Goal: Information Seeking & Learning: Learn about a topic

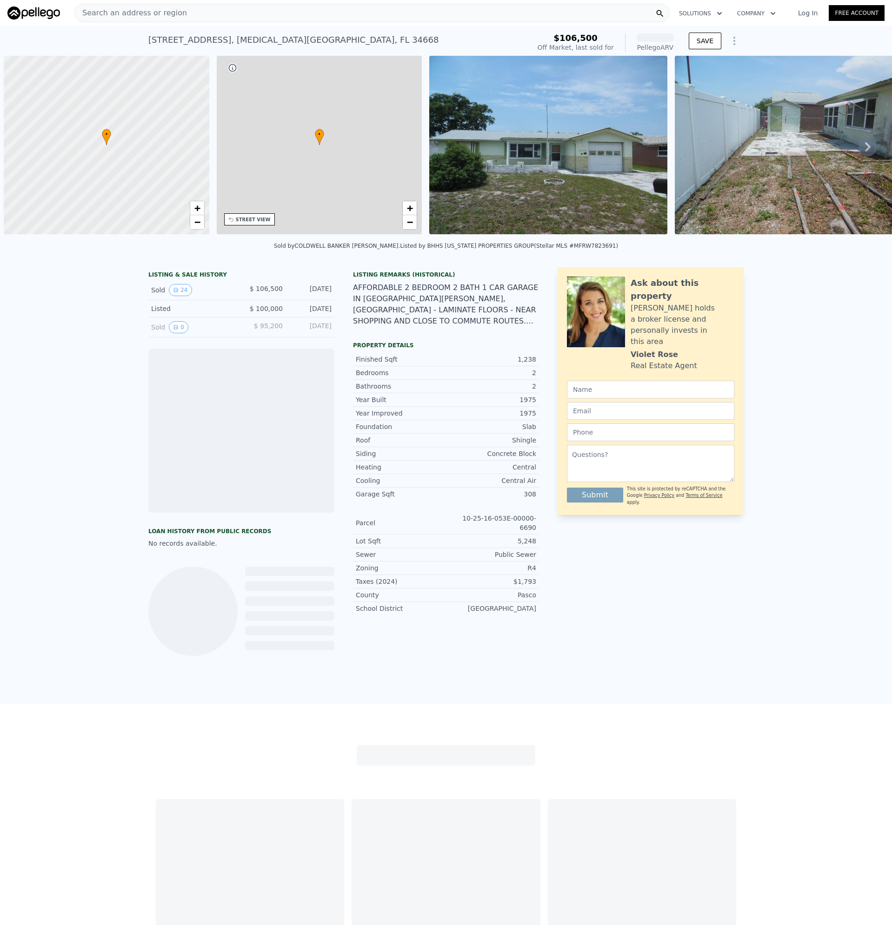
scroll to position [0, 4]
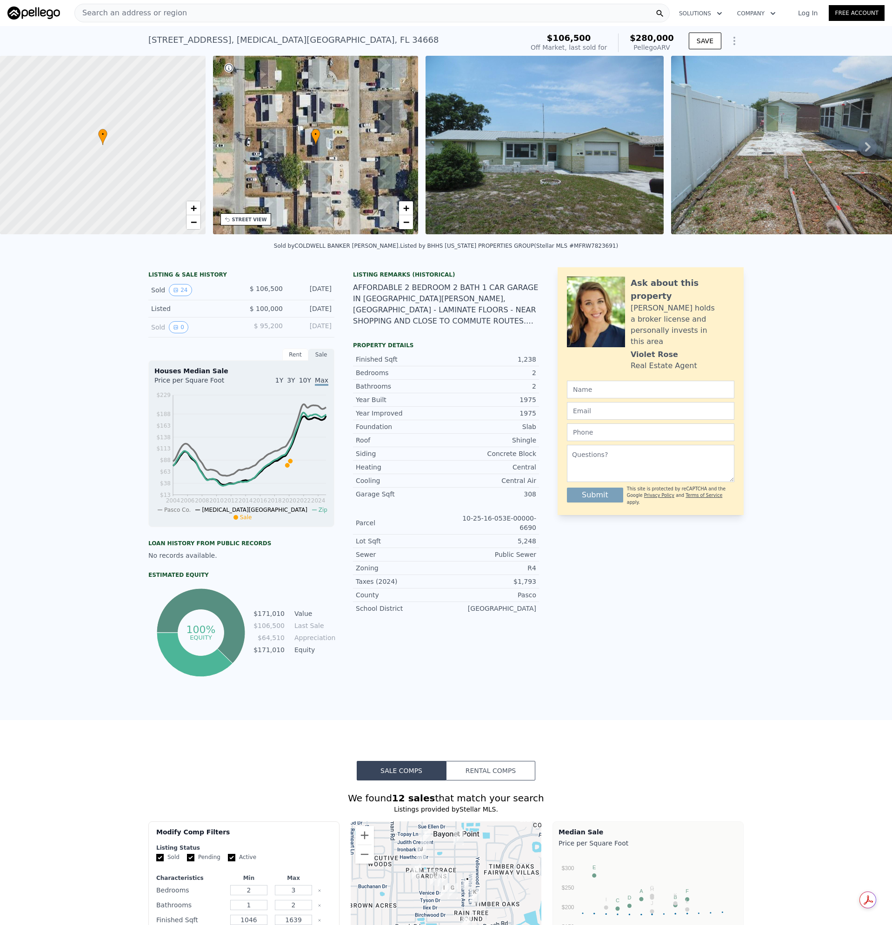
click at [508, 181] on img at bounding box center [544, 145] width 238 height 179
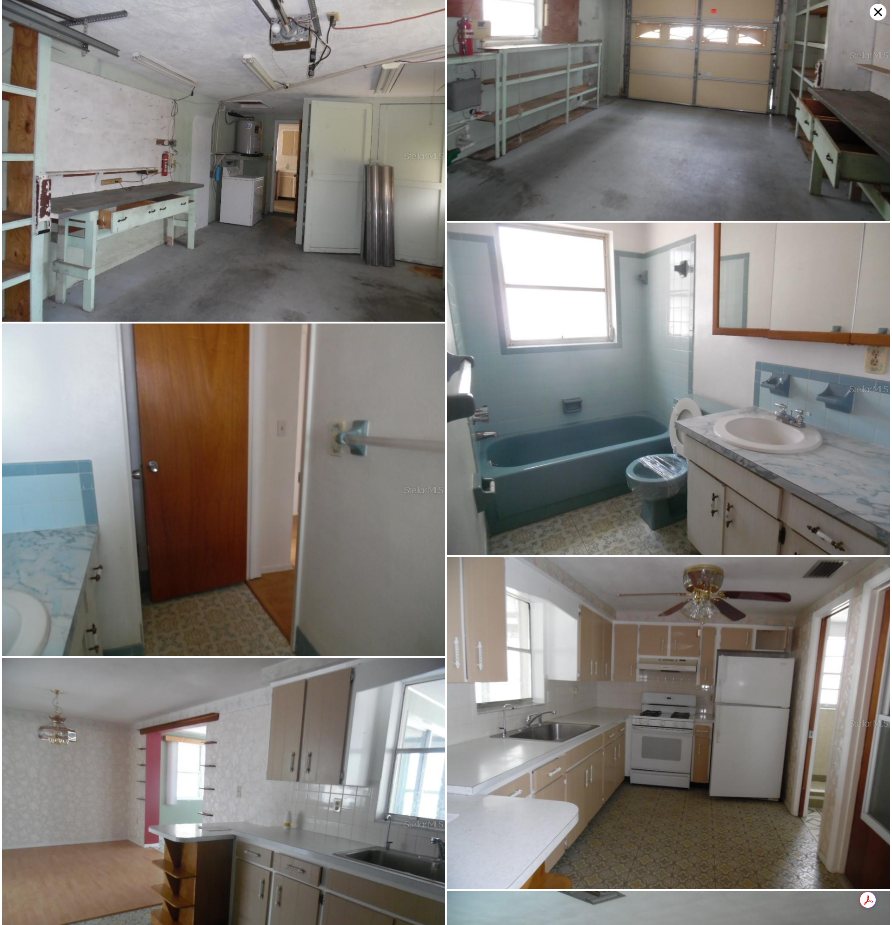
scroll to position [2090, 0]
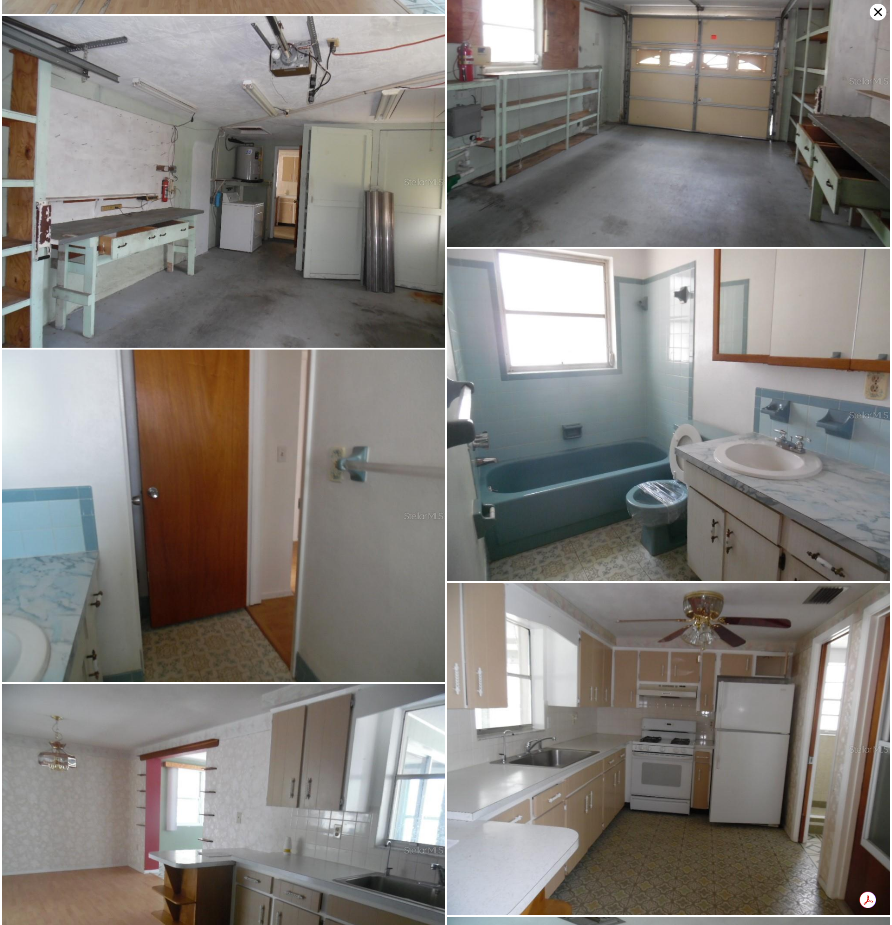
click at [880, 13] on icon at bounding box center [877, 12] width 17 height 17
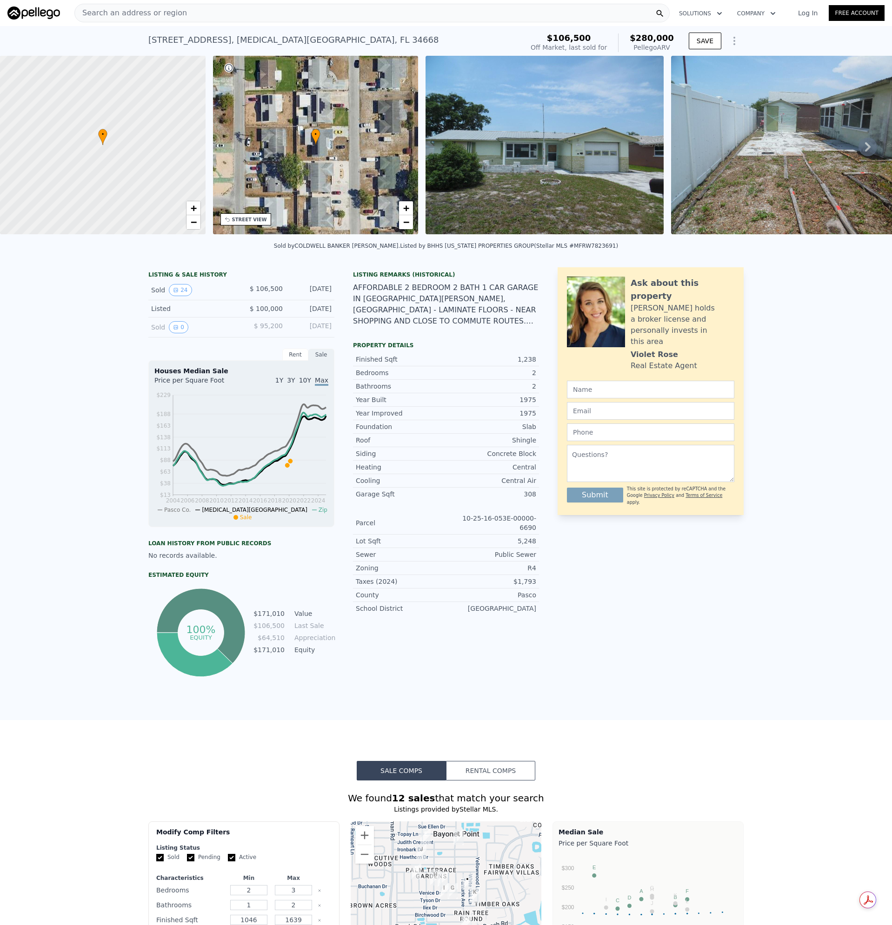
click at [187, 11] on div "Search an address or region" at bounding box center [371, 13] width 595 height 19
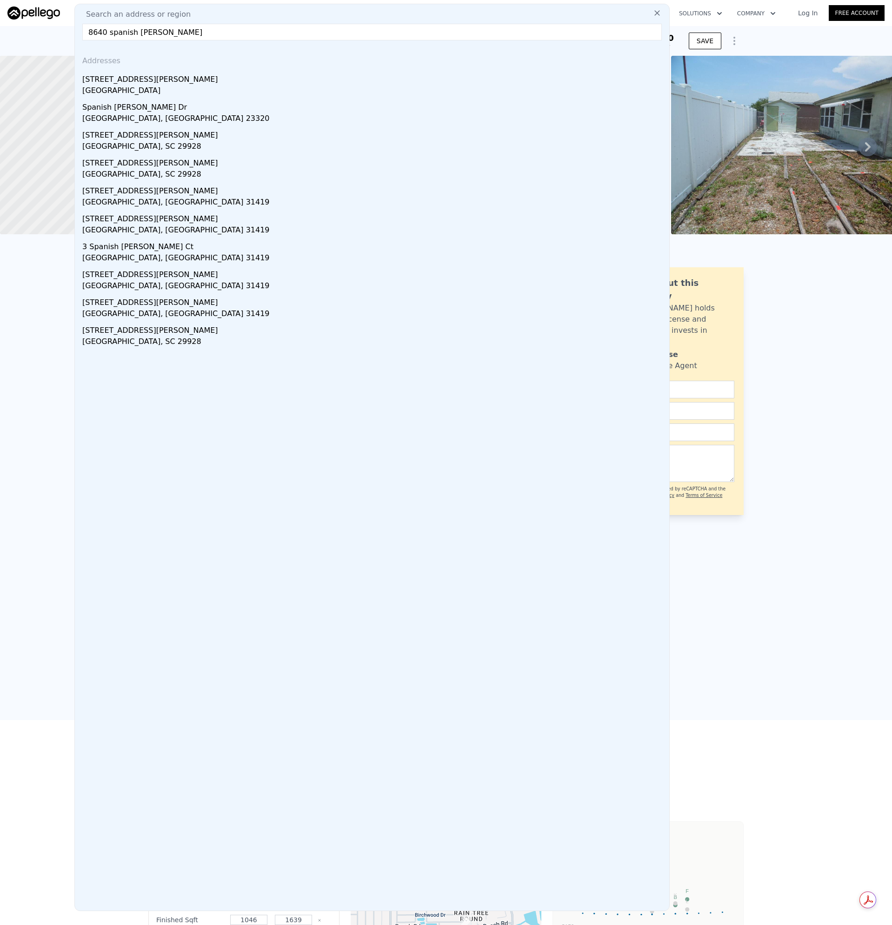
type input "8640 spanish moss"
click at [123, 78] on div "8640 Spanish Moss Dr" at bounding box center [373, 77] width 583 height 15
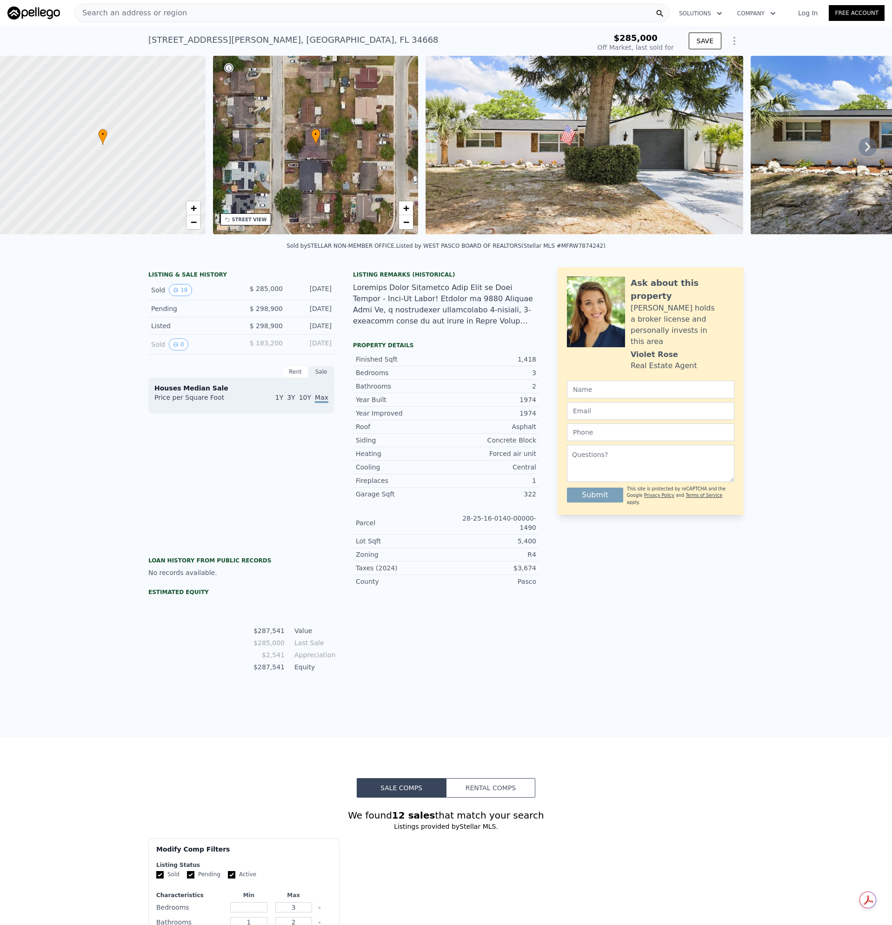
scroll to position [0, 274]
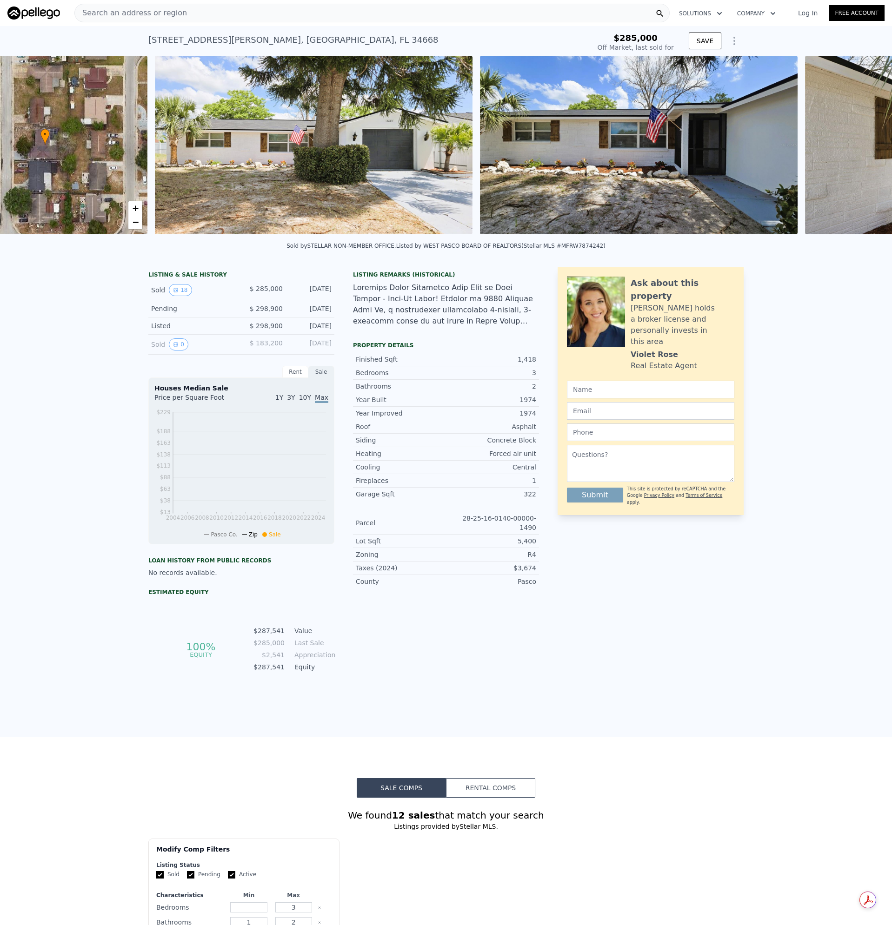
type input "-$ 301,684"
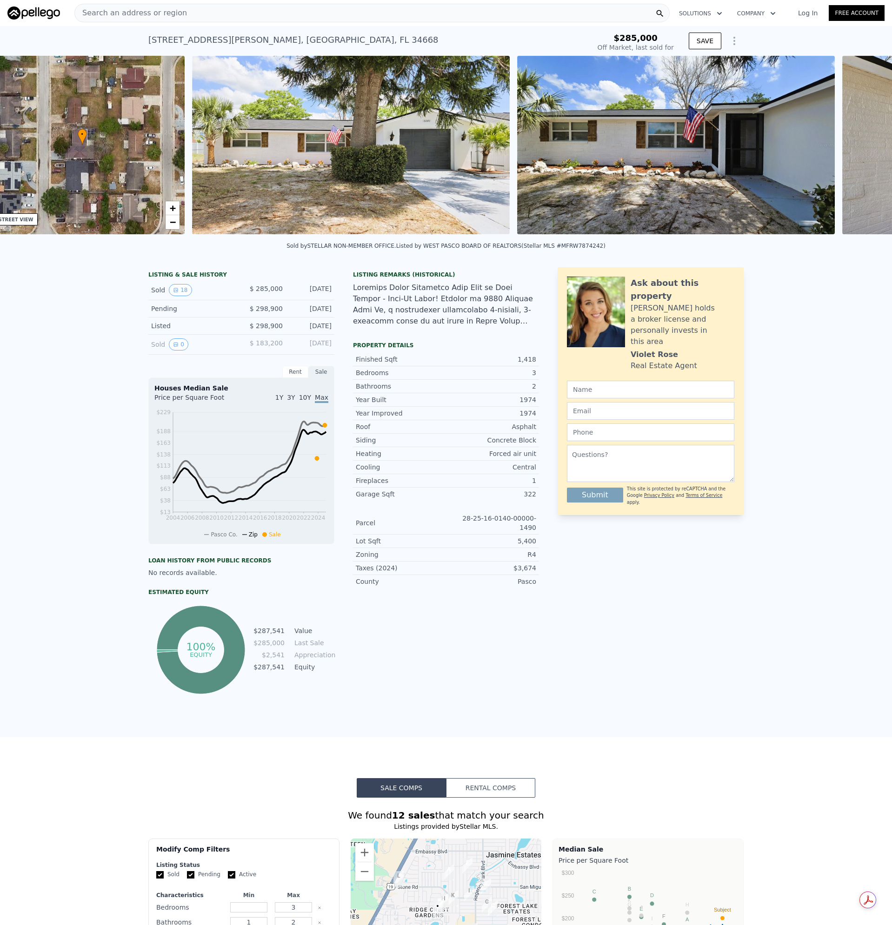
scroll to position [0, 217]
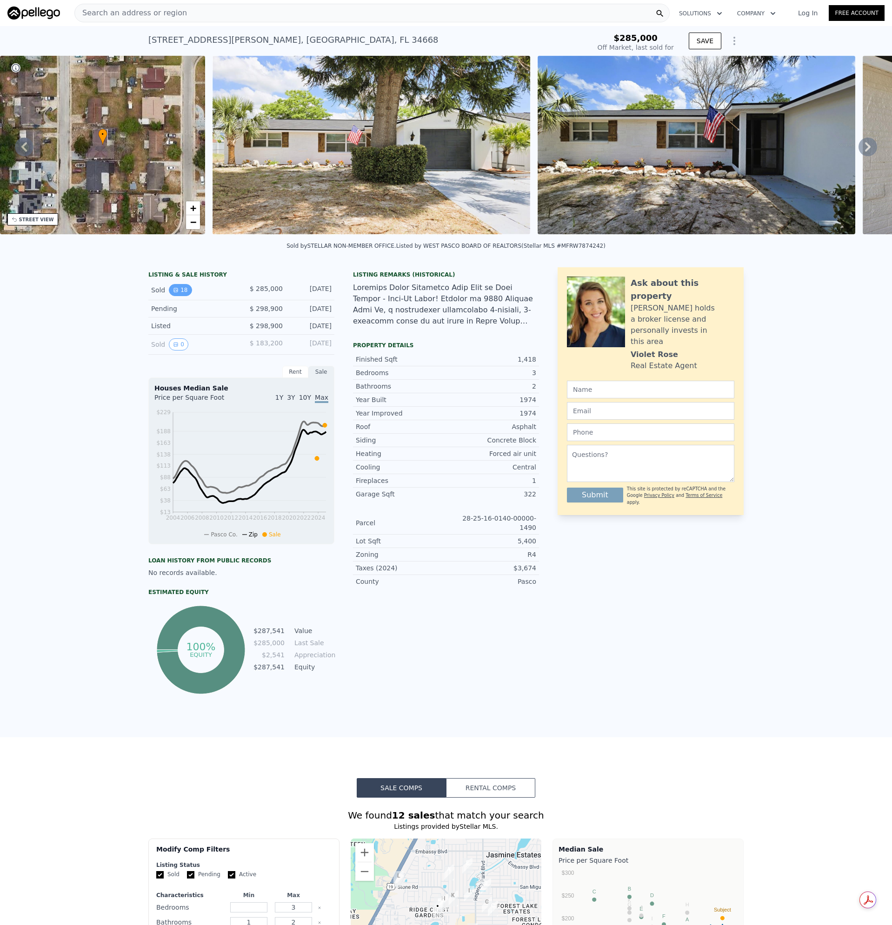
click at [173, 293] on icon "View historical data" at bounding box center [176, 290] width 6 height 6
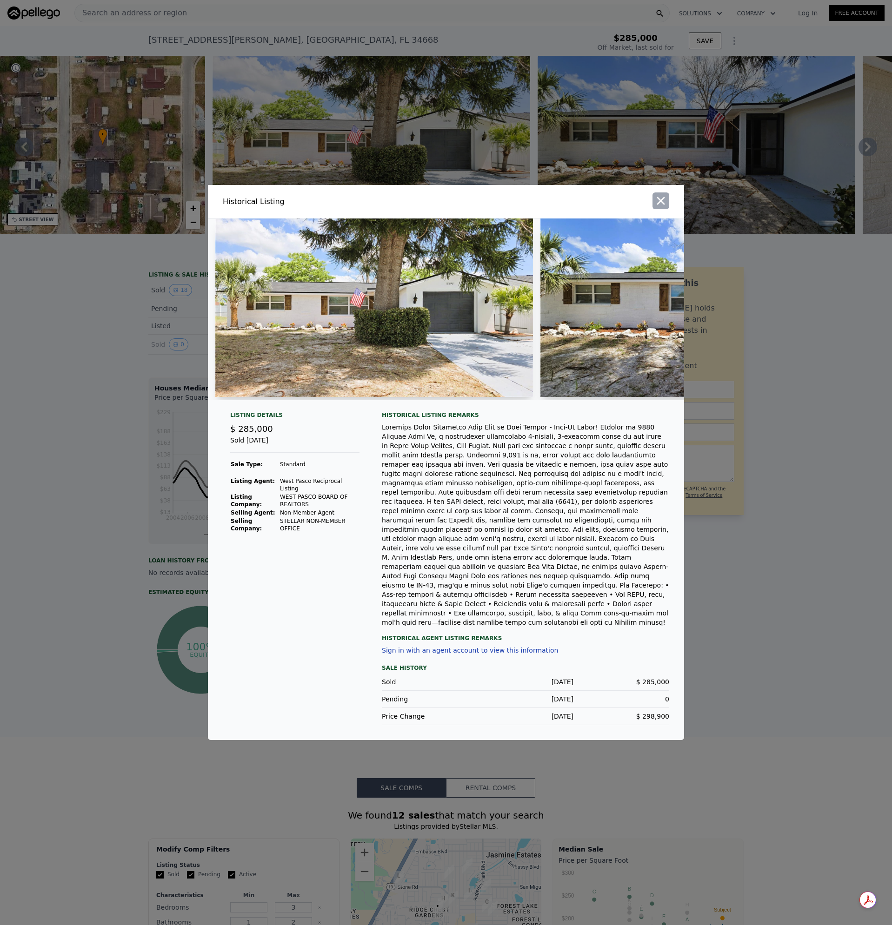
click at [661, 207] on icon "button" at bounding box center [660, 200] width 13 height 13
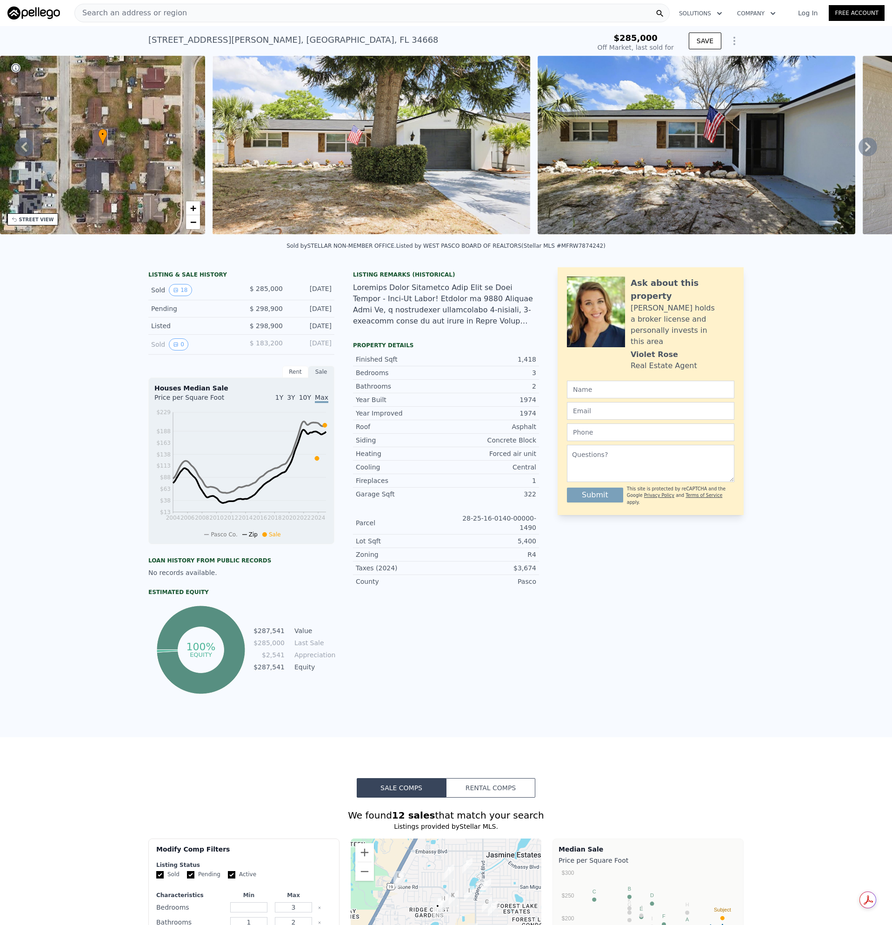
click at [329, 161] on img at bounding box center [370, 145] width 317 height 179
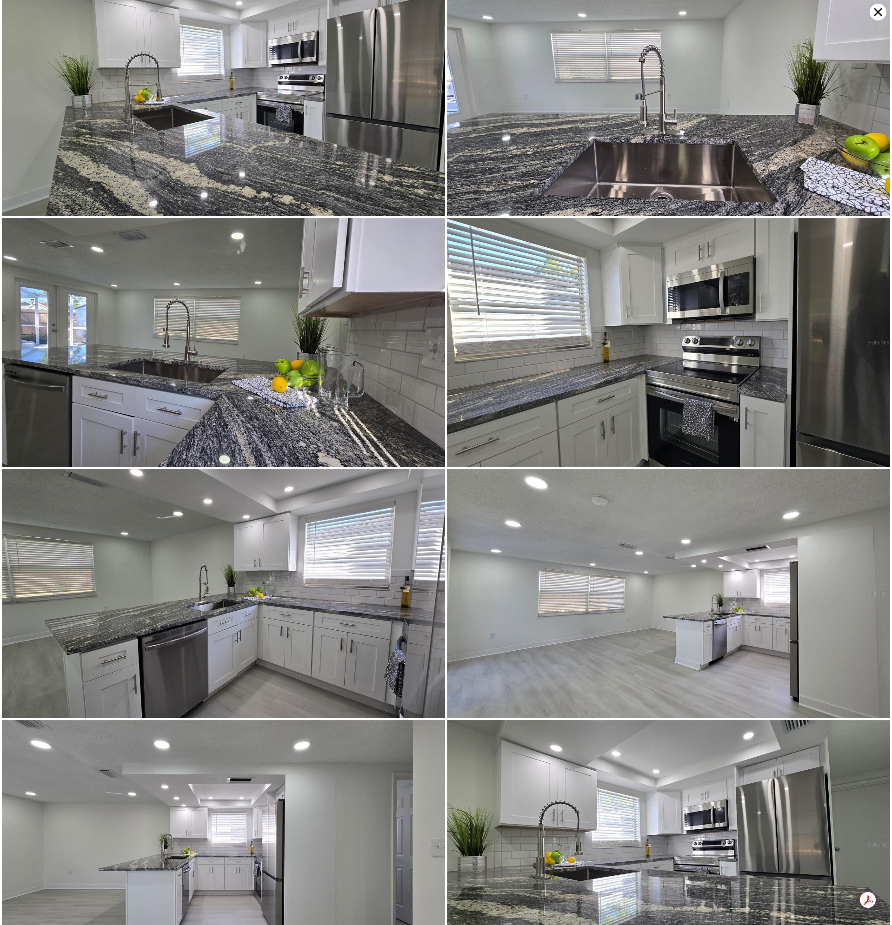
scroll to position [996, 0]
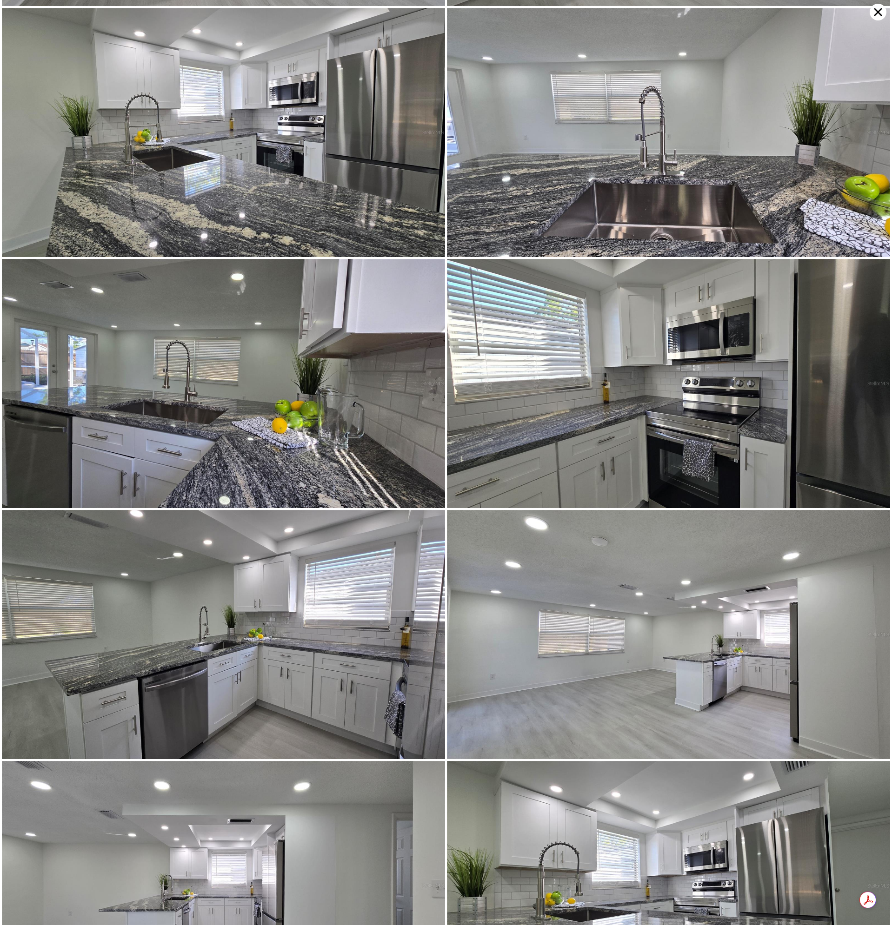
click at [878, 11] on icon at bounding box center [877, 12] width 17 height 17
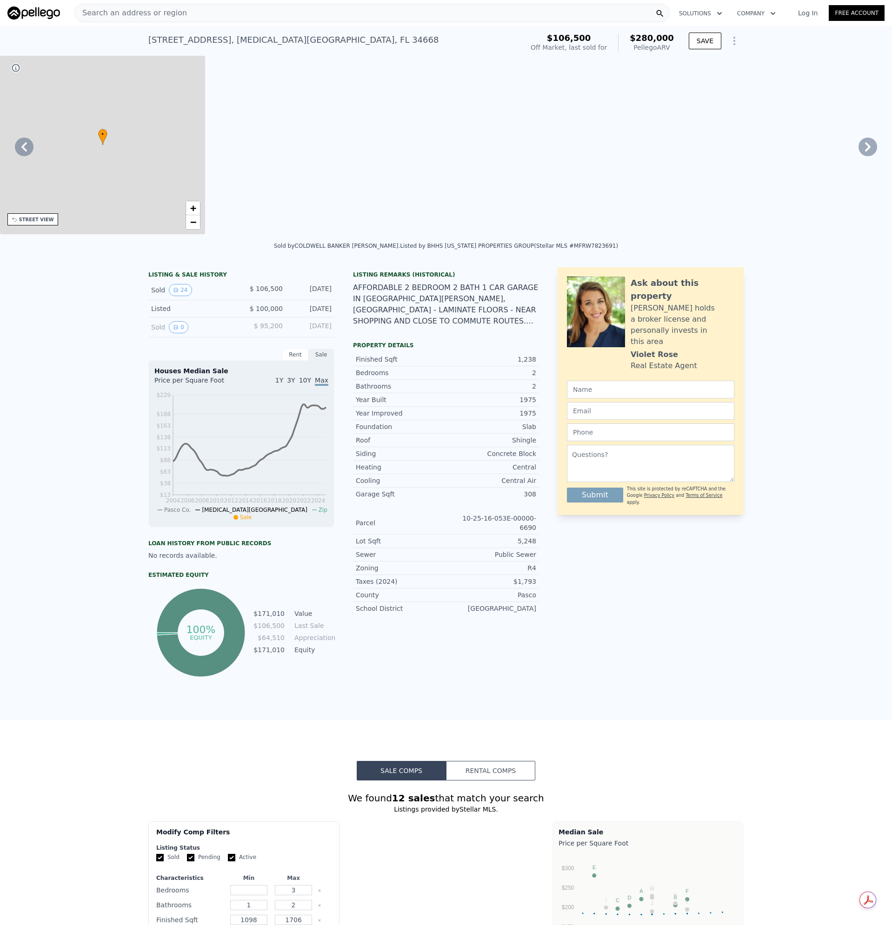
type input "2"
type input "1046"
type input "1639"
type input "5185"
type input "7860"
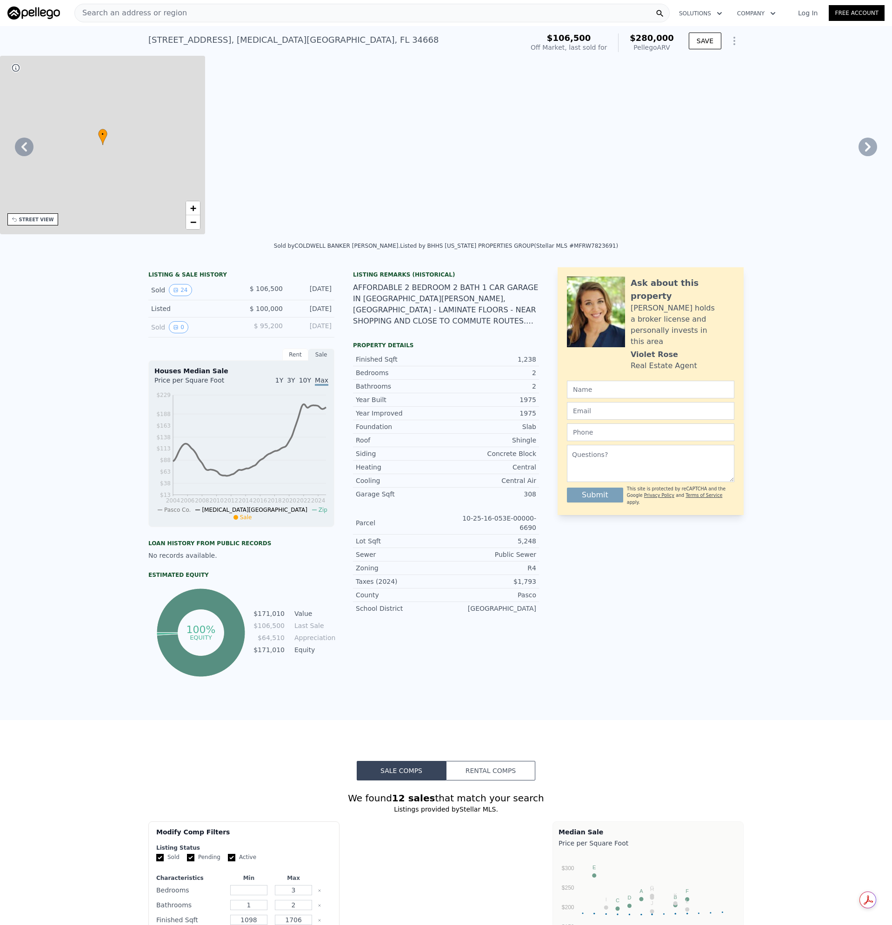
type input "$ 280,000"
type input "$ 148,885"
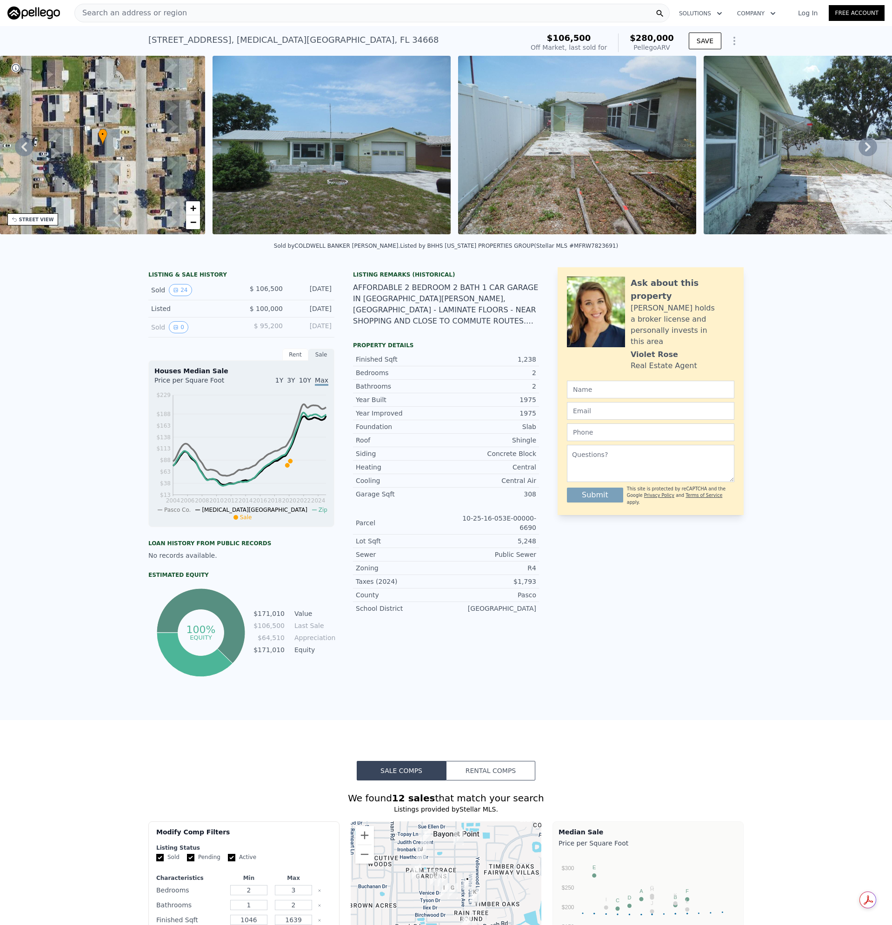
click at [189, 15] on div "Search an address or region" at bounding box center [371, 13] width 595 height 19
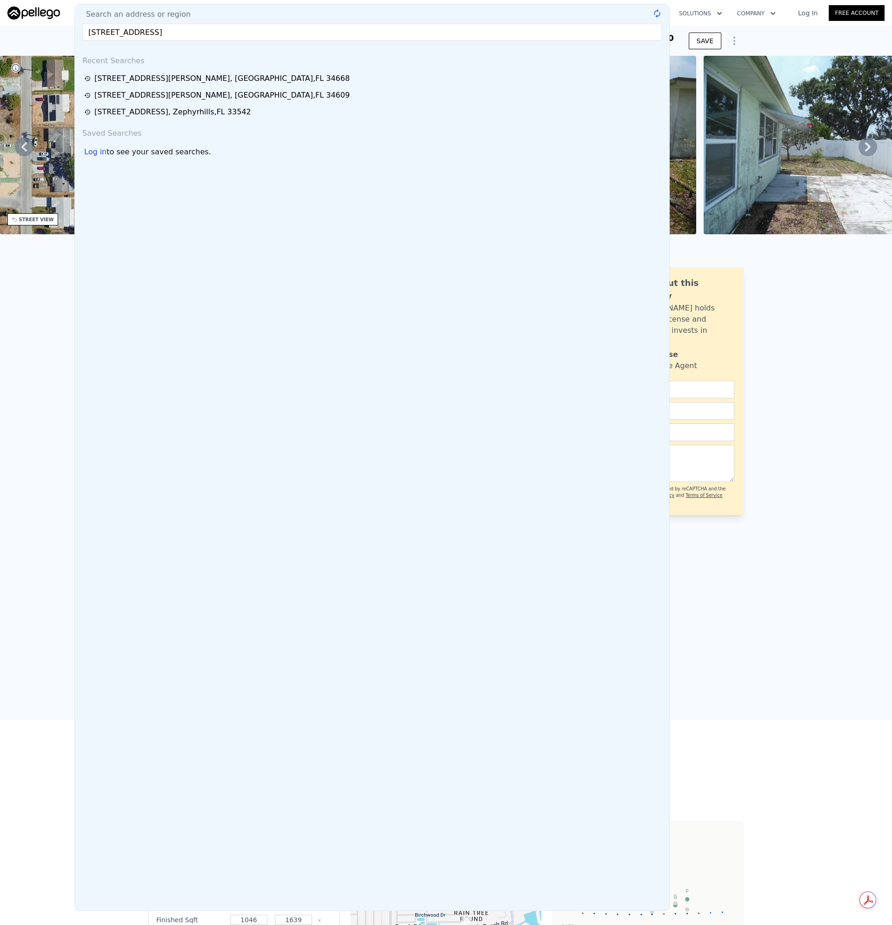
drag, startPoint x: 183, startPoint y: 33, endPoint x: 251, endPoint y: 33, distance: 68.3
click at [260, 35] on input "3433 Atlantis Dr, Holiday, FL 34691" at bounding box center [371, 32] width 579 height 17
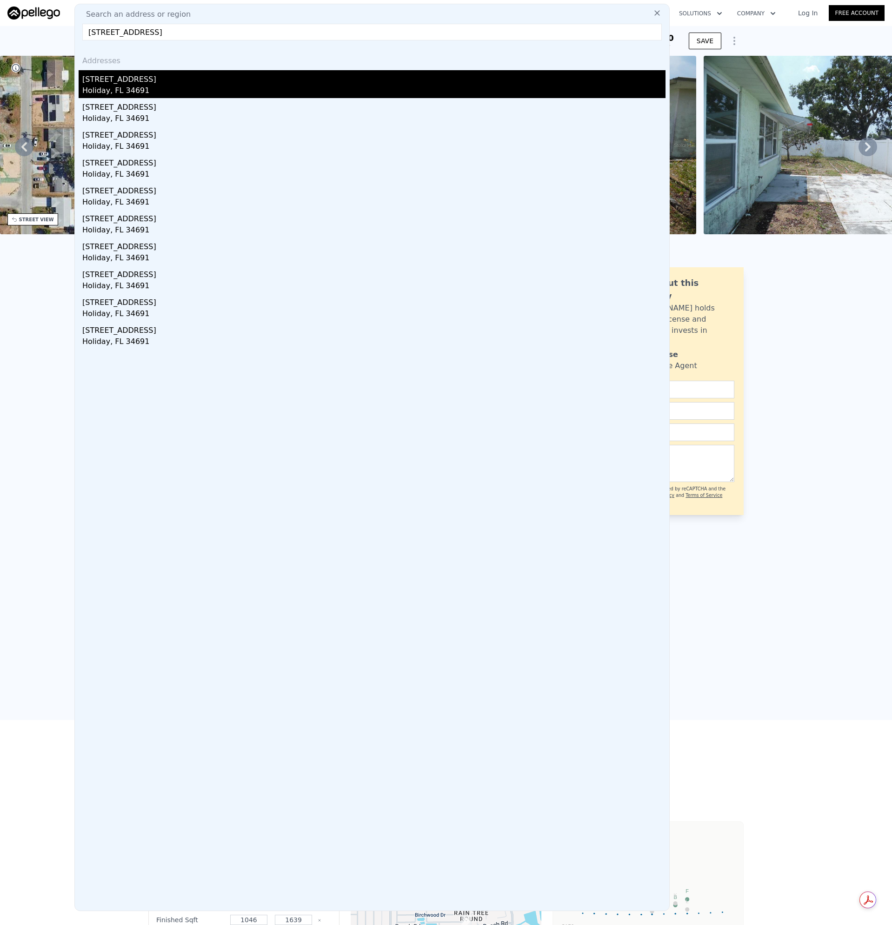
type input "3433 Atlantis Dr, Holiday, FL"
click at [135, 85] on div "3433 Atlantis Dr" at bounding box center [373, 77] width 583 height 15
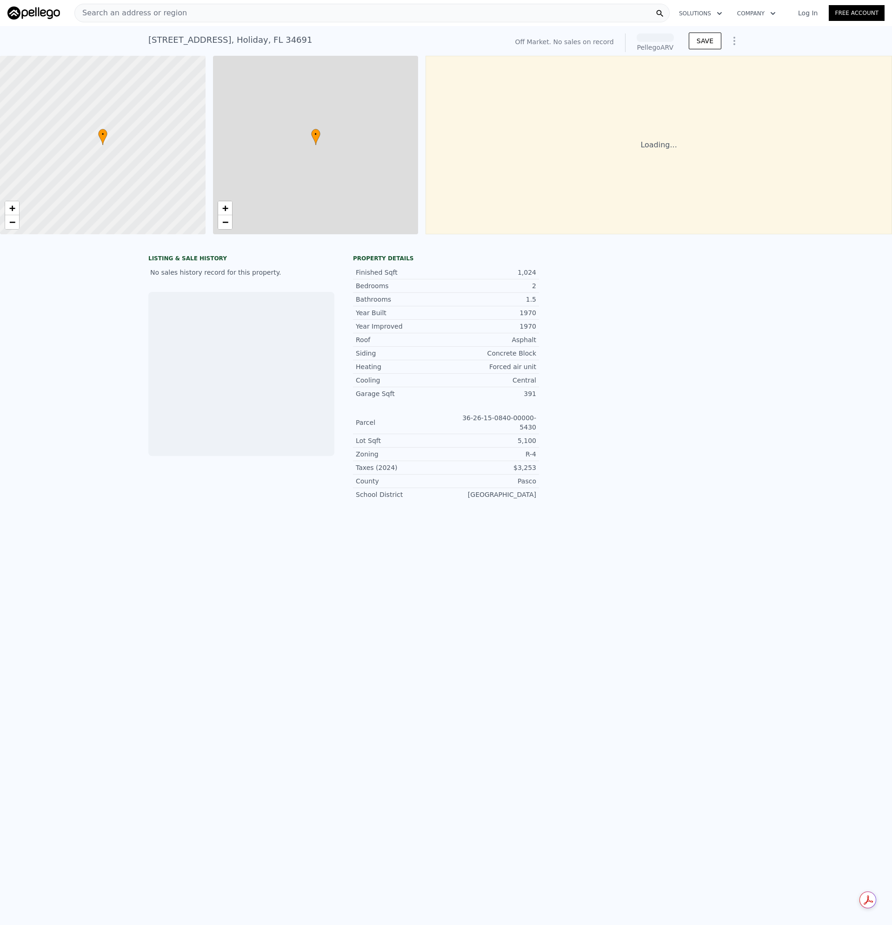
scroll to position [0, 4]
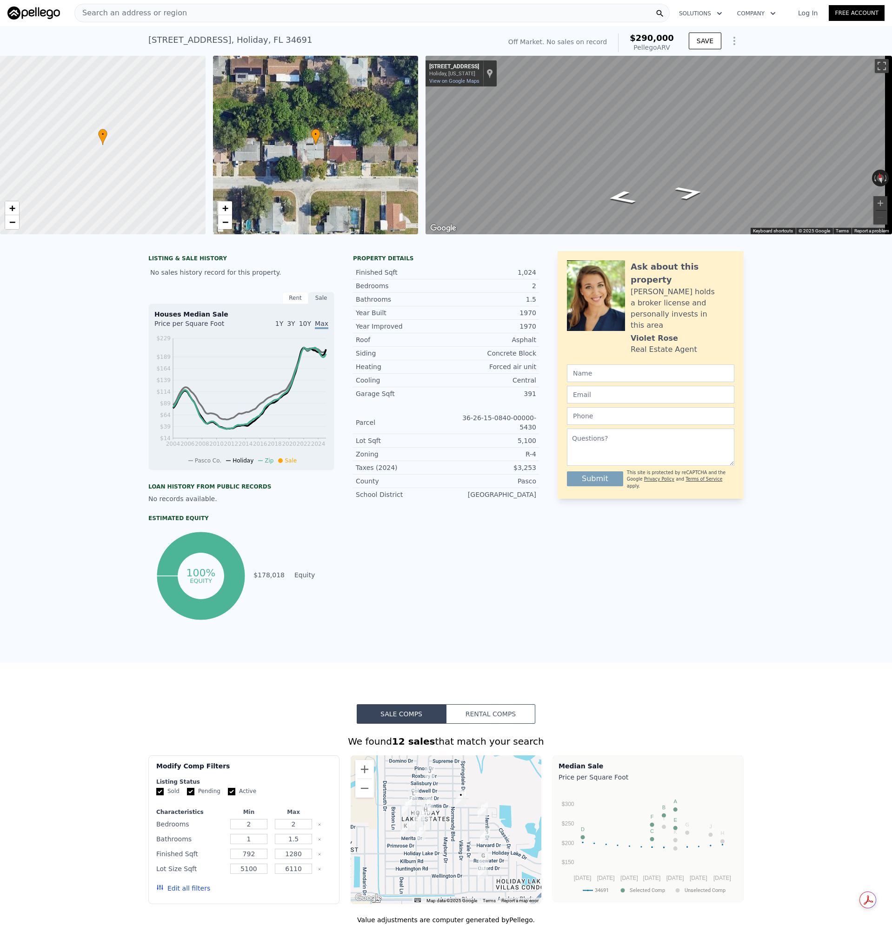
click at [150, 8] on span "Search an address or region" at bounding box center [131, 12] width 112 height 11
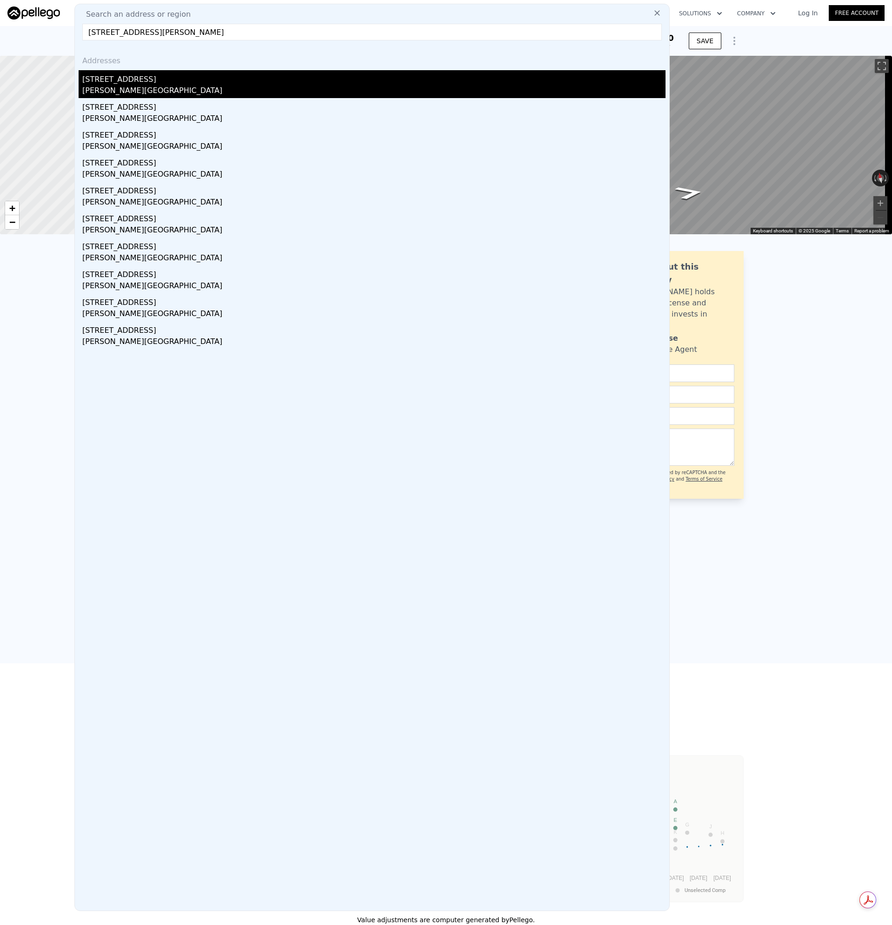
type input "3906 Fox Ridge Blvd, Wesley Chapel, FL 33543"
click at [133, 89] on div "Wesley Chapel, FL 33543" at bounding box center [373, 91] width 583 height 13
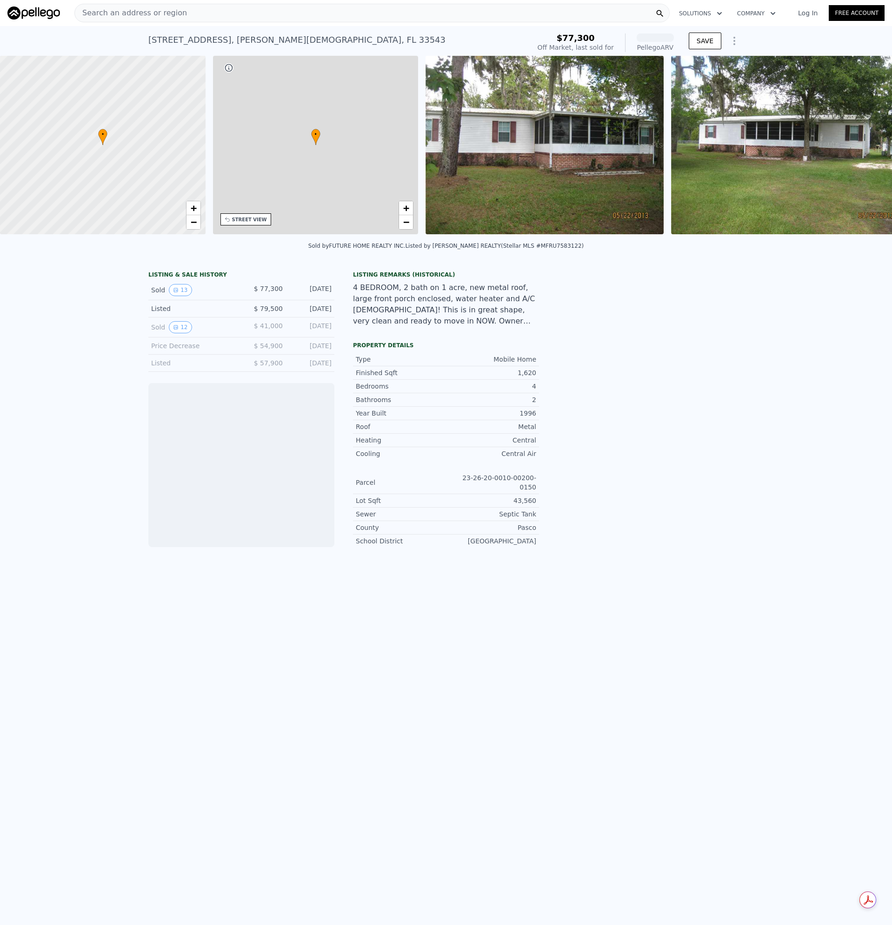
scroll to position [0, 217]
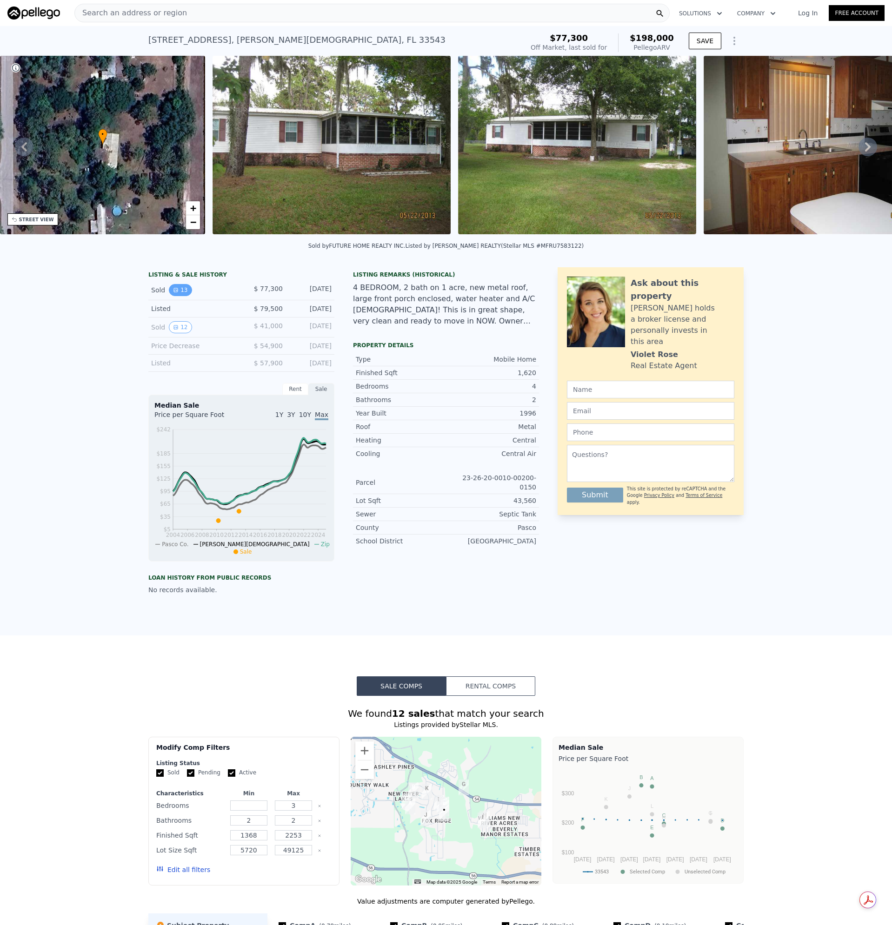
click at [174, 293] on icon "View historical data" at bounding box center [176, 290] width 6 height 6
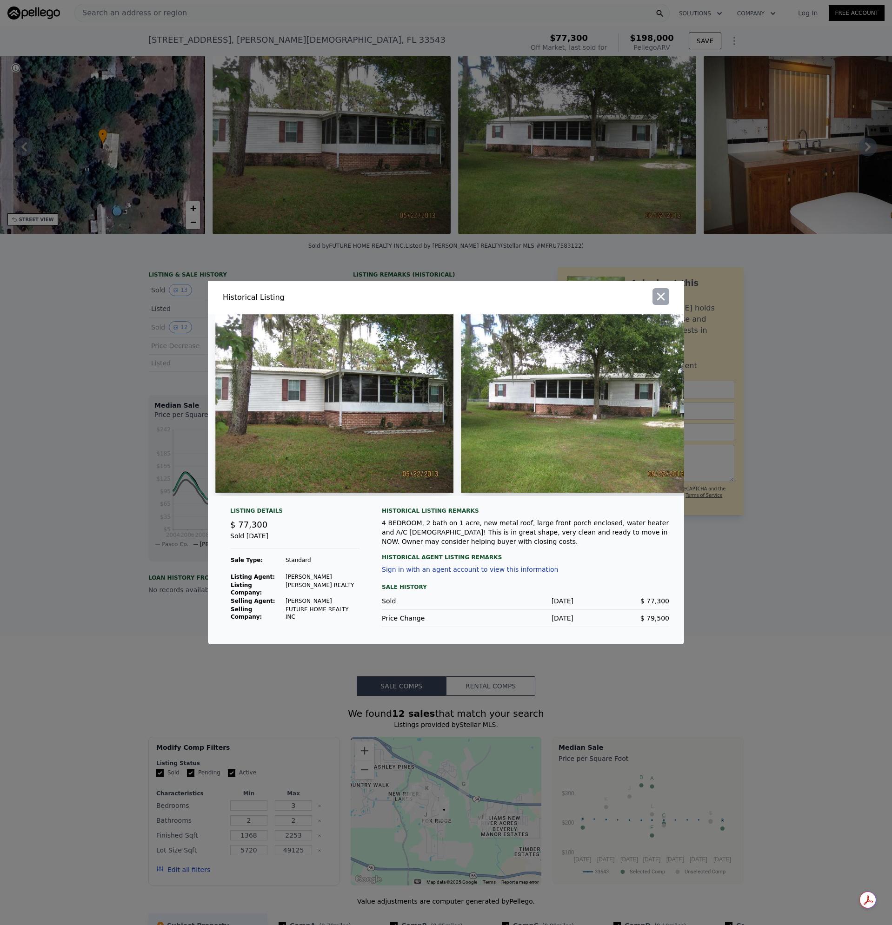
click at [664, 298] on icon "button" at bounding box center [661, 297] width 8 height 8
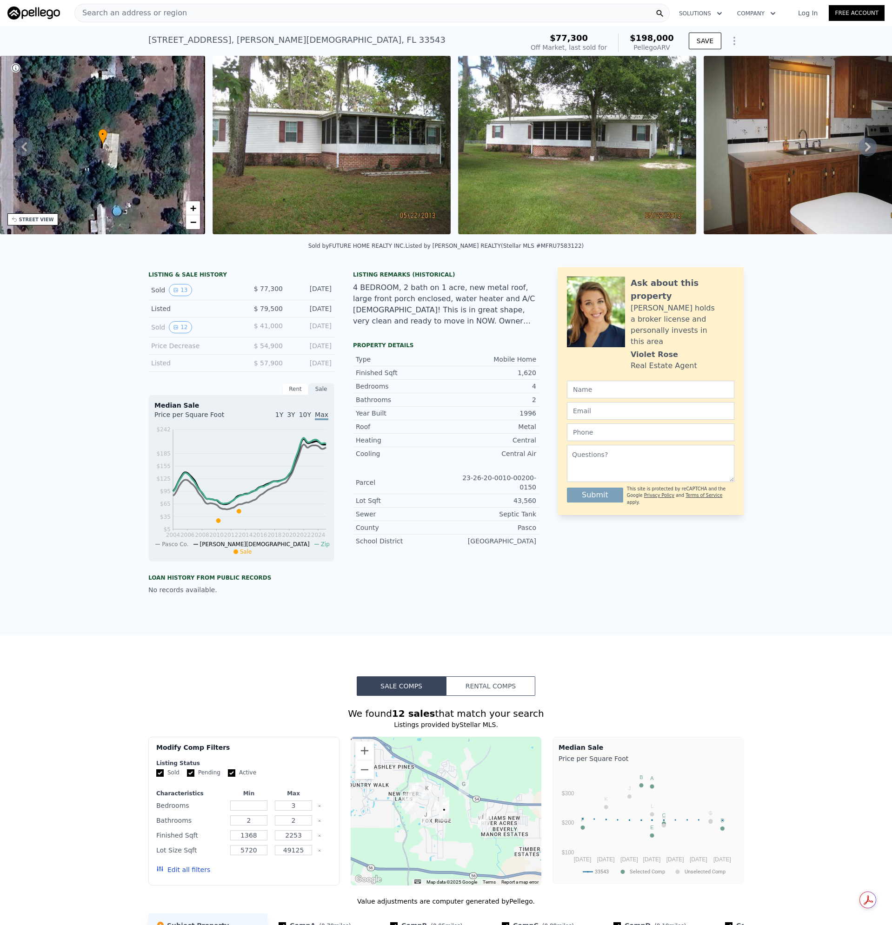
click at [350, 146] on img at bounding box center [331, 145] width 238 height 179
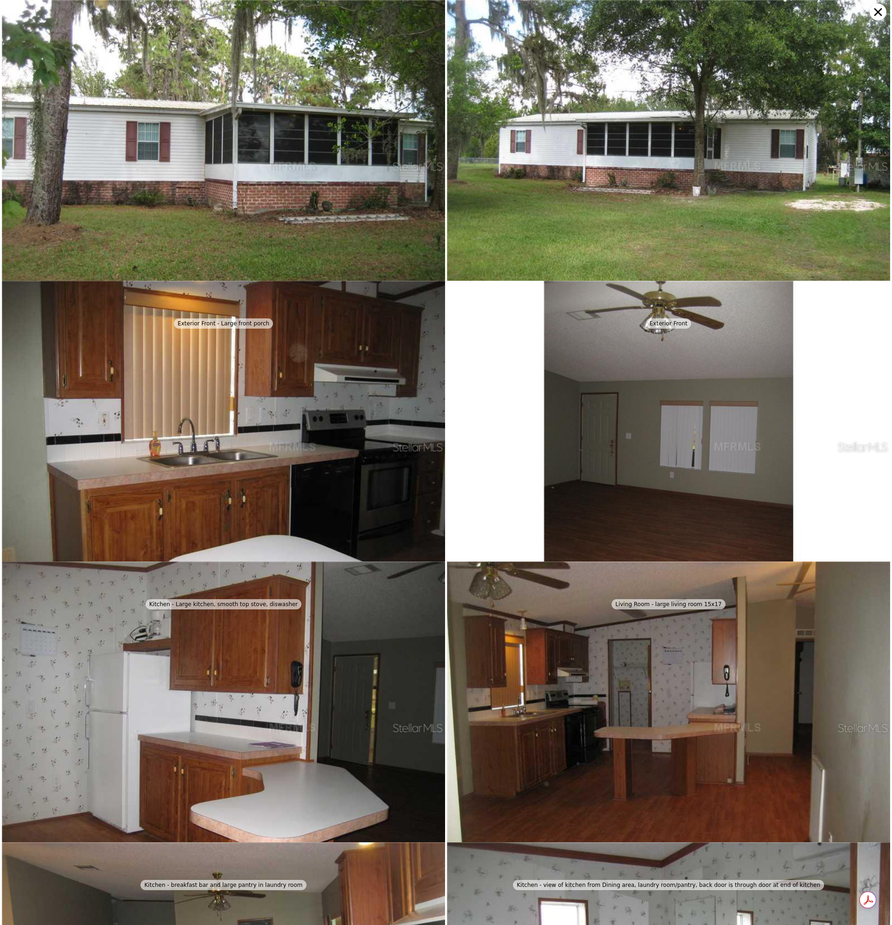
click at [873, 15] on icon at bounding box center [877, 12] width 17 height 17
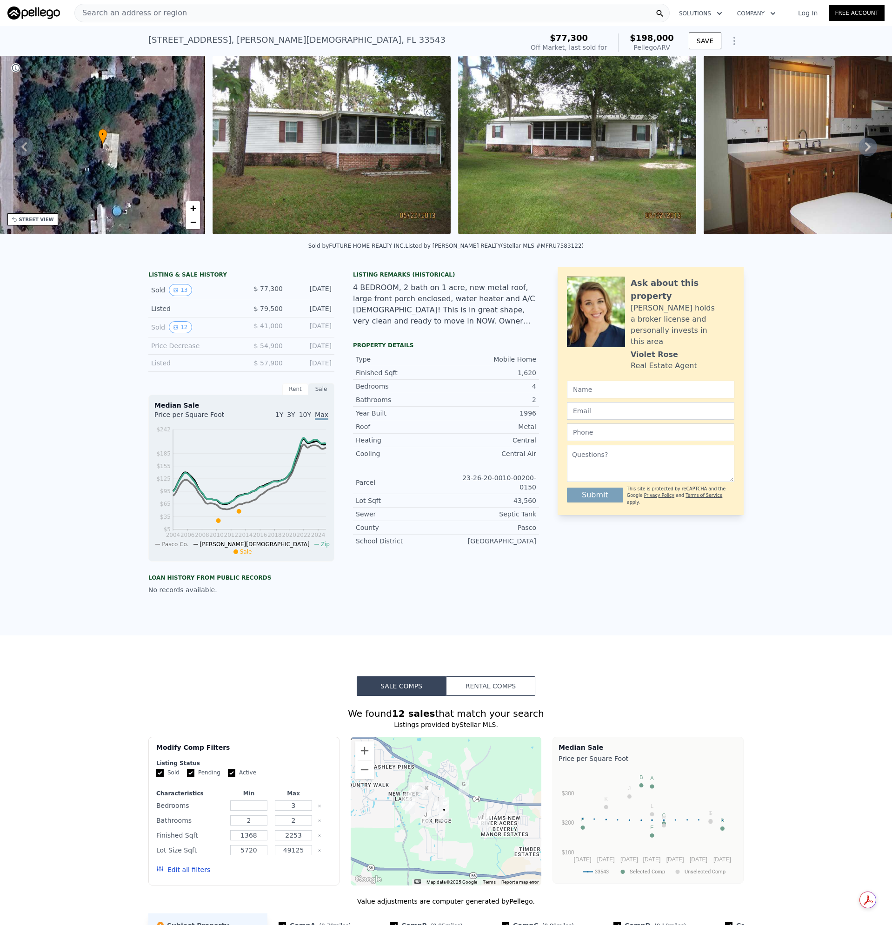
click at [321, 148] on img at bounding box center [331, 145] width 238 height 179
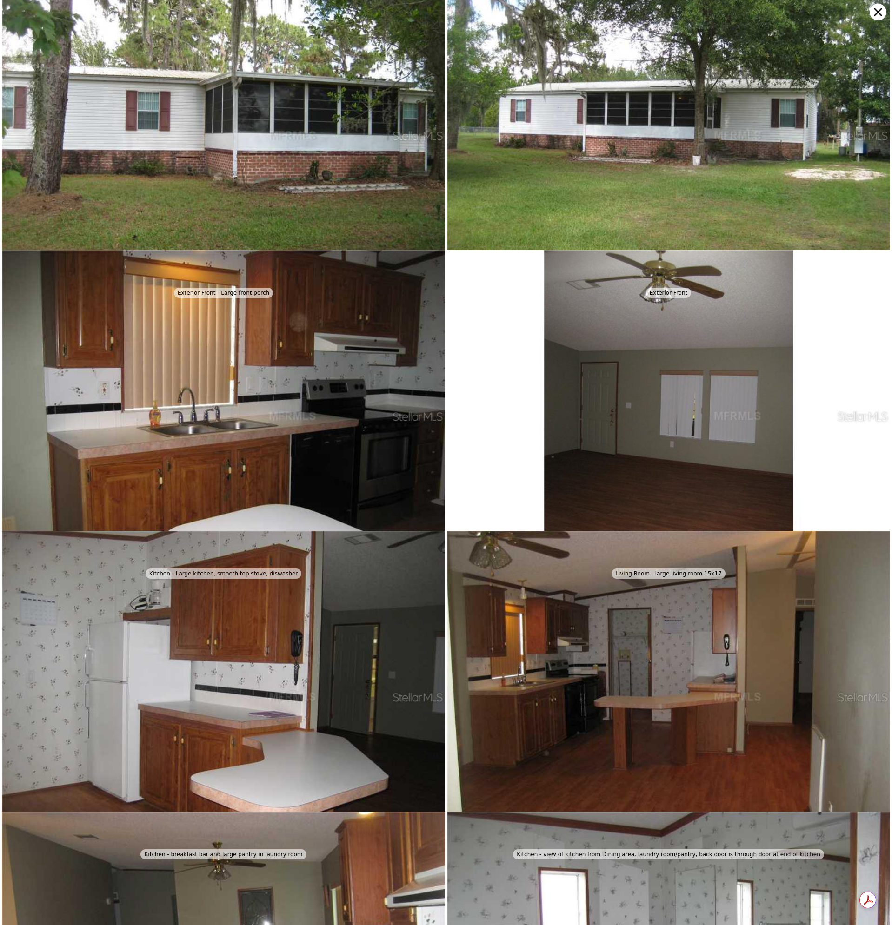
scroll to position [0, 0]
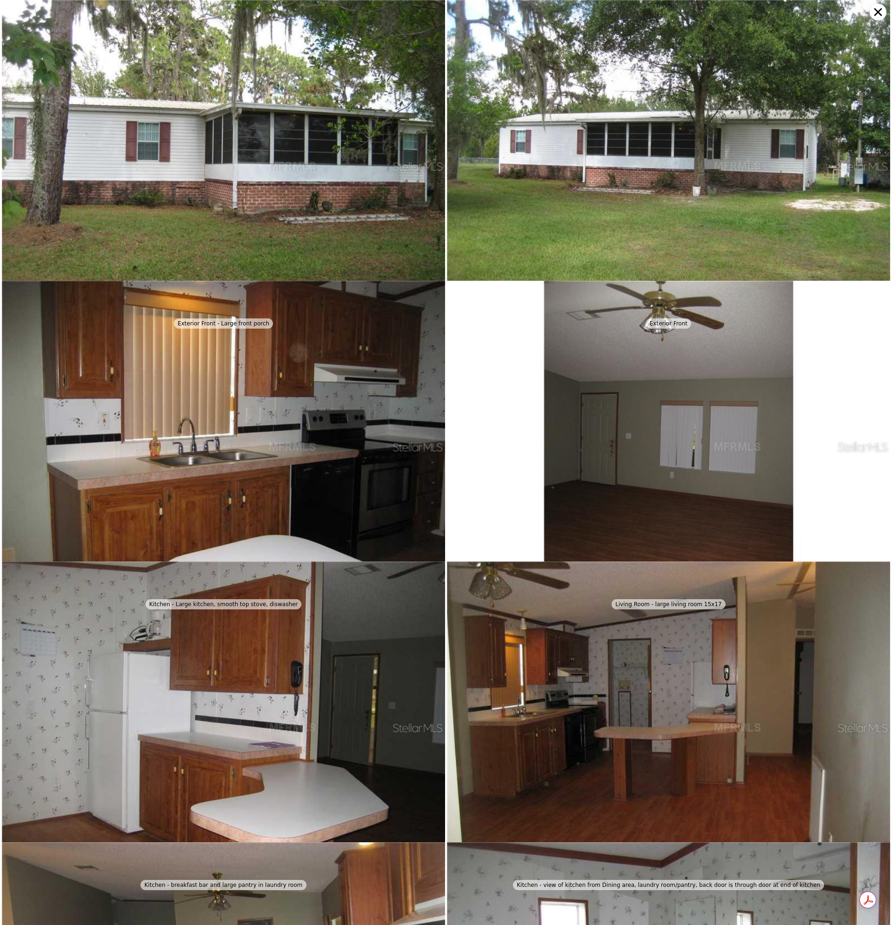
click at [875, 12] on icon at bounding box center [877, 12] width 17 height 17
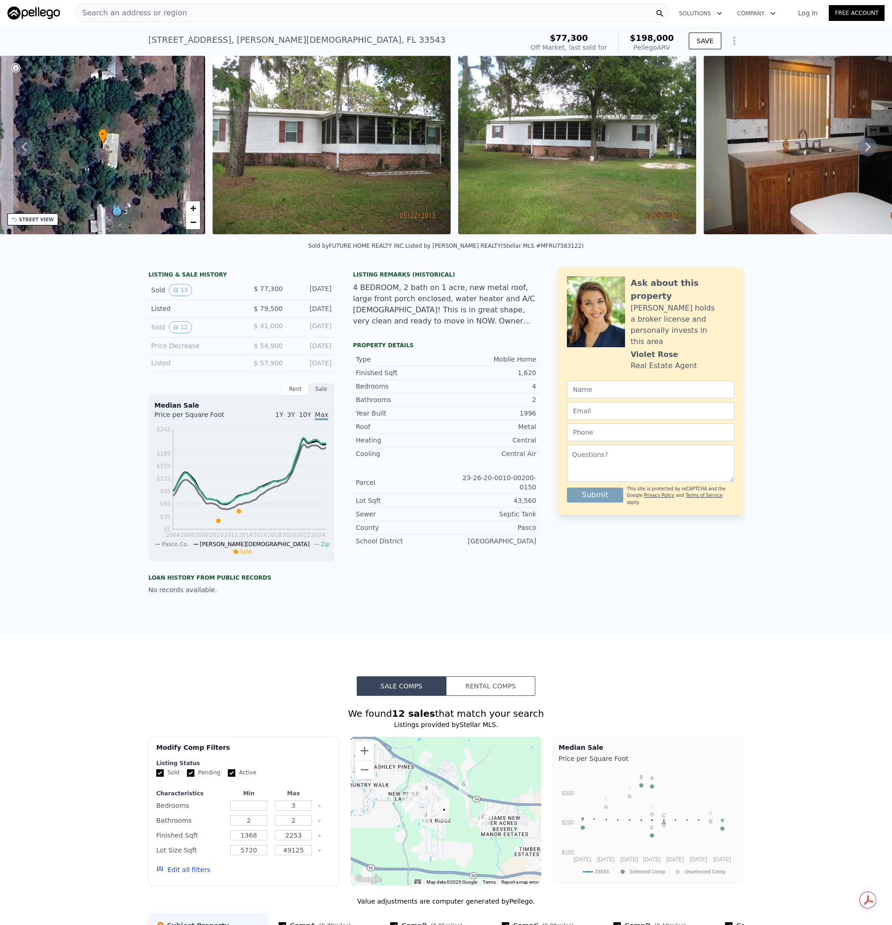
click at [163, 9] on span "Search an address or region" at bounding box center [131, 12] width 112 height 11
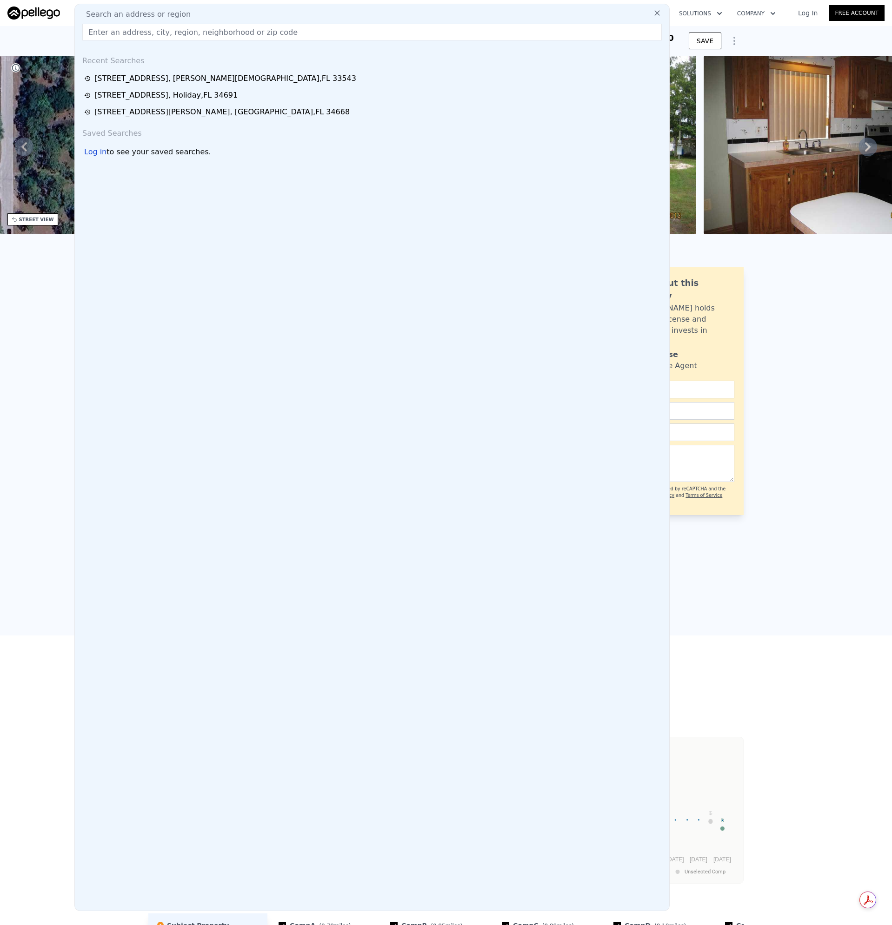
type input "9519 CLYDE STREET HUDSON, FL 34669"
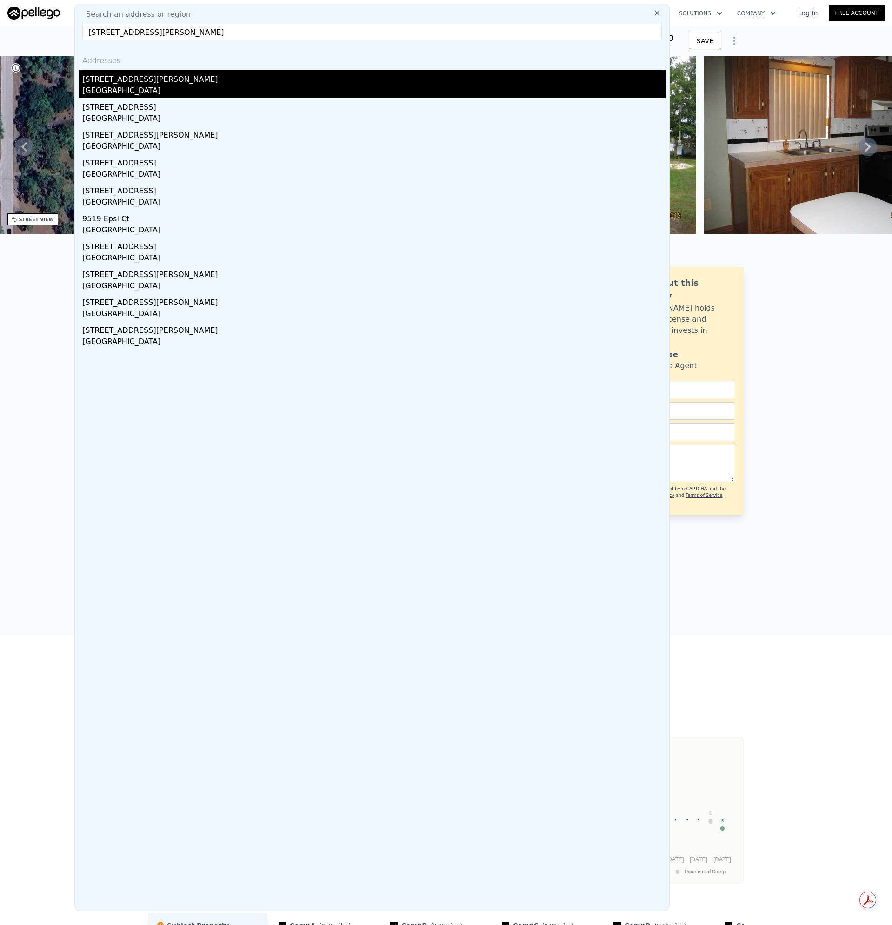
click at [109, 85] on div "Pasco County, FL 34669" at bounding box center [373, 91] width 583 height 13
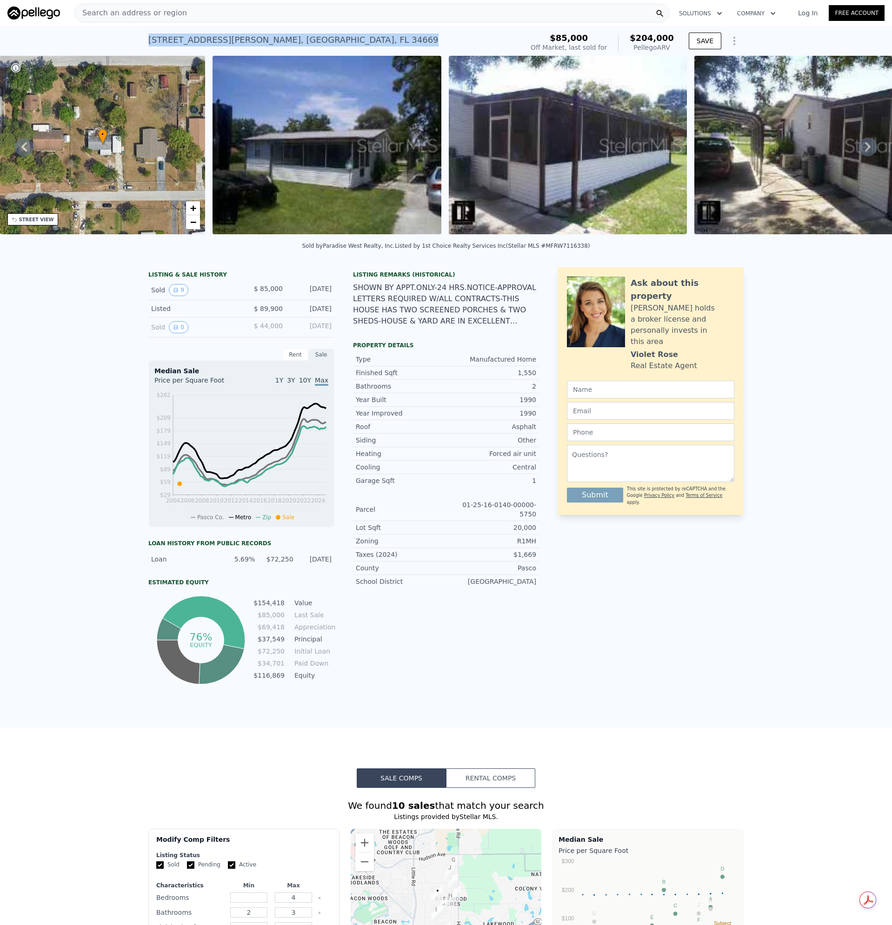
drag, startPoint x: 296, startPoint y: 40, endPoint x: 133, endPoint y: 43, distance: 162.3
click at [133, 43] on div "9519 Clyde St , Pasco County , FL 34669 Sold Jun 2005 for $85k (~ARV $204k ) $8…" at bounding box center [446, 41] width 892 height 30
copy div "9519 Clyde St , Pasco County , FL 34669"
click at [170, 11] on span "Search an address or region" at bounding box center [131, 12] width 112 height 11
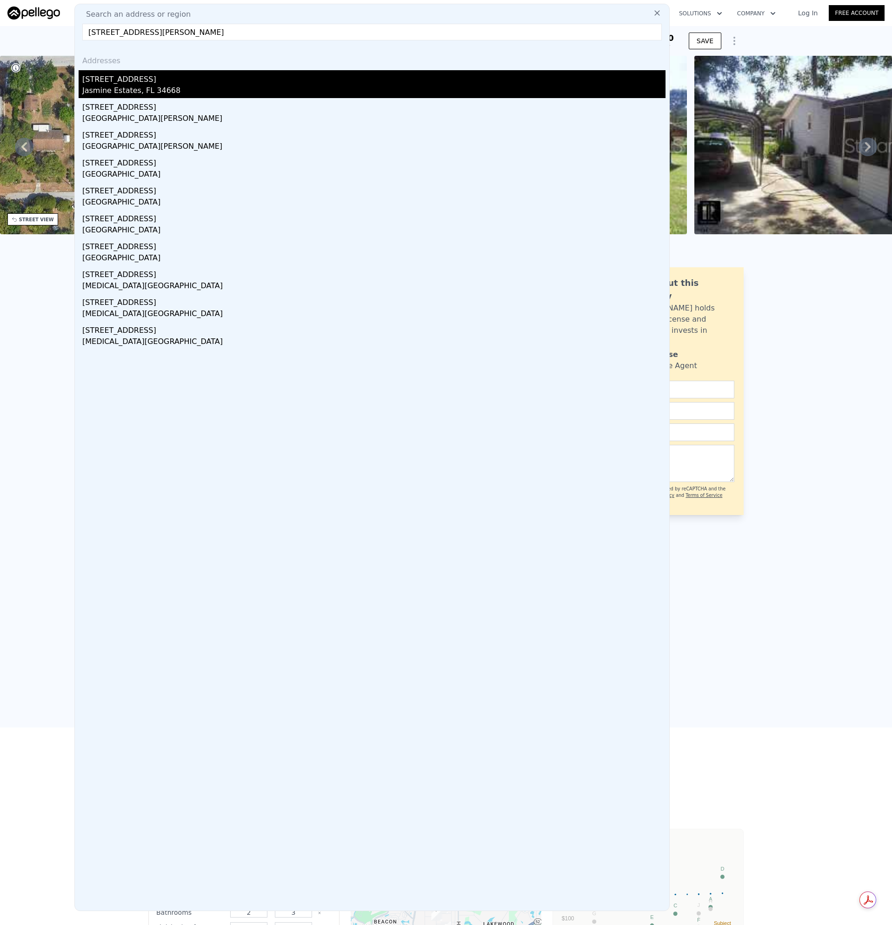
type input "7625 FARMLAWN DRIVE PORT RICHEY, FL 34668"
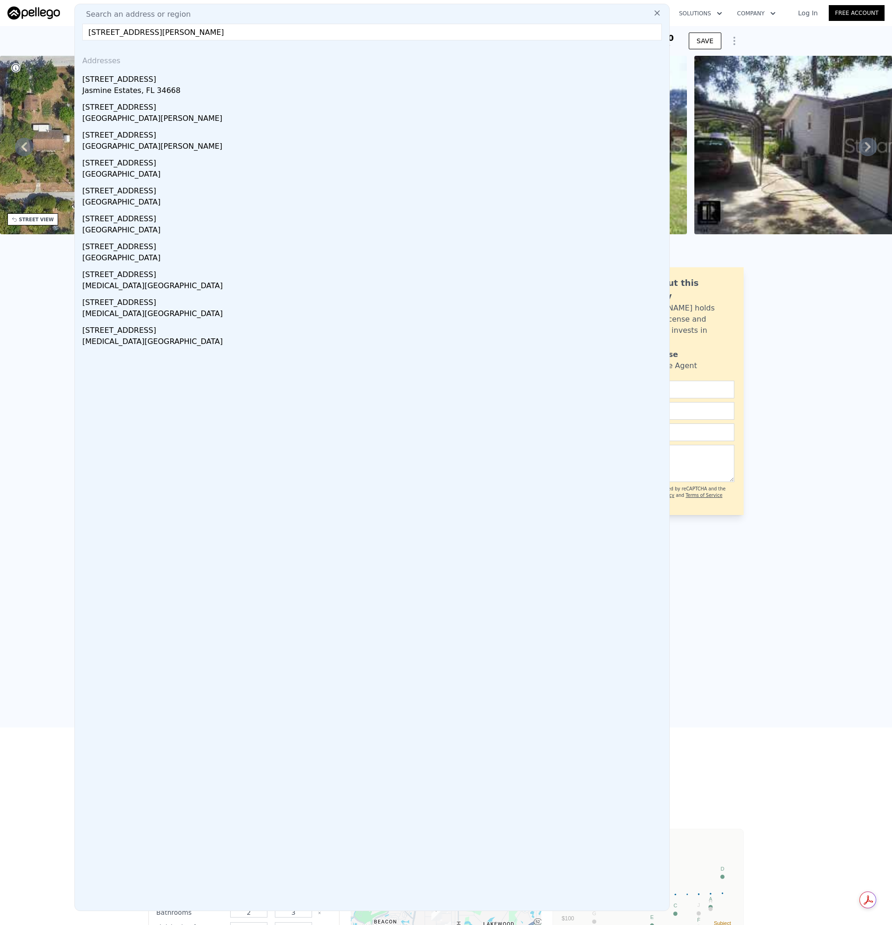
drag, startPoint x: 114, startPoint y: 88, endPoint x: 5, endPoint y: 99, distance: 110.3
click at [114, 88] on div "Jasmine Estates, FL 34668" at bounding box center [373, 91] width 583 height 13
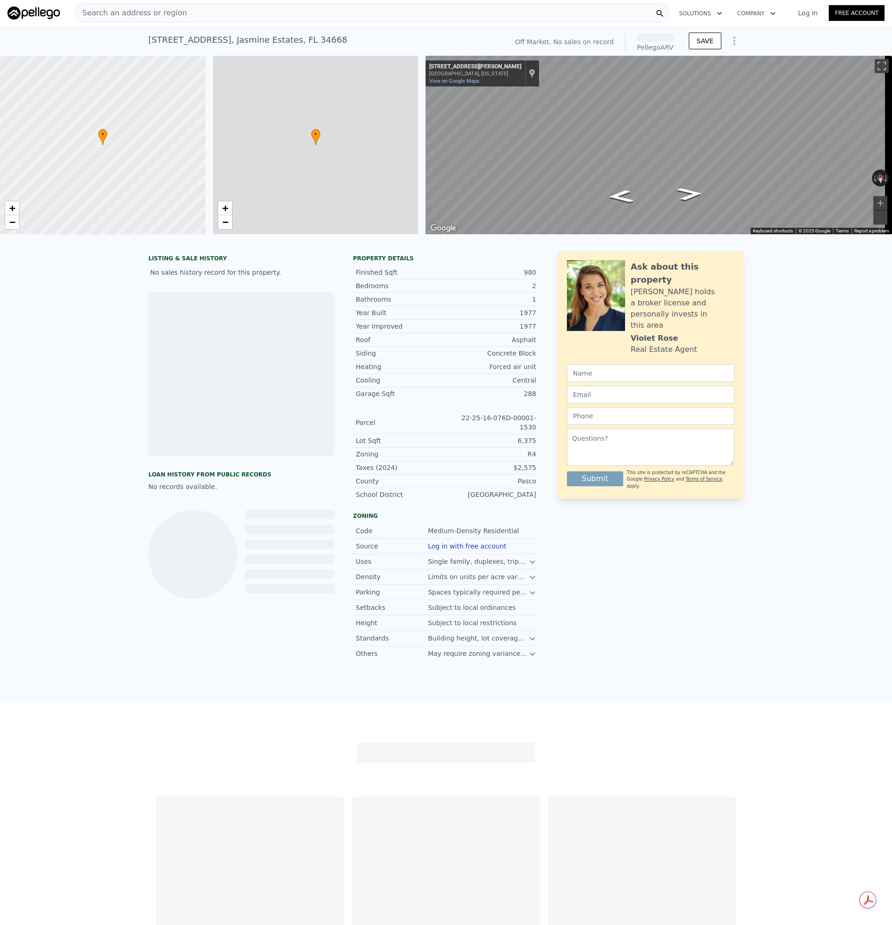
scroll to position [0, 4]
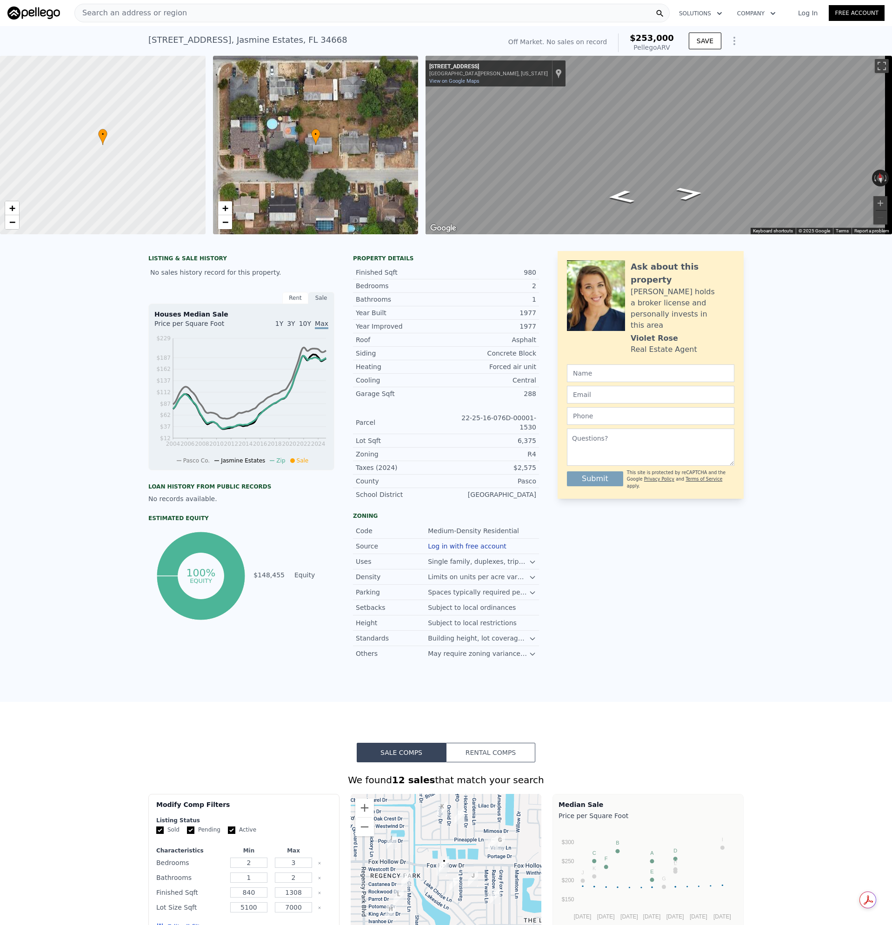
click at [163, 10] on span "Search an address or region" at bounding box center [131, 12] width 112 height 11
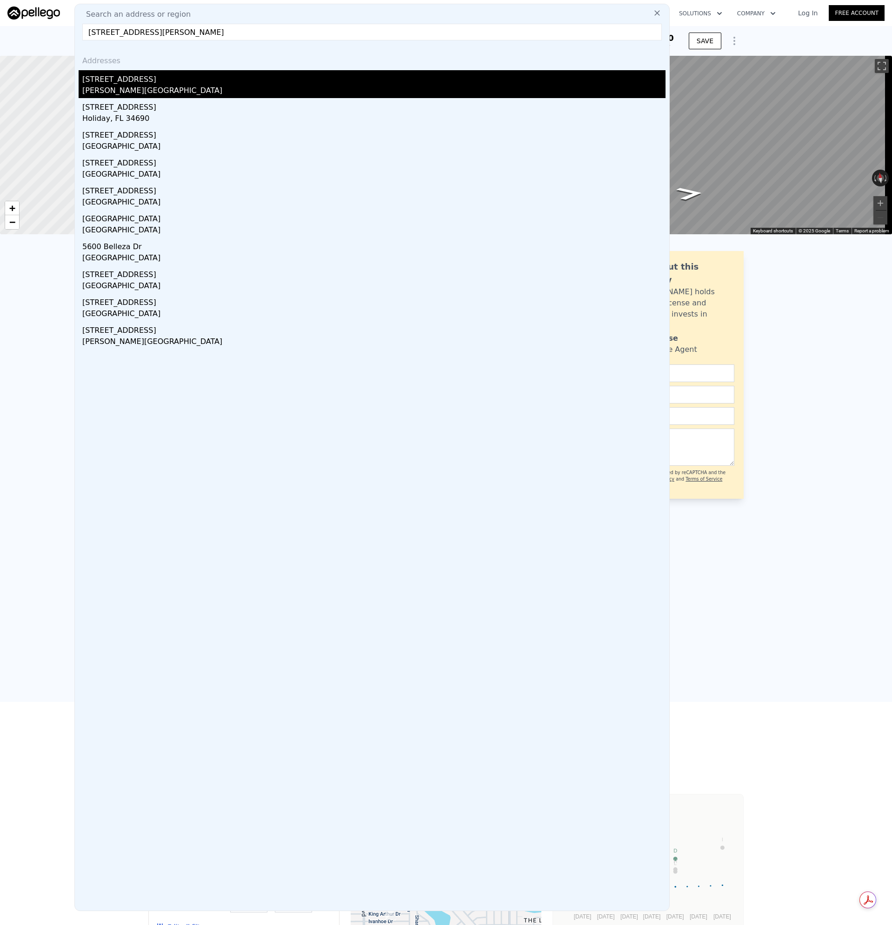
type input "5606 BELLEZA DR HOLIDAY, FL 34690"
click at [112, 84] on div "5606 Belleza Dr" at bounding box center [373, 77] width 583 height 15
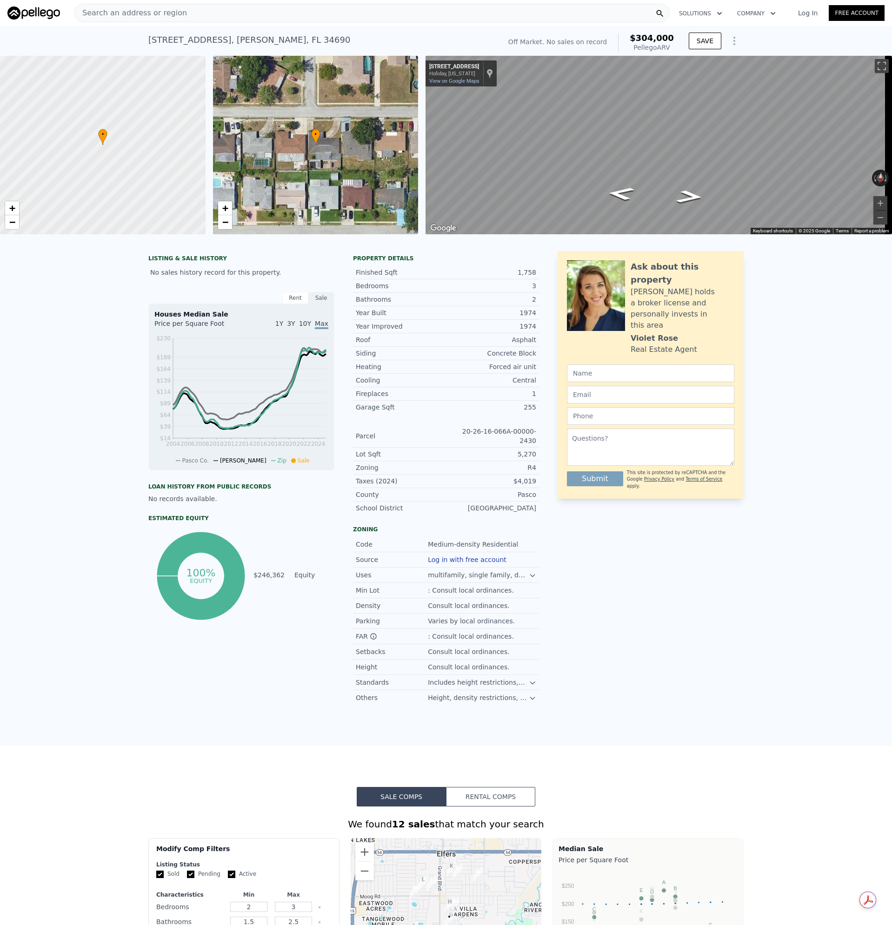
click at [215, 16] on div "Search an address or region" at bounding box center [371, 13] width 595 height 19
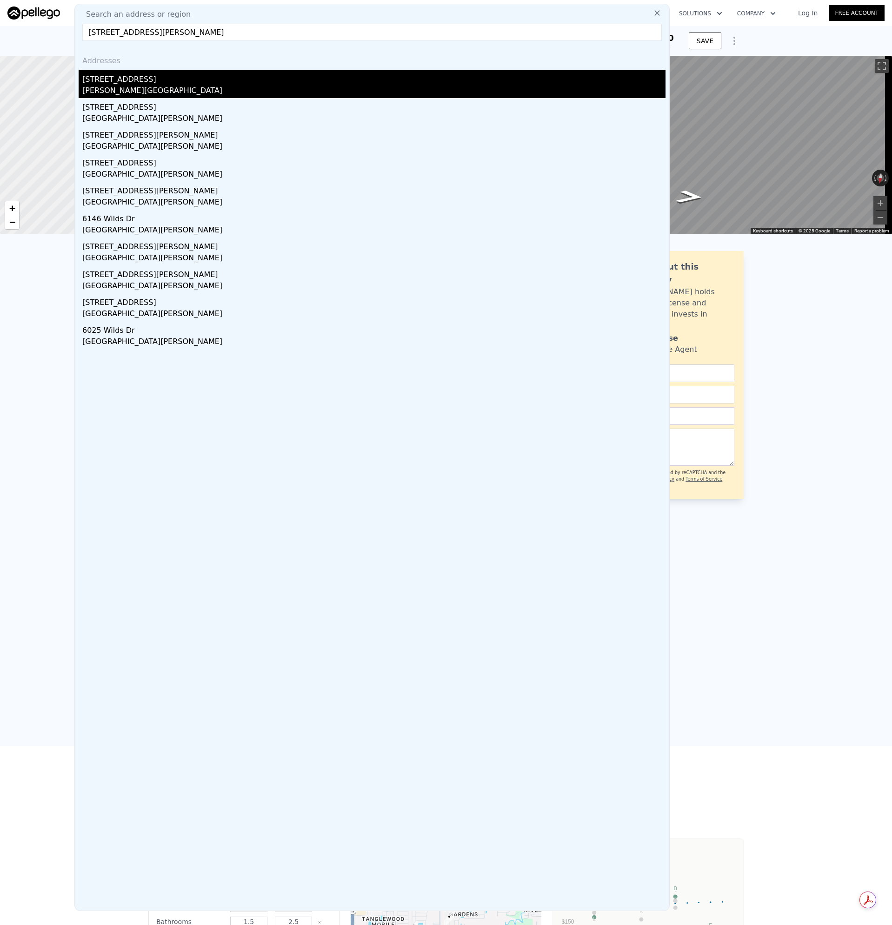
type input "4037 LAS VEGAS DR NEW PORT RICHEY, FL 34653"
click at [104, 88] on div "Elfers, FL 34653" at bounding box center [373, 91] width 583 height 13
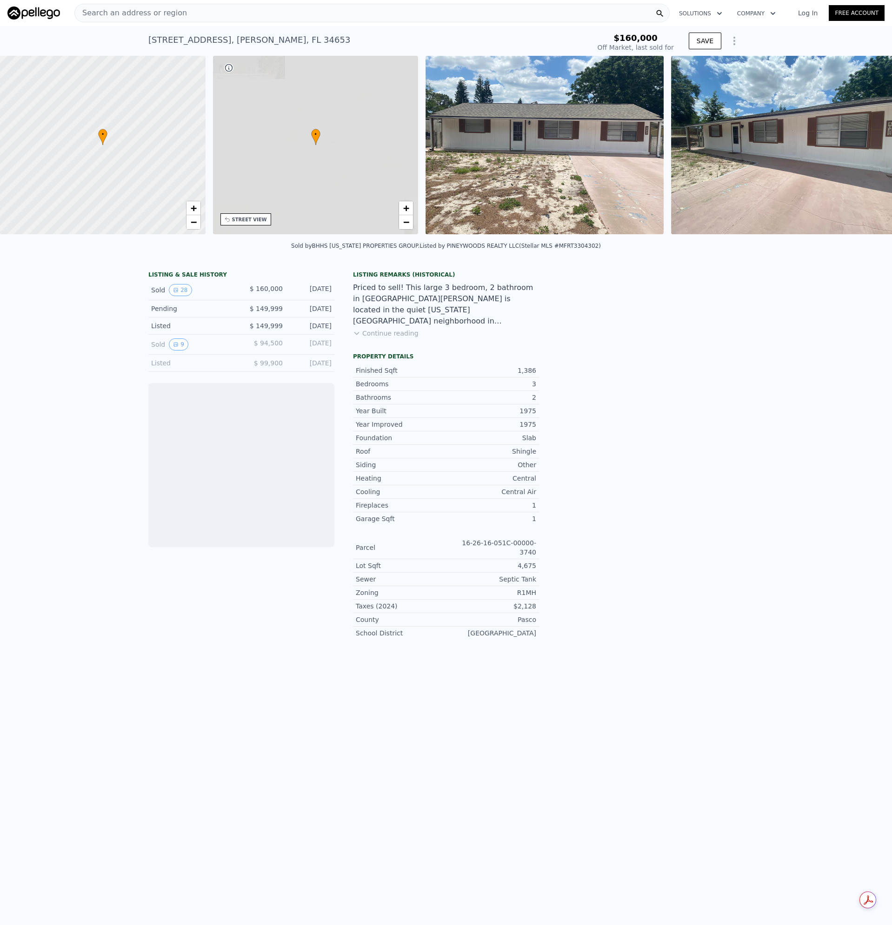
scroll to position [0, 217]
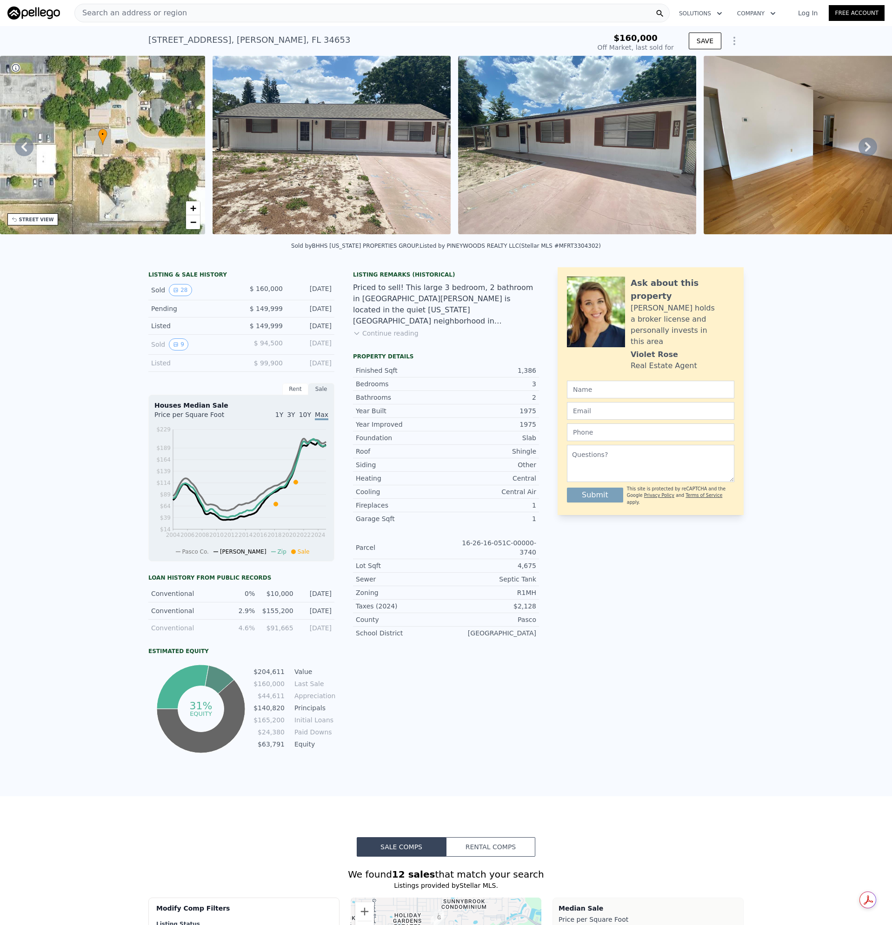
click at [304, 167] on img at bounding box center [331, 145] width 238 height 179
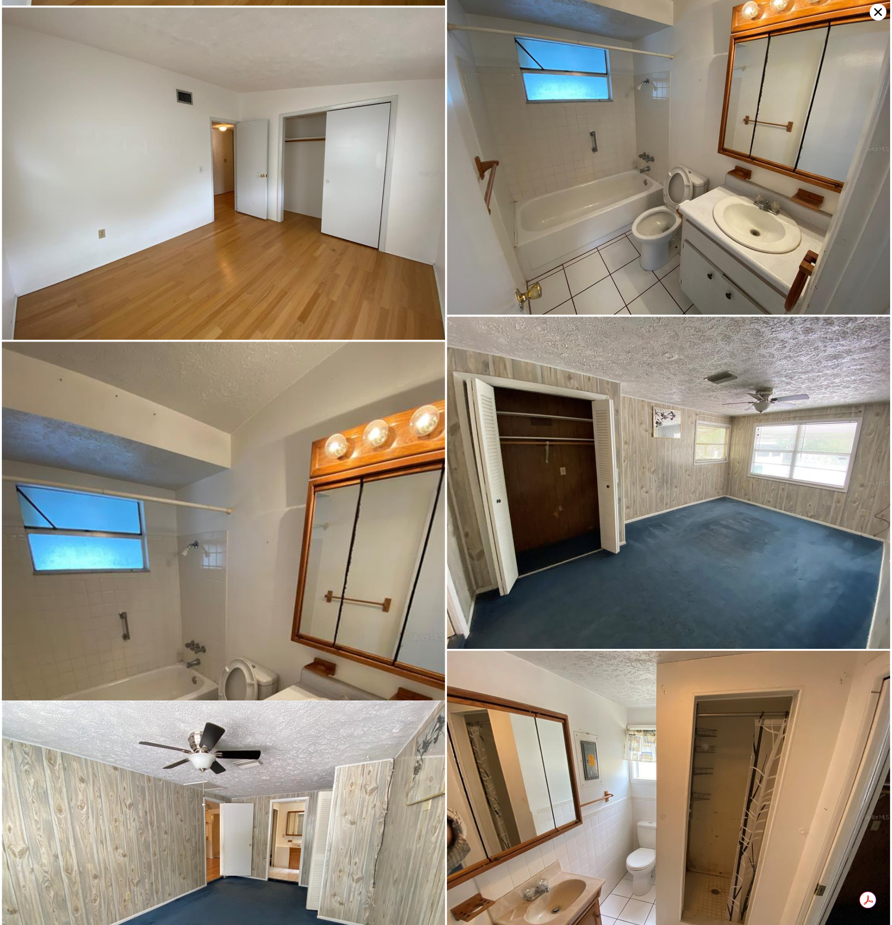
scroll to position [2017, 0]
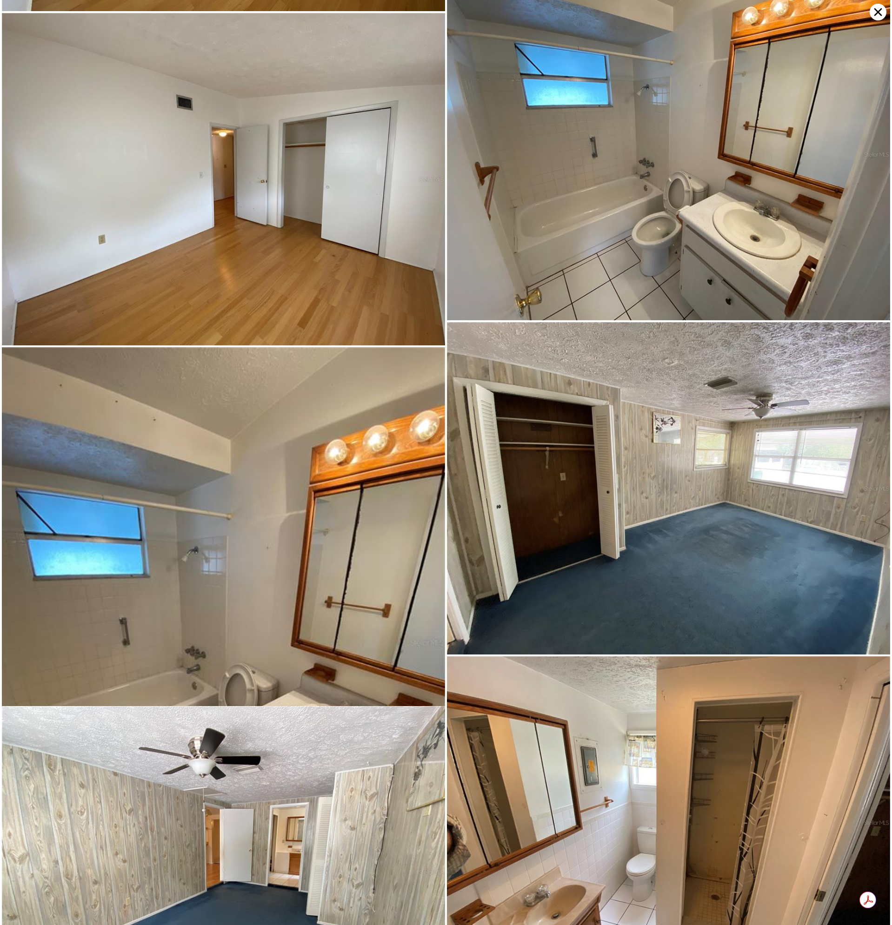
click at [876, 10] on icon at bounding box center [878, 12] width 8 height 8
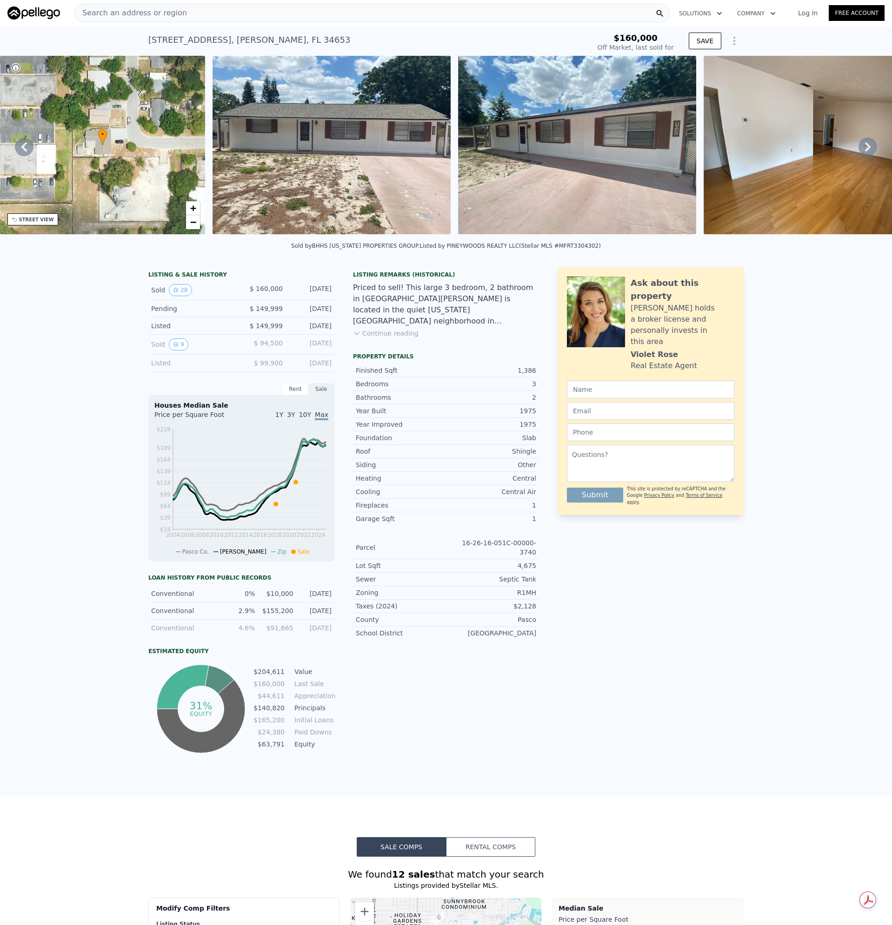
type input "$ 276,000"
type input "$ 88,901"
click at [130, 11] on span "Search an address or region" at bounding box center [131, 12] width 112 height 11
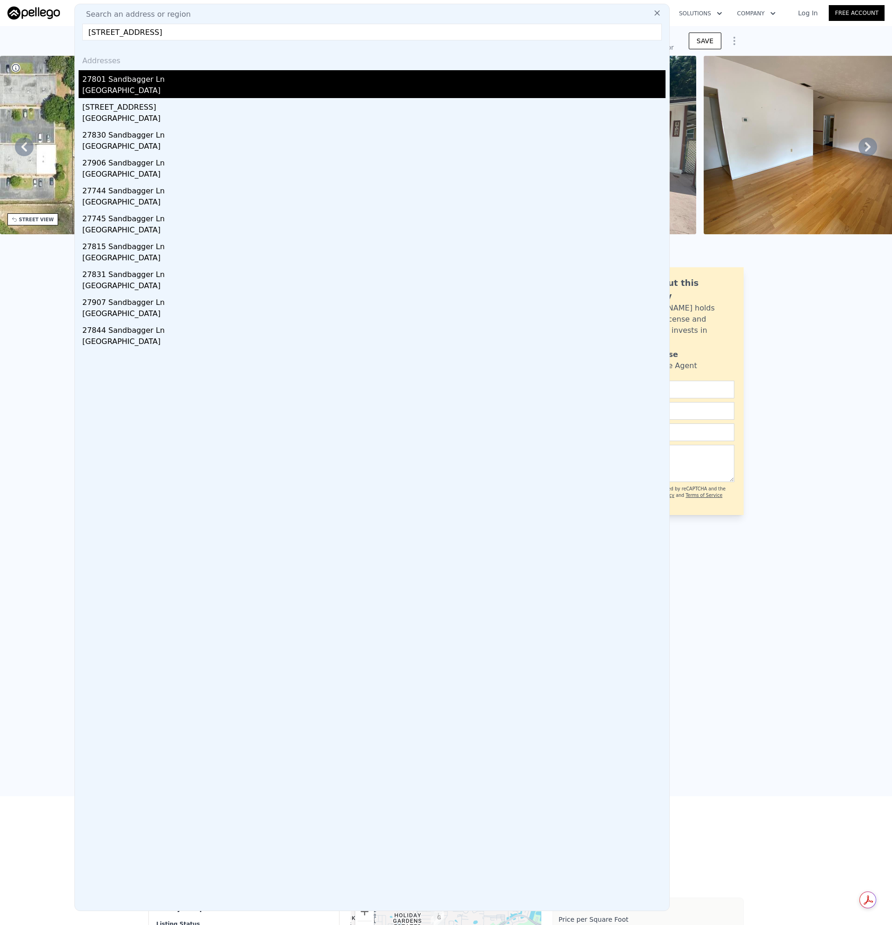
type input "27801 SANDBAGGER LN ZEPHYRHILLS, FL 33544"
click at [99, 90] on div "Pasco County, FL 33544" at bounding box center [373, 91] width 583 height 13
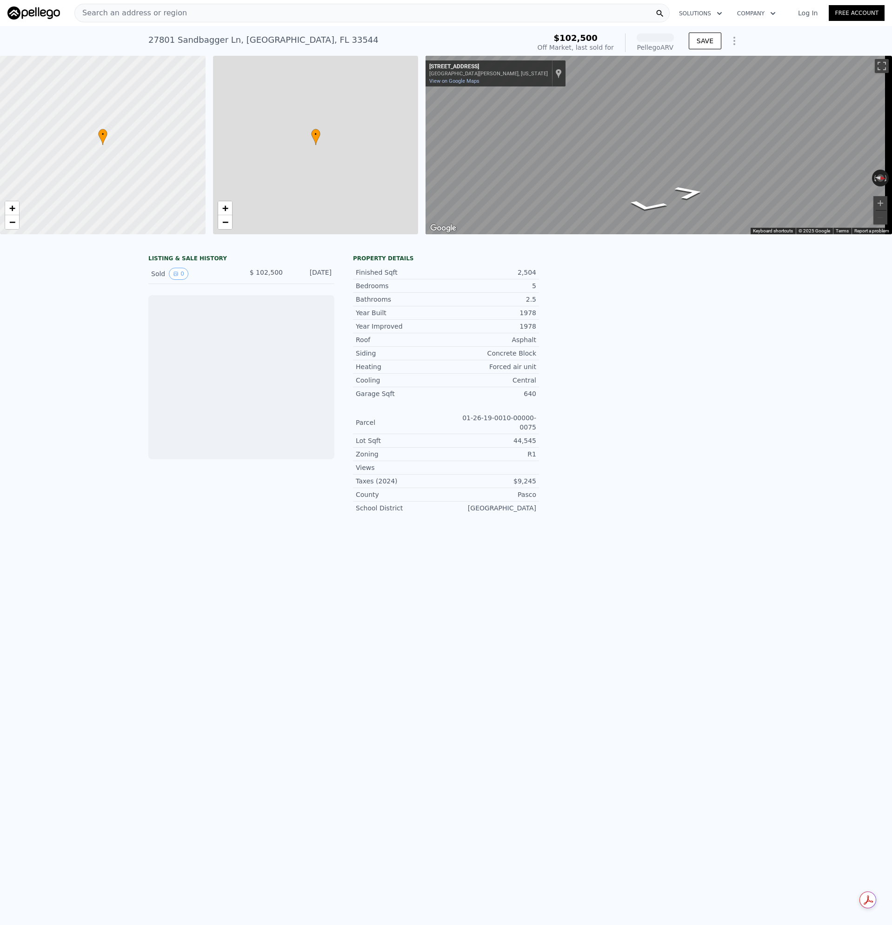
scroll to position [0, 4]
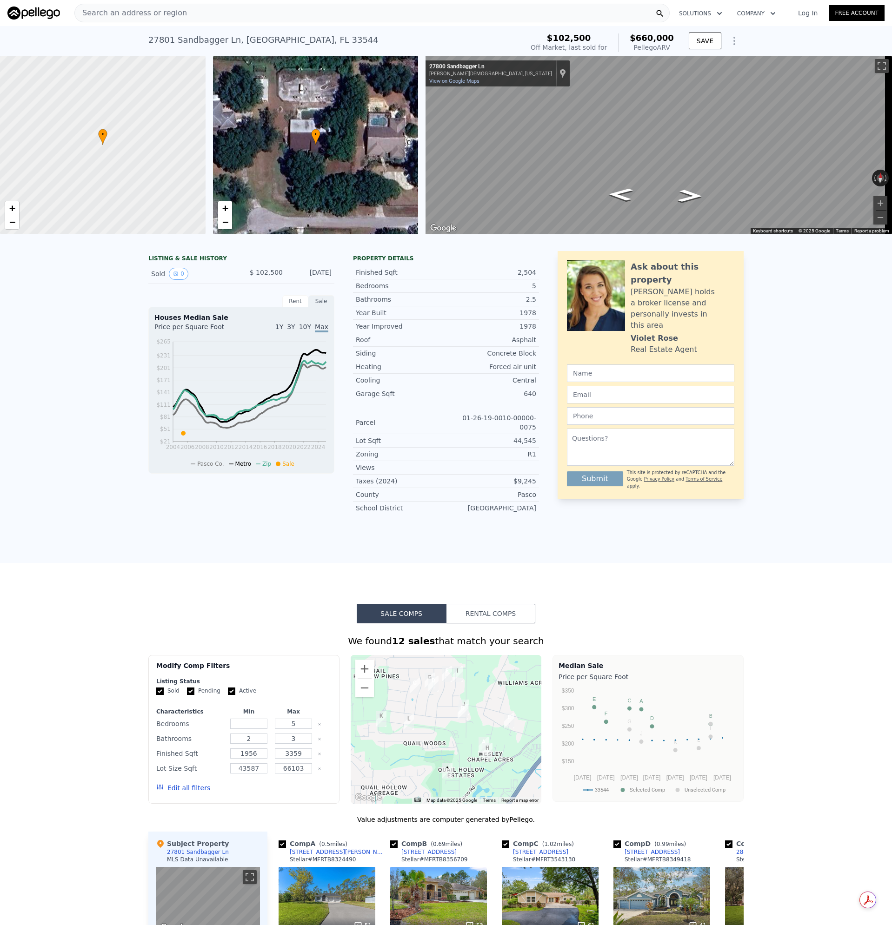
click at [157, 13] on span "Search an address or region" at bounding box center [131, 12] width 112 height 11
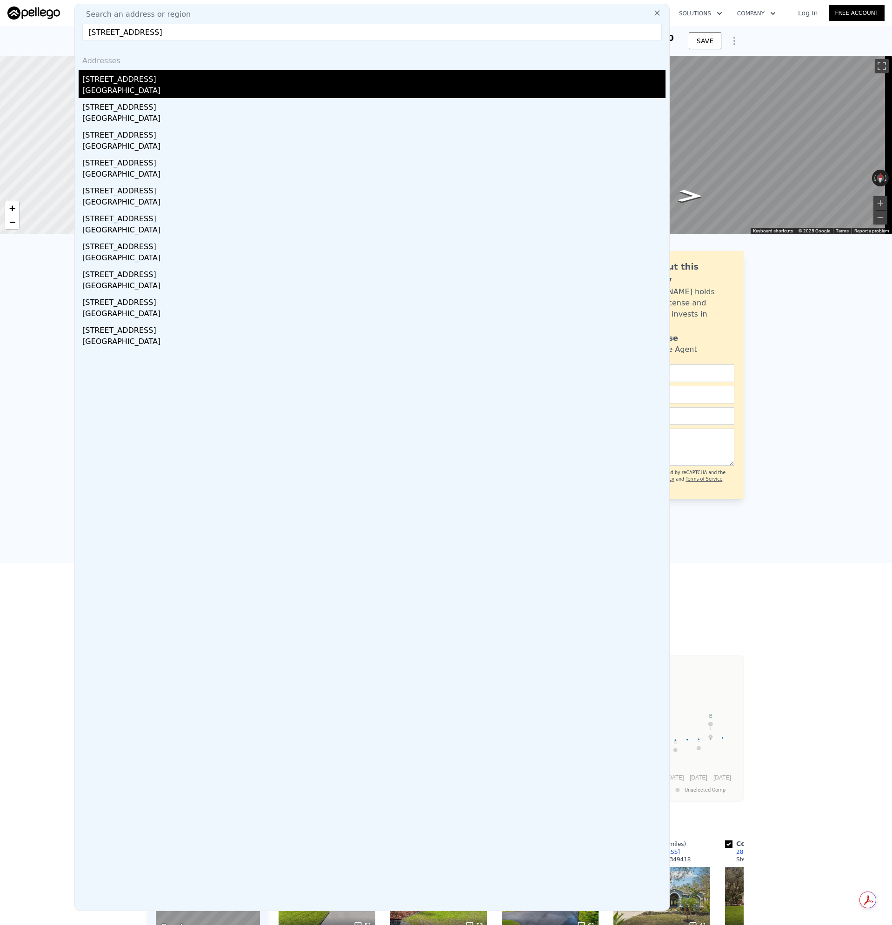
type input "13203 GOLF RIDGE PLACE HUDSON, FL 34669"
click at [121, 79] on div "[STREET_ADDRESS]" at bounding box center [373, 77] width 583 height 15
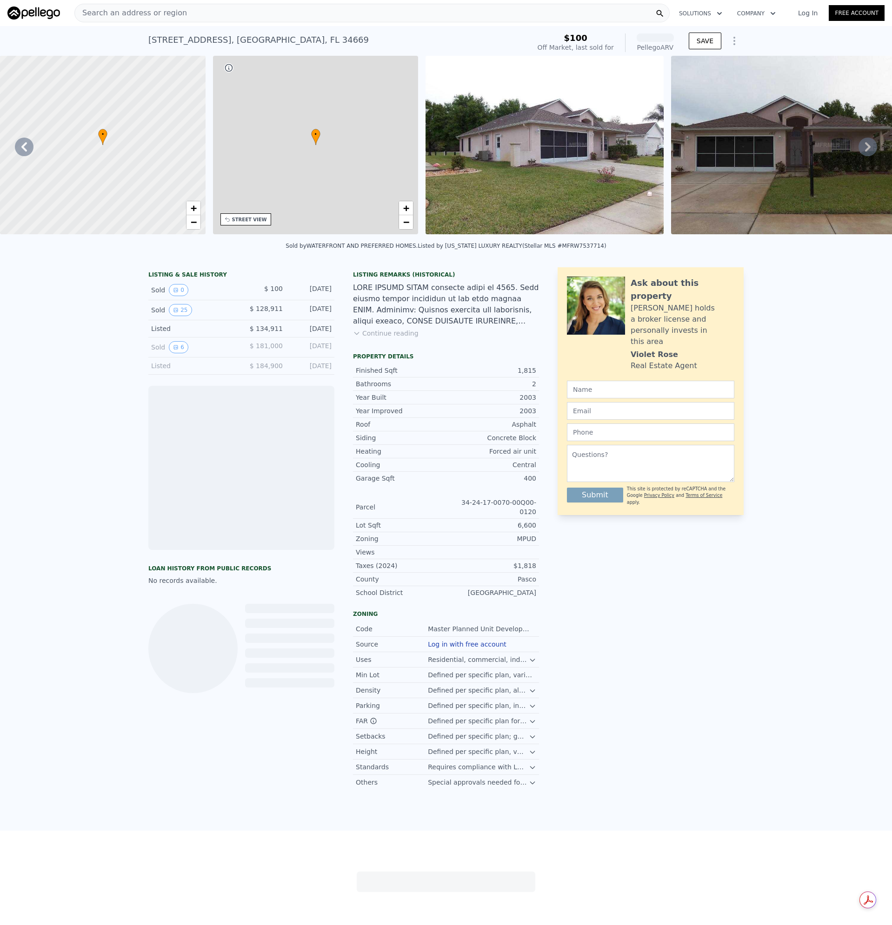
scroll to position [0, 217]
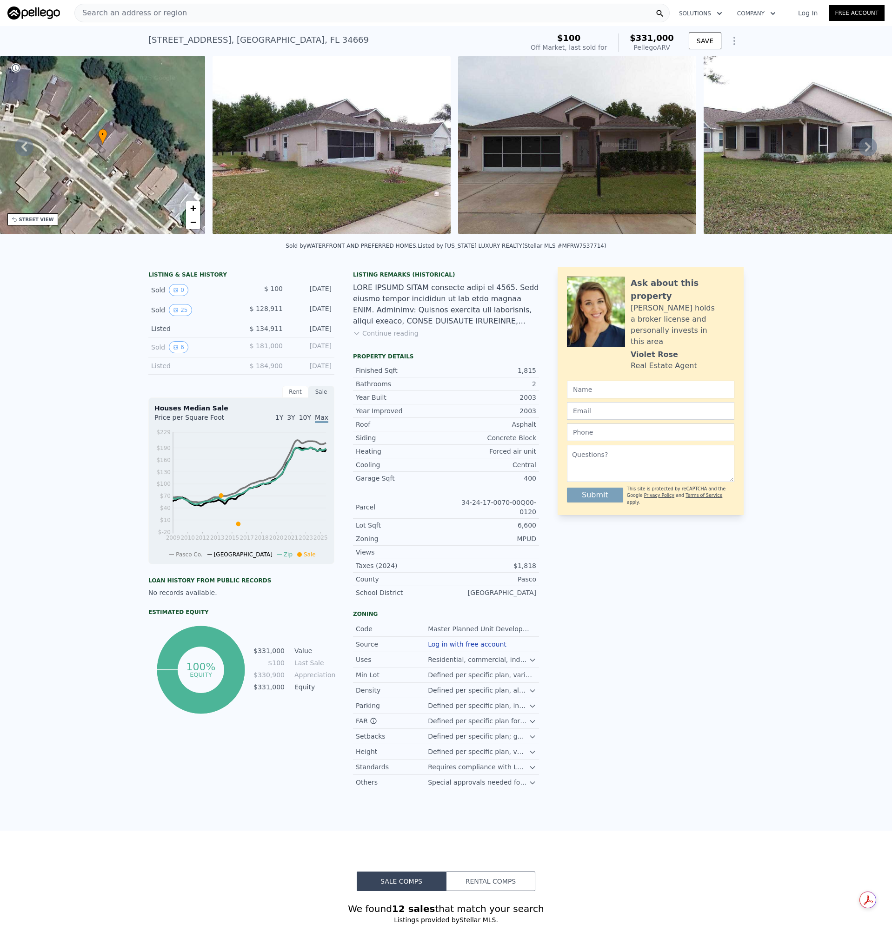
drag, startPoint x: 362, startPoint y: 340, endPoint x: 395, endPoint y: 351, distance: 34.6
click at [362, 338] on button "Continue reading" at bounding box center [386, 333] width 66 height 9
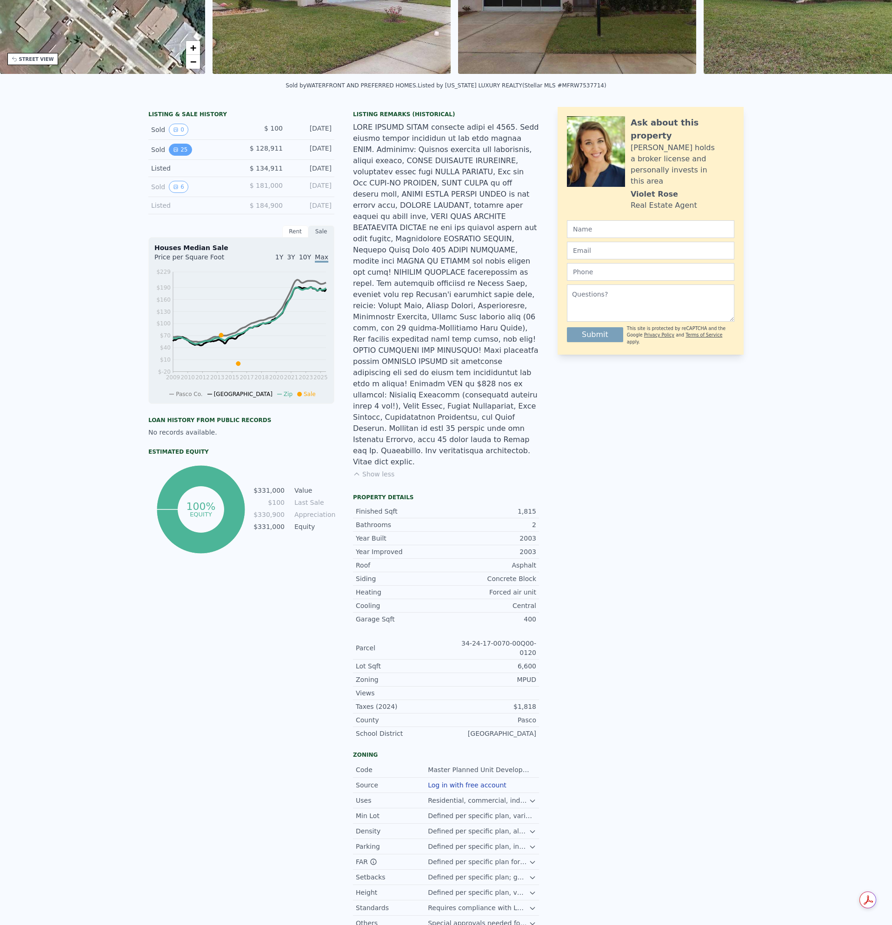
scroll to position [0, 0]
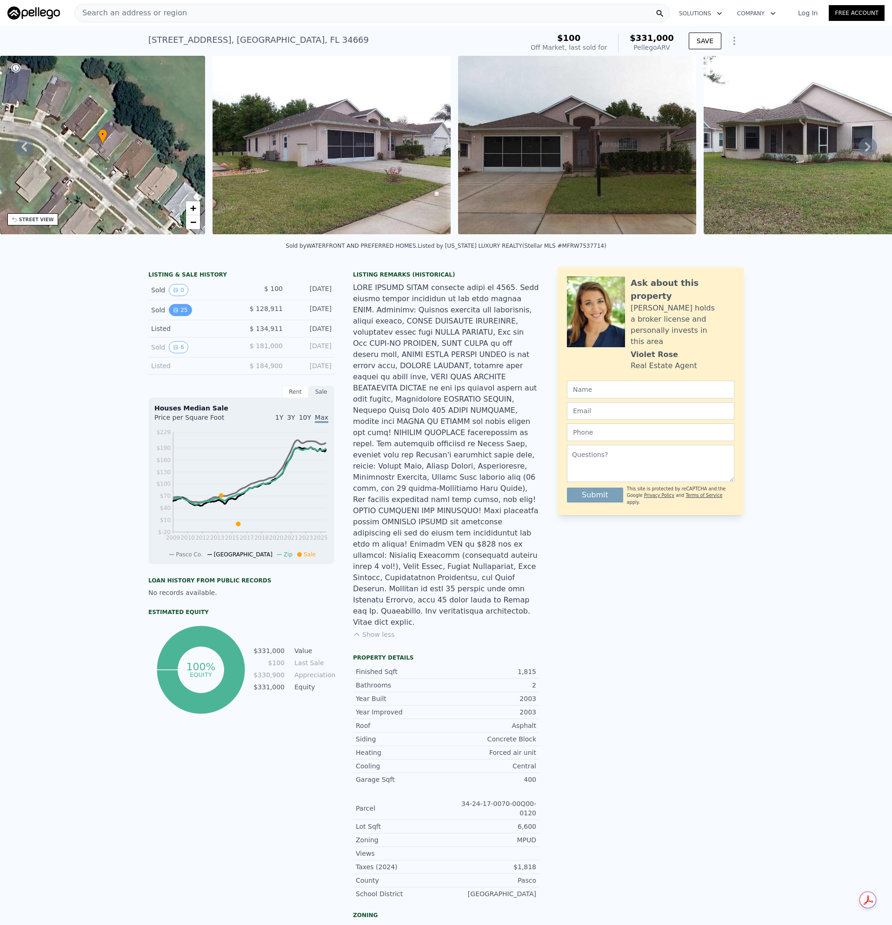
click at [174, 312] on icon "View historical data" at bounding box center [176, 310] width 4 height 4
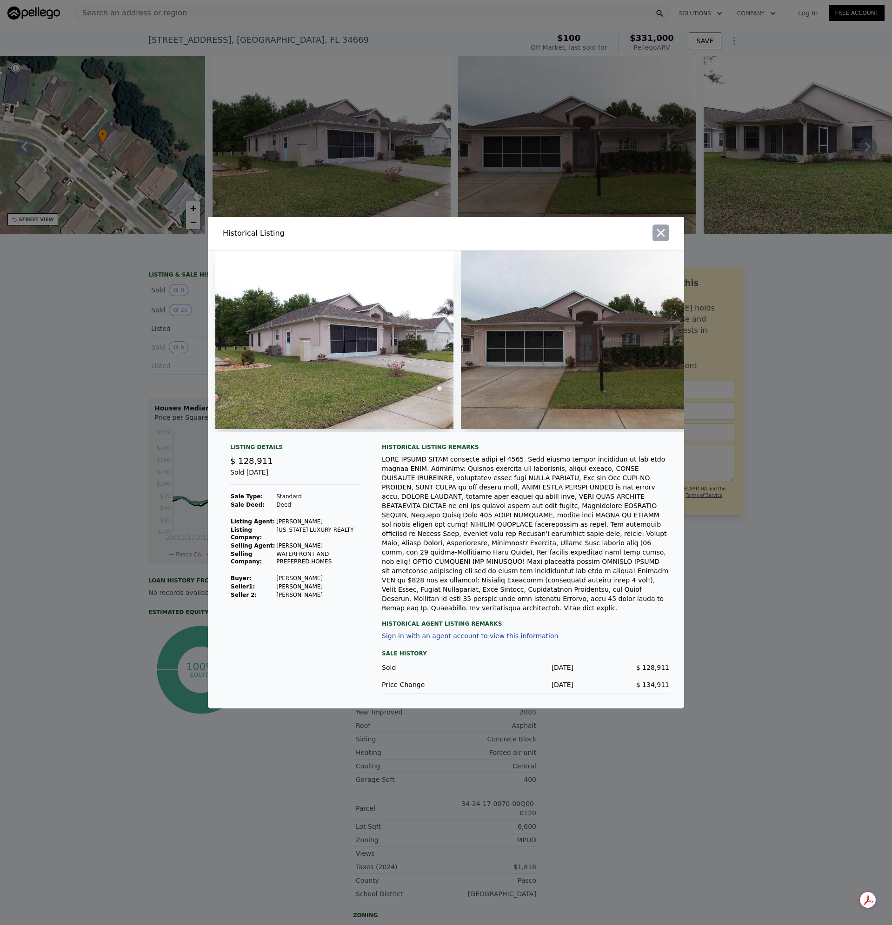
click at [655, 239] on icon "button" at bounding box center [660, 232] width 13 height 13
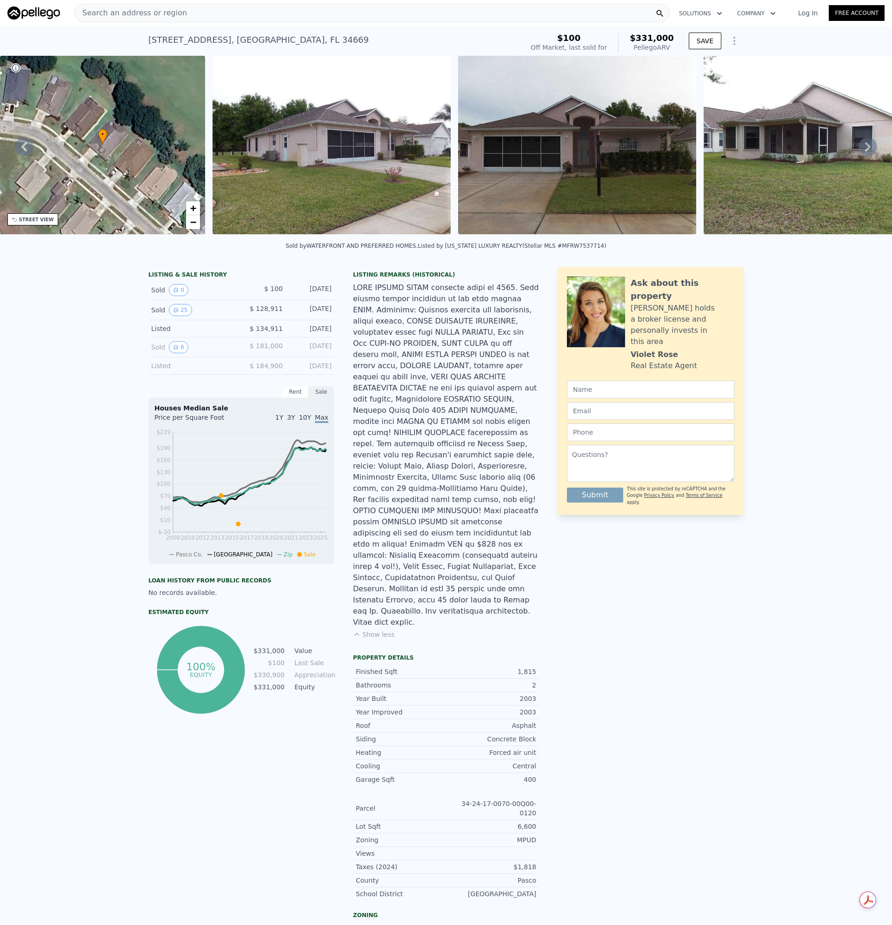
click at [377, 177] on img at bounding box center [331, 145] width 238 height 179
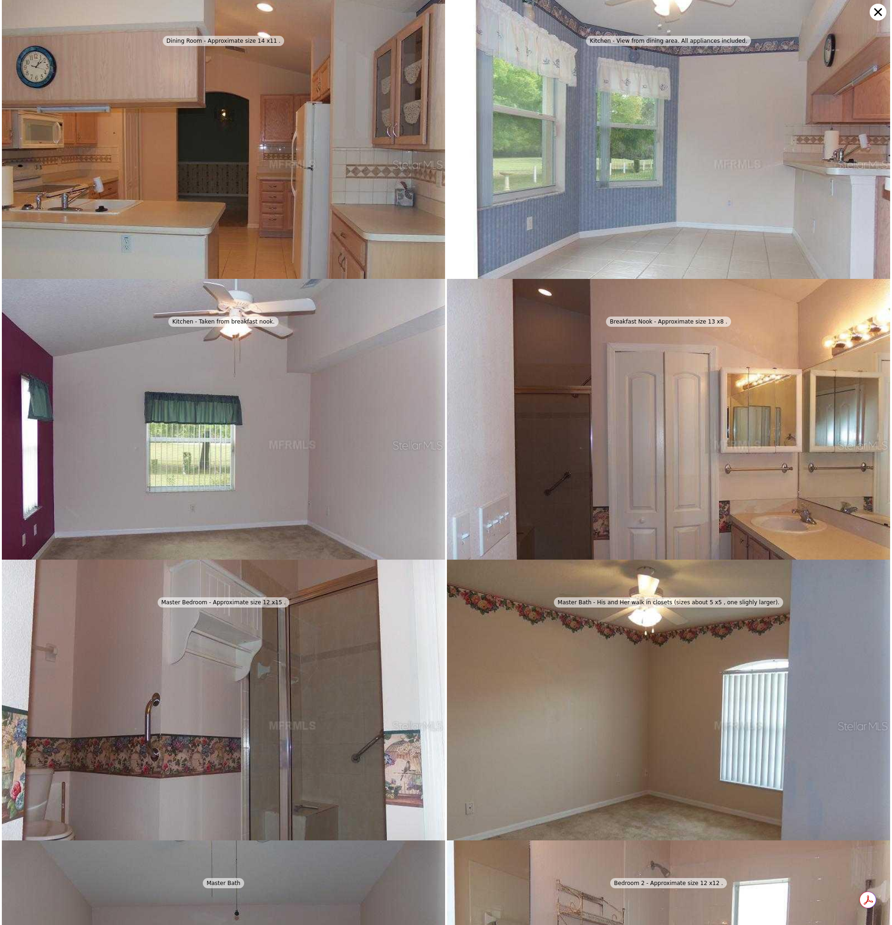
scroll to position [1123, 0]
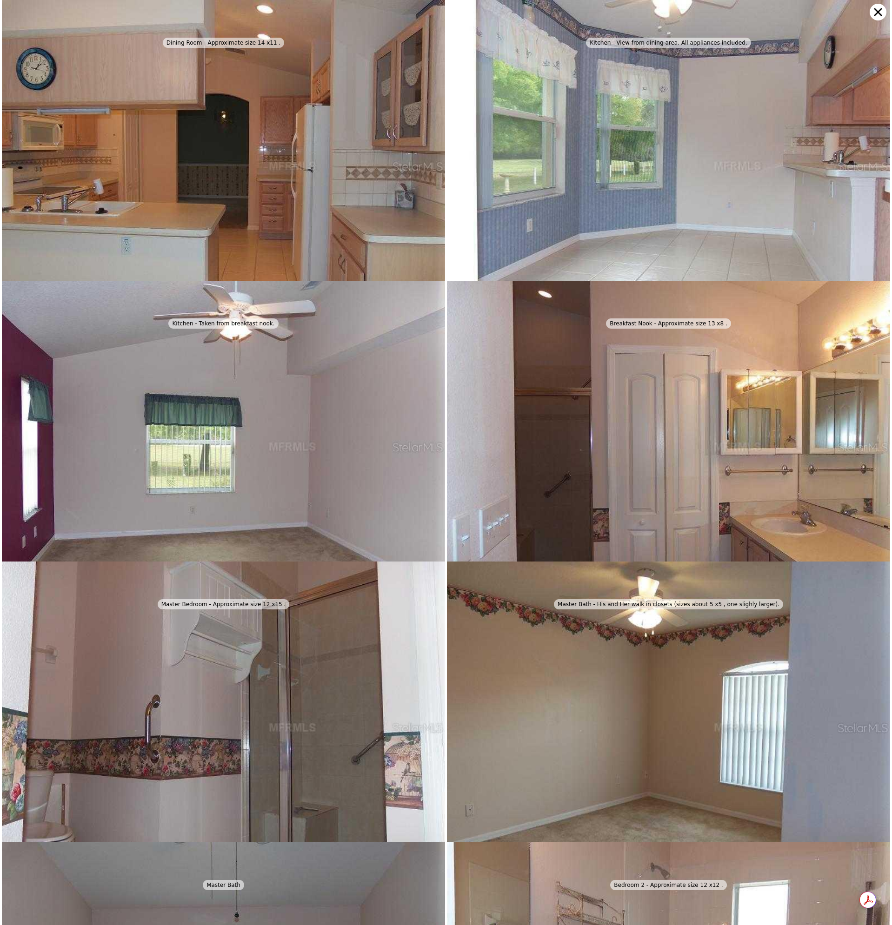
click at [878, 11] on icon at bounding box center [877, 12] width 17 height 17
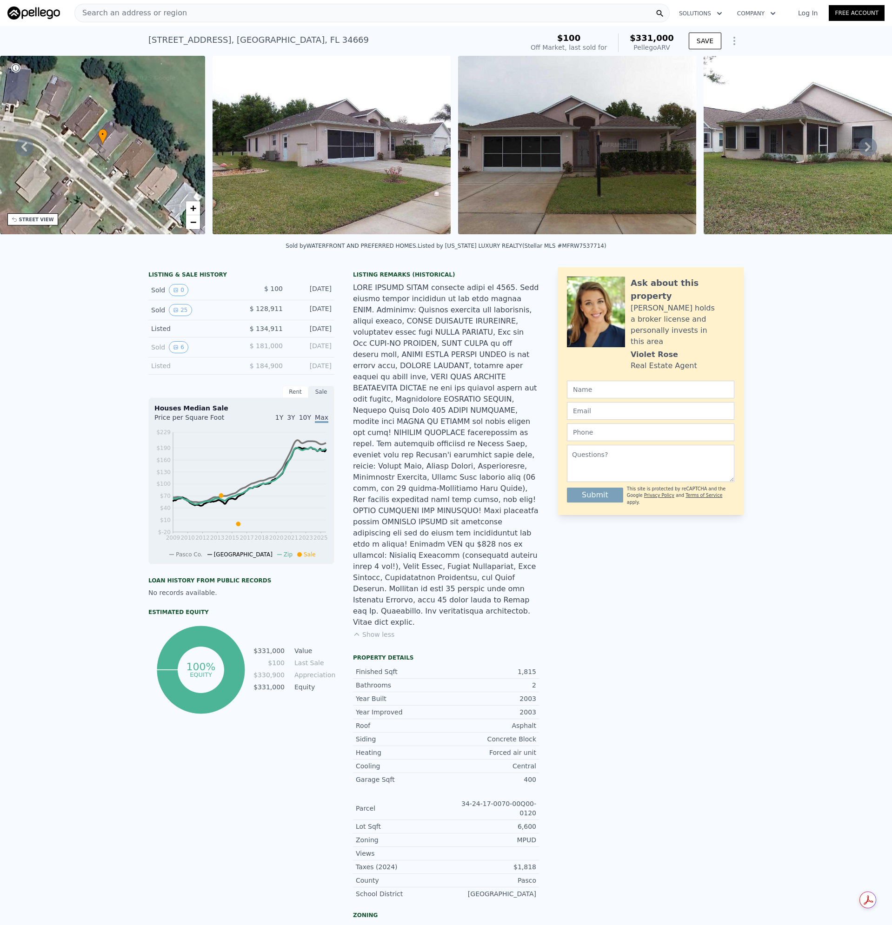
click at [420, 350] on div at bounding box center [446, 455] width 186 height 346
click at [163, 13] on span "Search an address or region" at bounding box center [131, 12] width 112 height 11
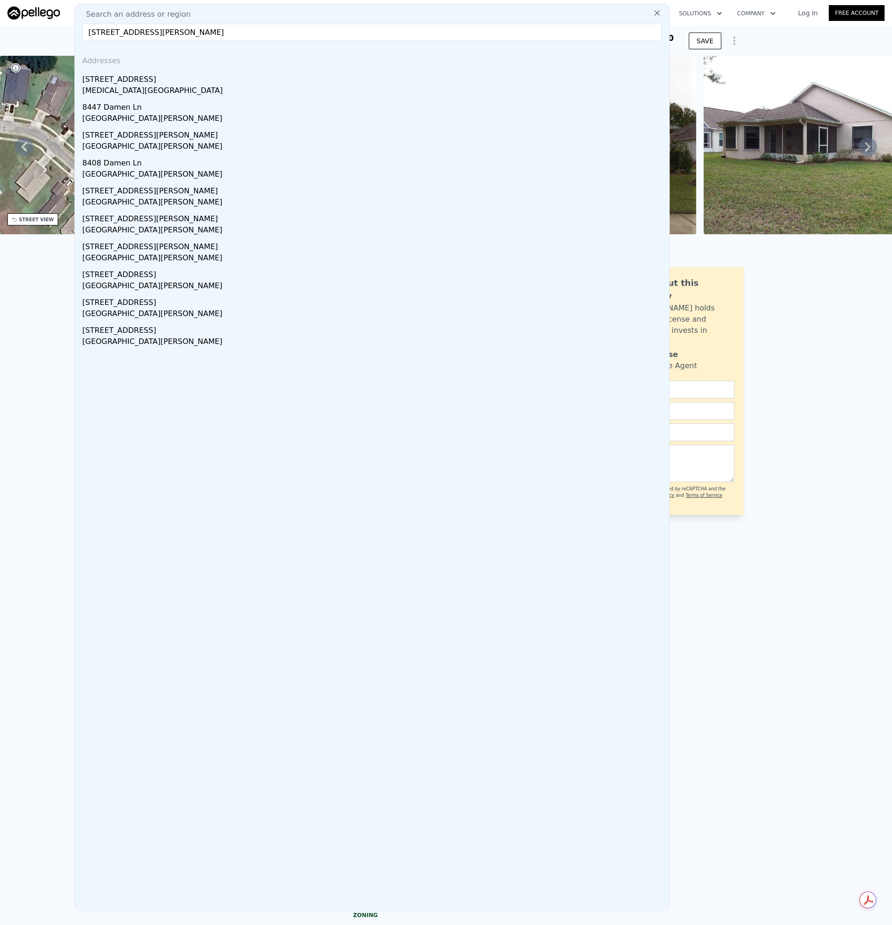
click at [113, 83] on div "11604 Versailles Ln" at bounding box center [373, 77] width 583 height 15
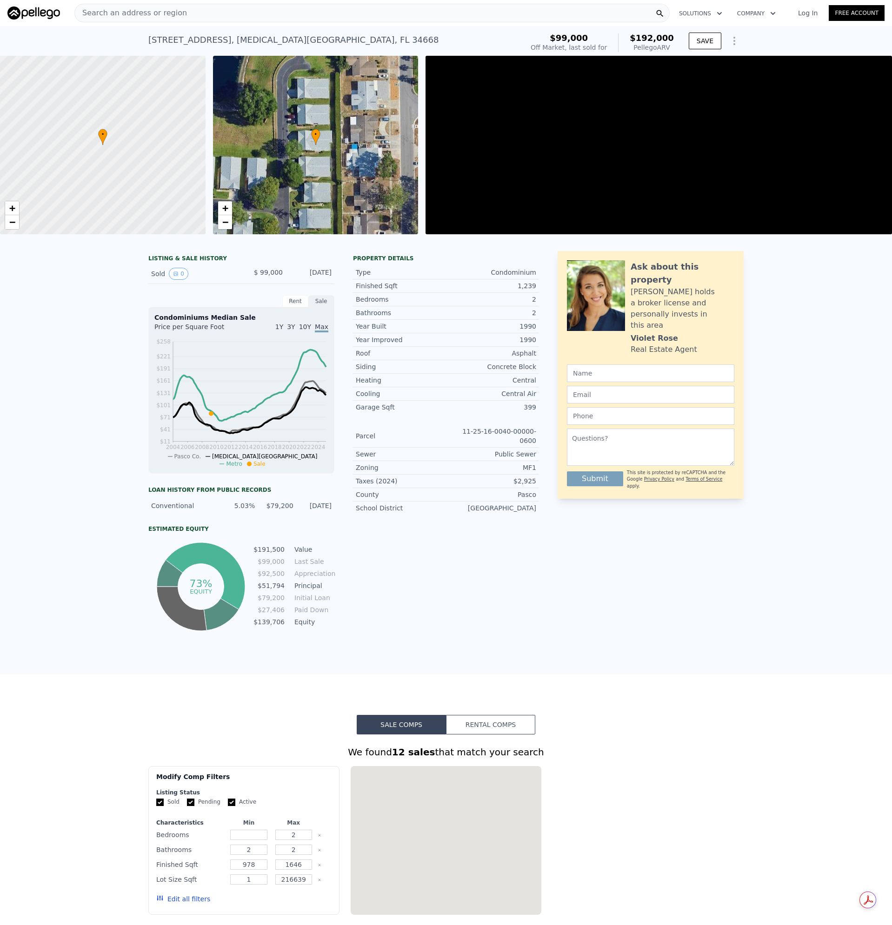
scroll to position [0, 4]
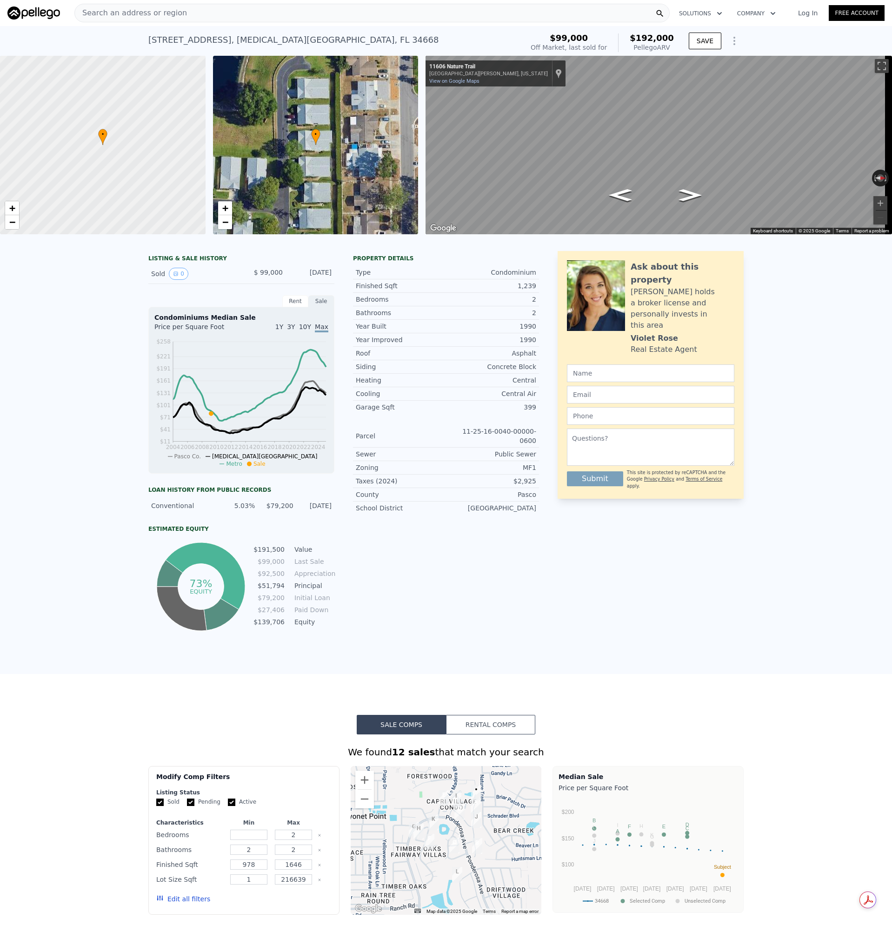
click at [165, 21] on div "Search an address or region" at bounding box center [131, 13] width 112 height 18
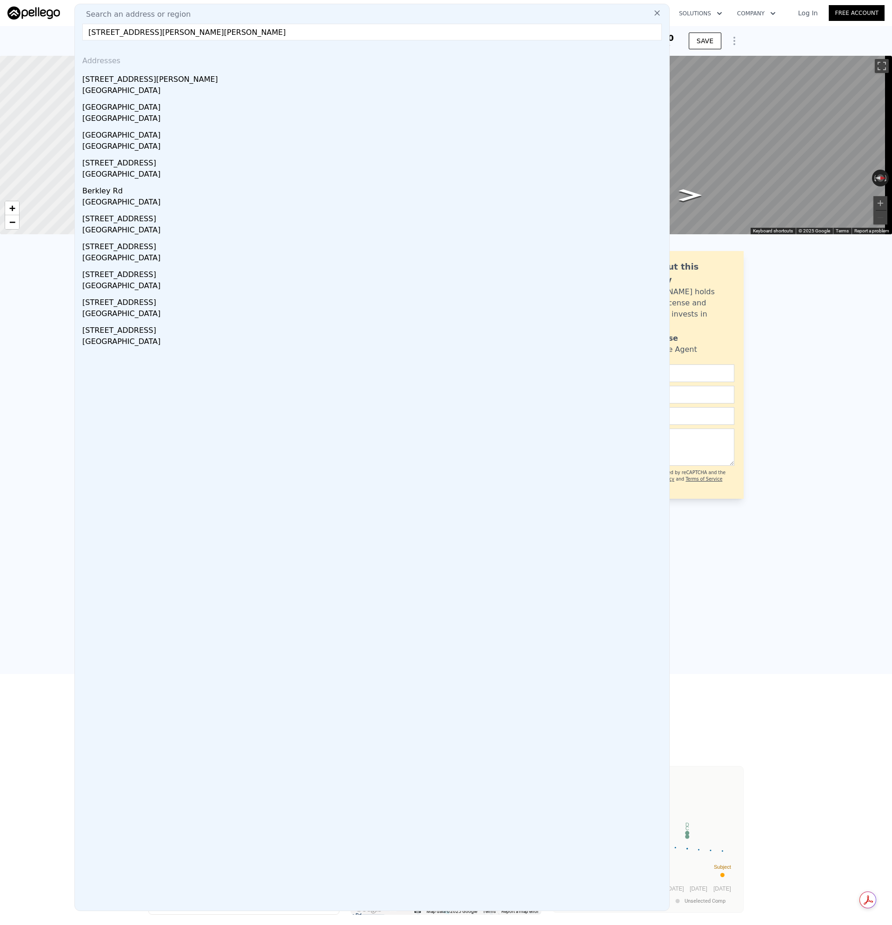
type input "9939 QUINN RD POLK CITY, FL 33868"
click at [102, 87] on div "Polk County, FL 33868" at bounding box center [373, 91] width 583 height 13
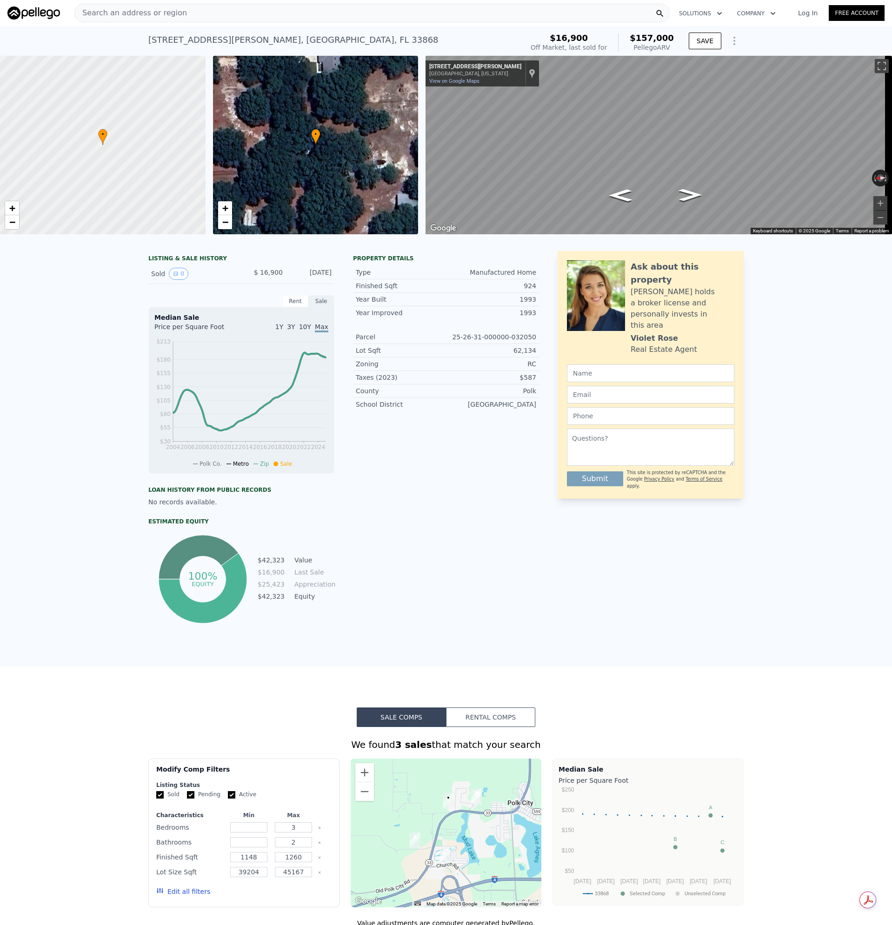
click at [185, 13] on div "Search an address or region" at bounding box center [371, 13] width 595 height 19
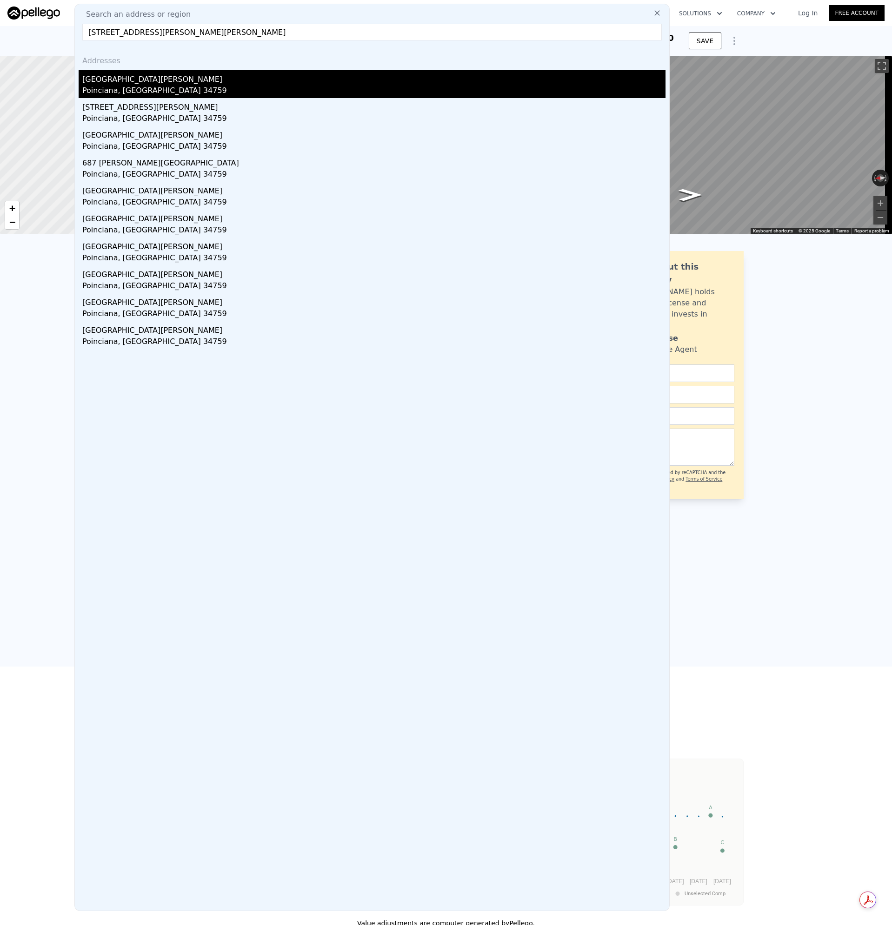
type input "706 LAKE MARION GOLF RESORT DR POINCIANA, FL 34759"
click at [108, 90] on div "Poinciana, FL 34759" at bounding box center [373, 91] width 583 height 13
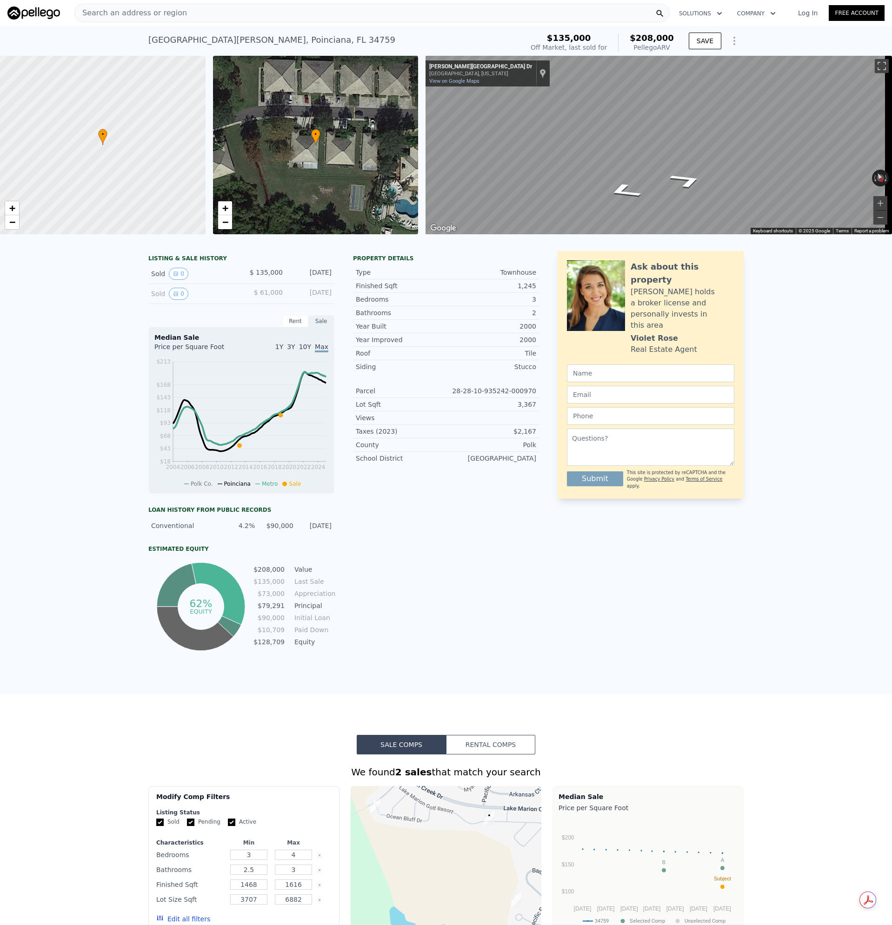
click at [179, 10] on div "Search an address or region" at bounding box center [371, 13] width 595 height 19
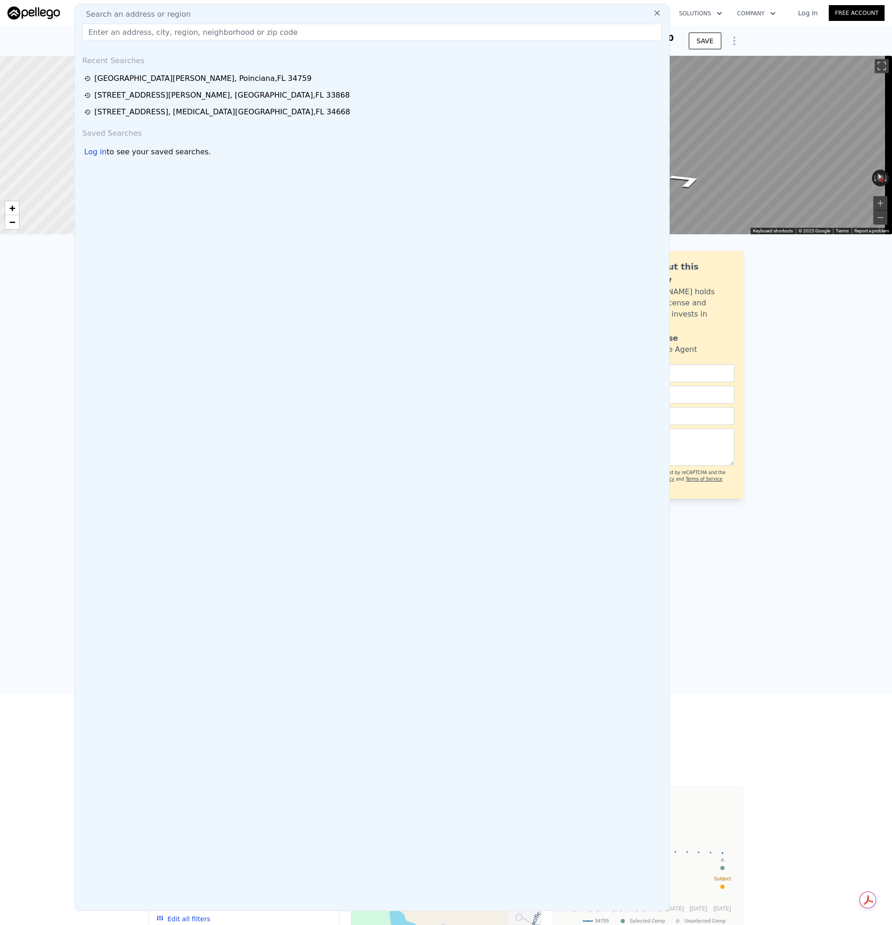
type input "6222 HEREFORD DR LAKELAND, FL 33801"
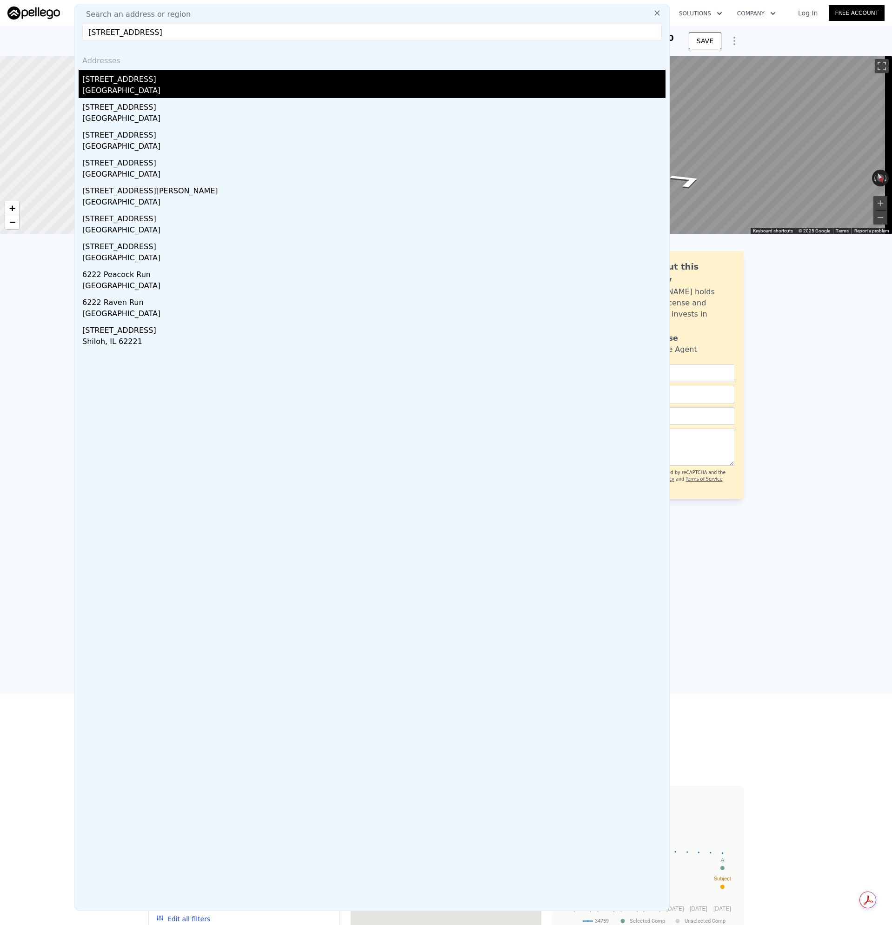
click at [109, 85] on div "[GEOGRAPHIC_DATA]" at bounding box center [373, 91] width 583 height 13
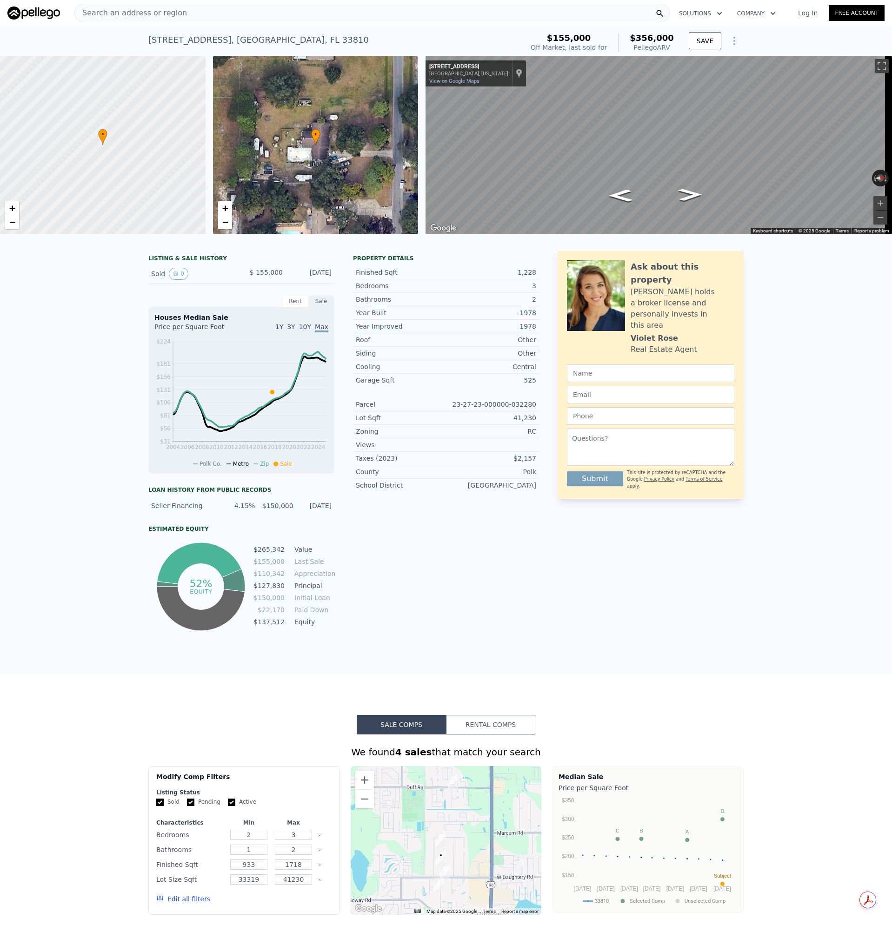
click at [128, 19] on div "Search an address or region" at bounding box center [131, 13] width 112 height 18
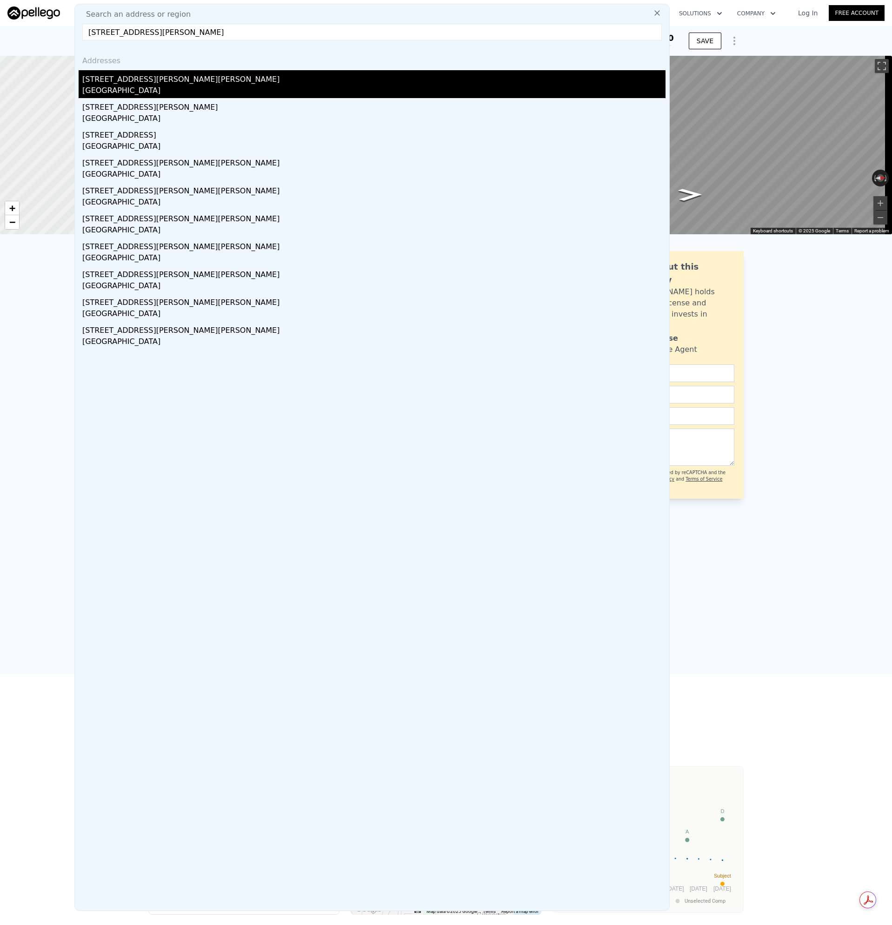
type input "818 LAKE MARTHA DR NE WINTER HAVEN, FL 33881"
click at [110, 83] on div "[STREET_ADDRESS][PERSON_NAME][PERSON_NAME]" at bounding box center [373, 77] width 583 height 15
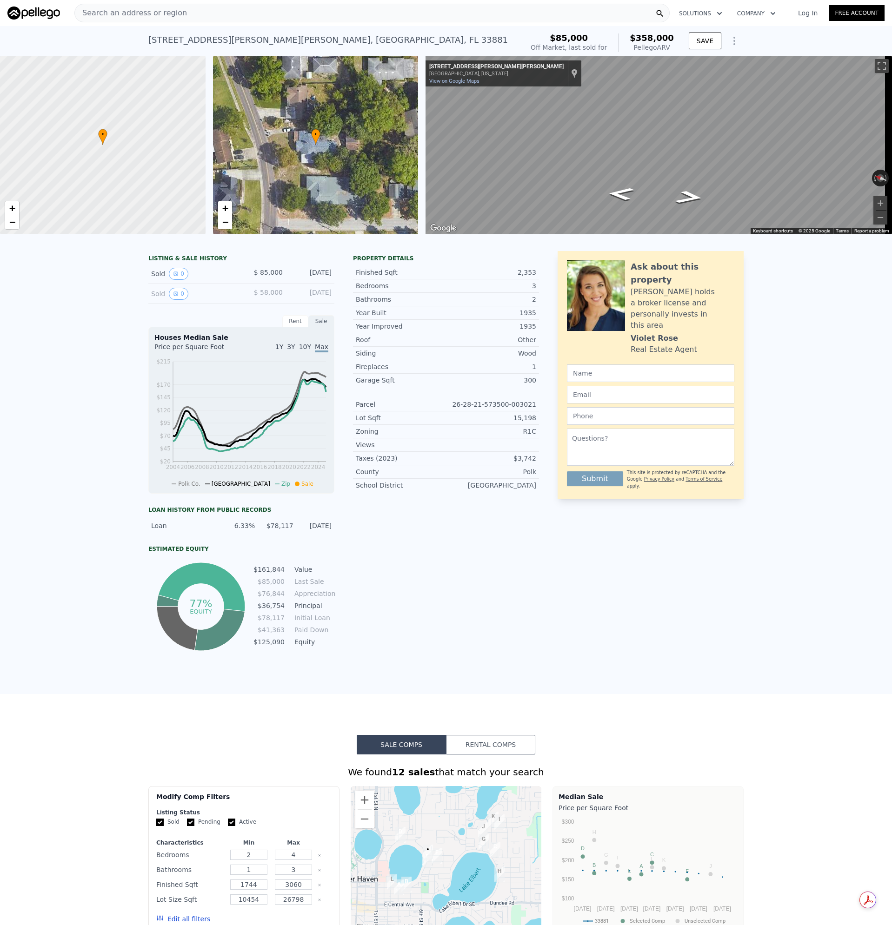
click at [153, 12] on span "Search an address or region" at bounding box center [131, 12] width 112 height 11
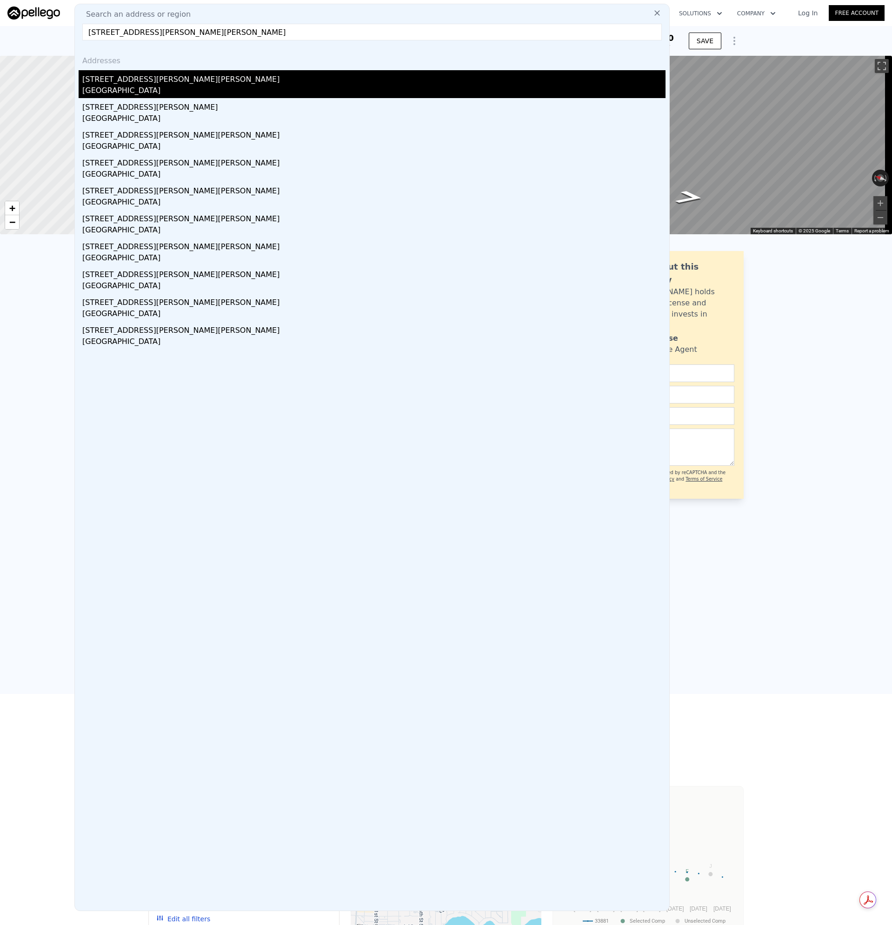
type input "738 Lake Martha Dr NE, Winter Haven, FL 33881"
click at [118, 85] on div "738 Lake Martha Dr NE" at bounding box center [373, 77] width 583 height 15
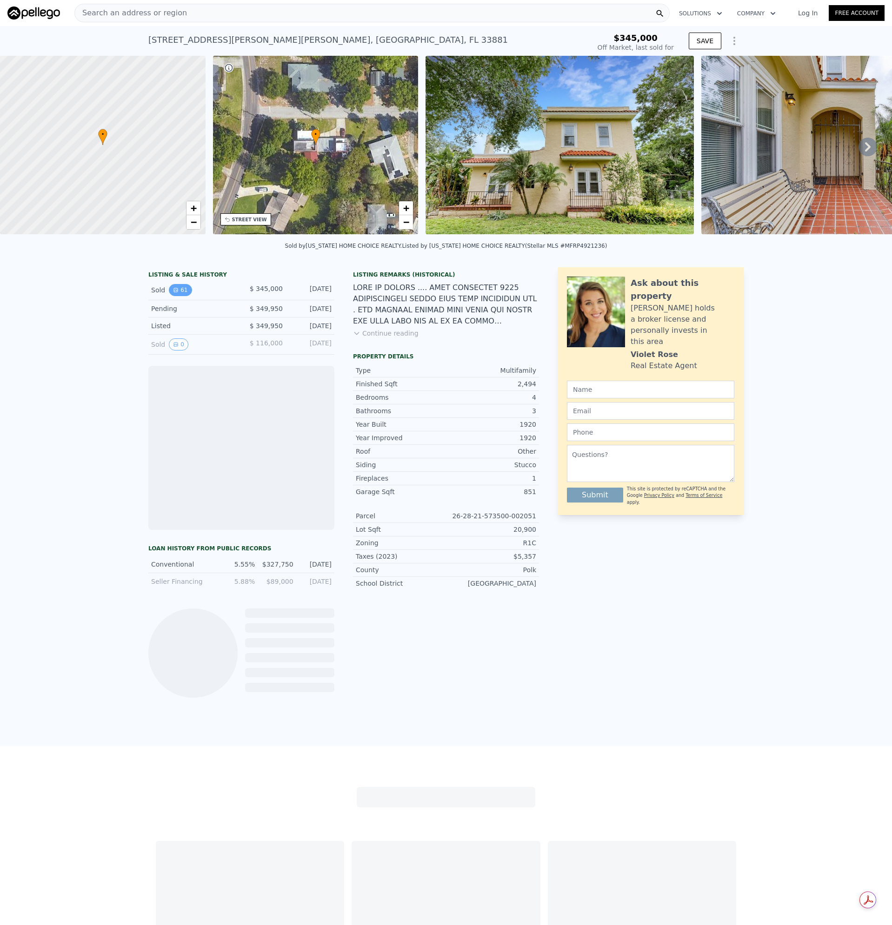
click at [174, 295] on button "61" at bounding box center [180, 290] width 23 height 12
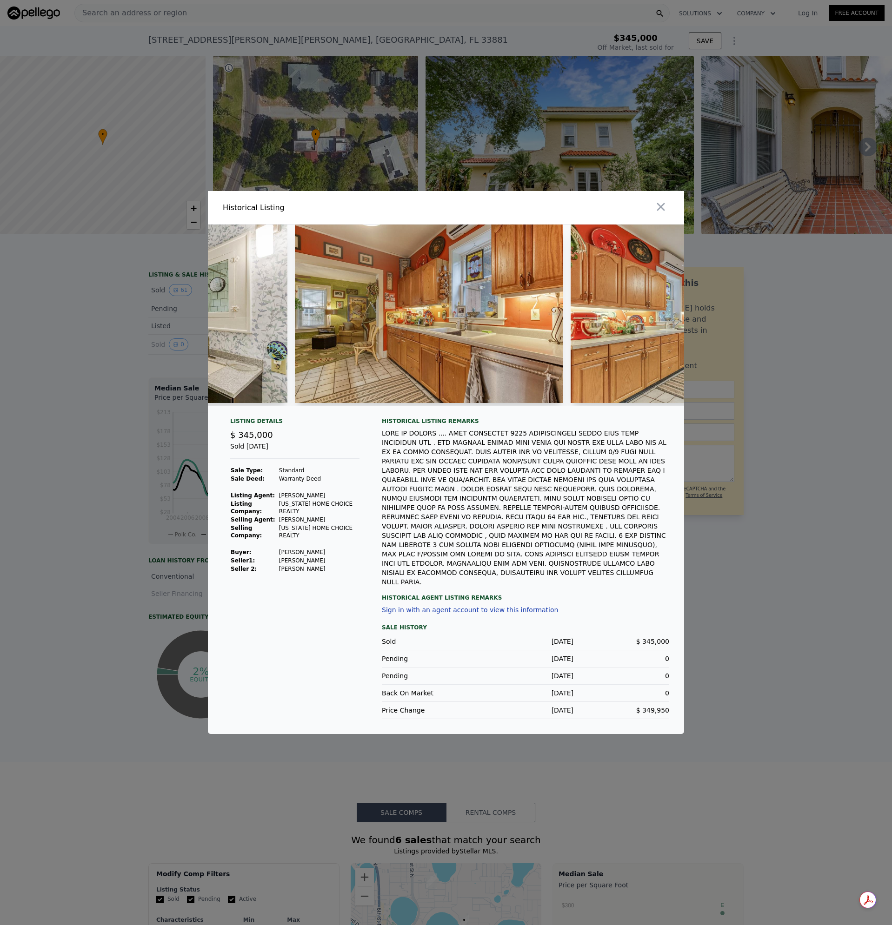
scroll to position [0, 4073]
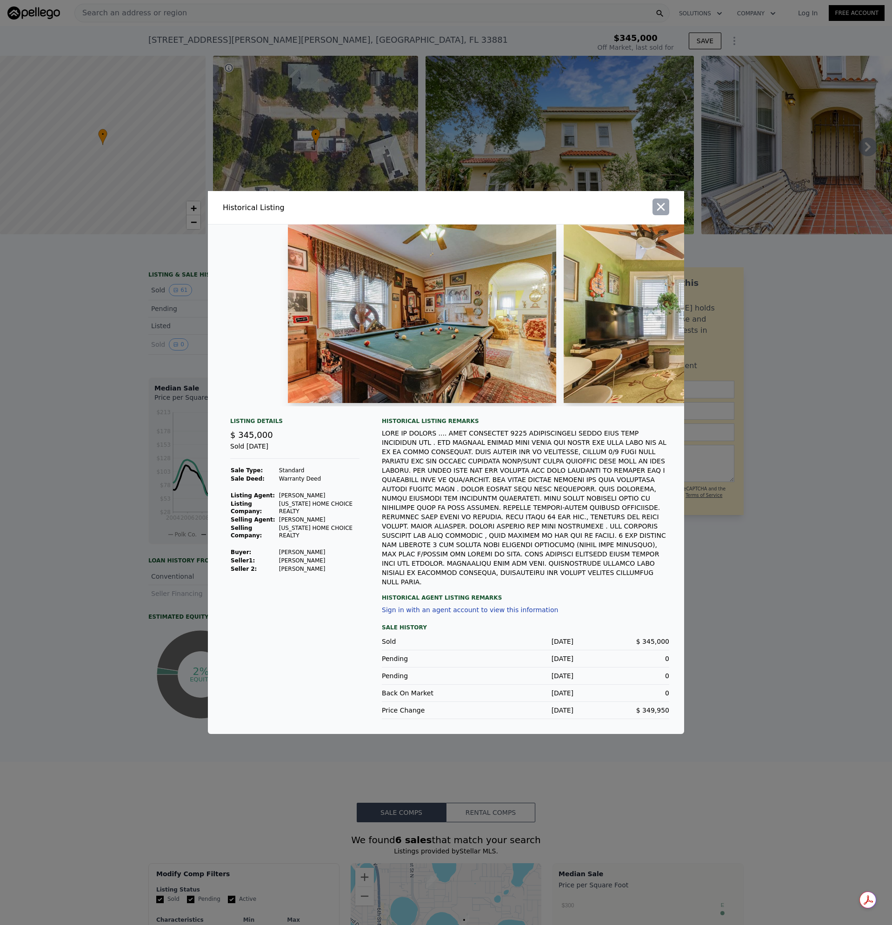
click at [661, 210] on icon "button" at bounding box center [660, 206] width 13 height 13
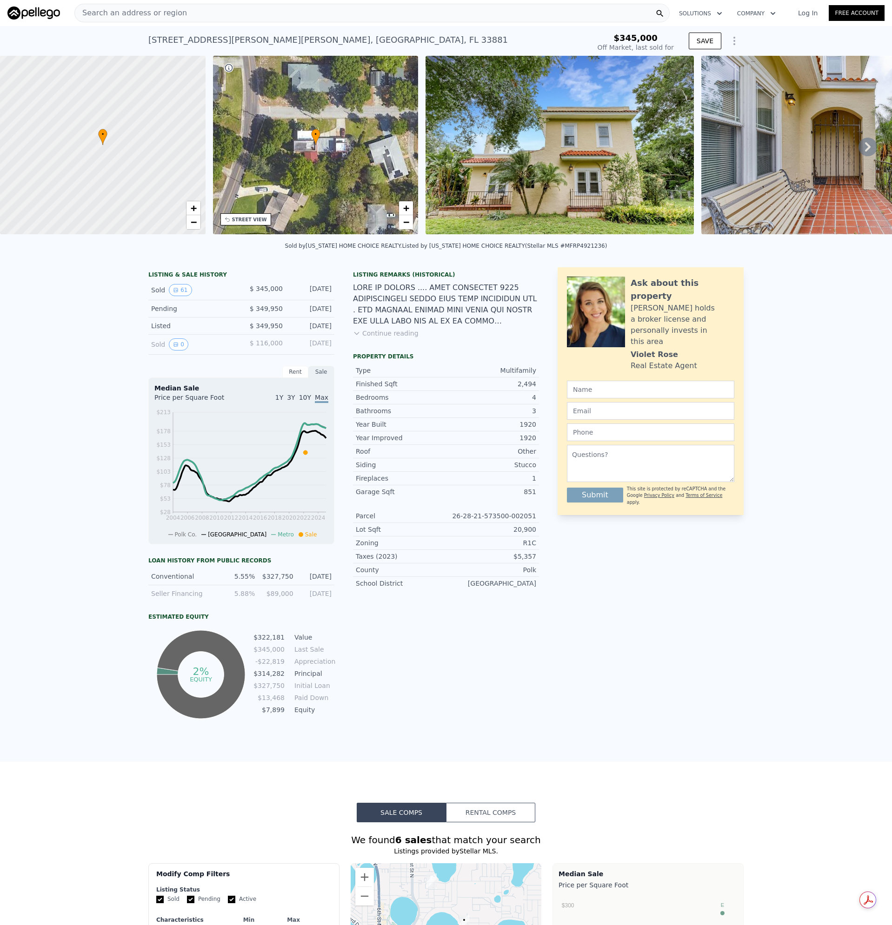
click at [198, 12] on div "Search an address or region" at bounding box center [371, 13] width 595 height 19
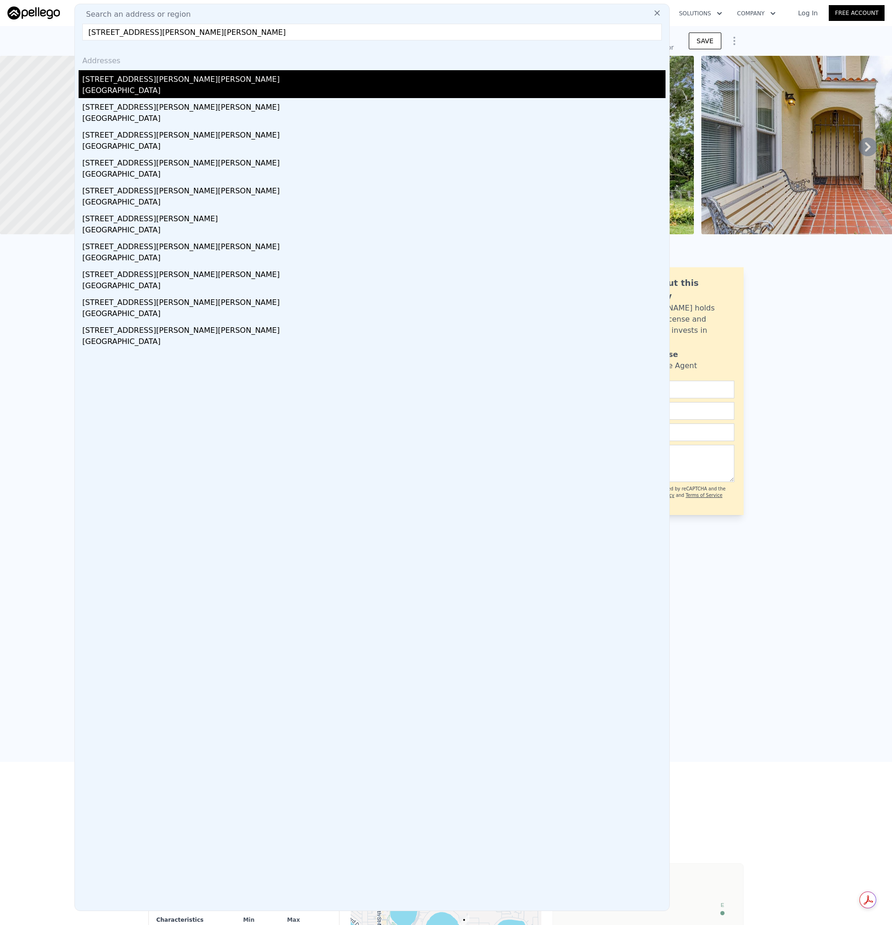
type input "902 Lake Martha Dr NE, Winter Haven"
click at [112, 85] on div "[STREET_ADDRESS][PERSON_NAME][PERSON_NAME]" at bounding box center [373, 77] width 583 height 15
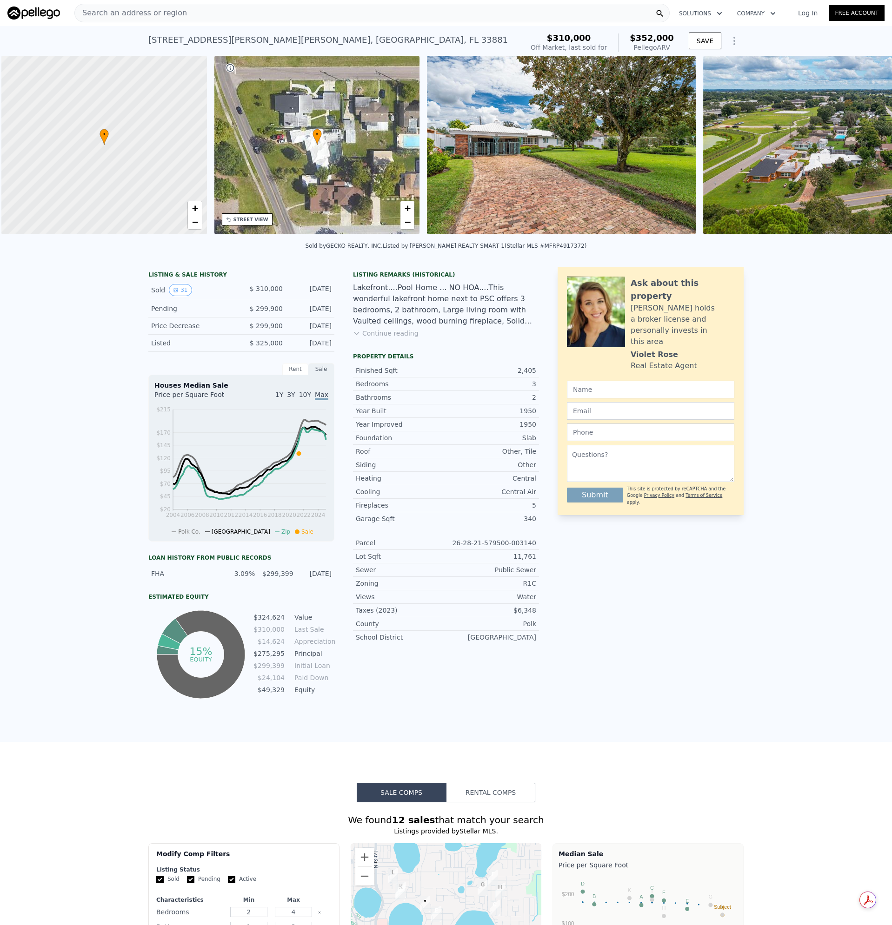
scroll to position [0, 4]
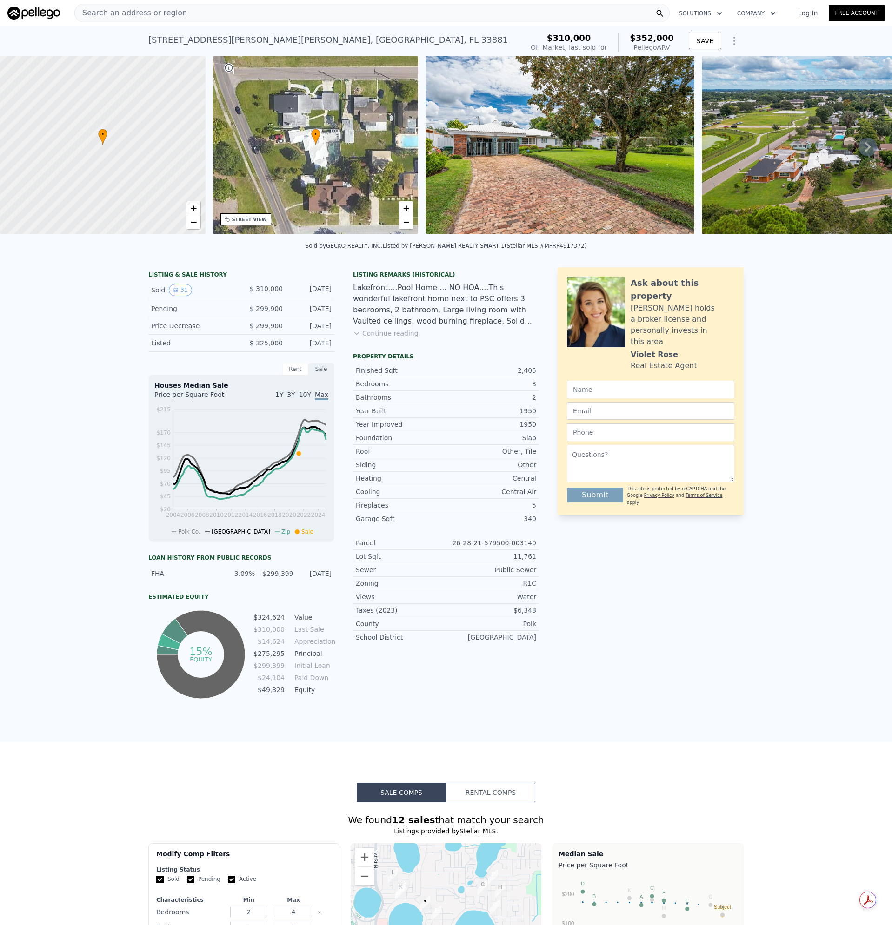
type input "6"
type input "4"
type input "1850"
type input "3204"
type input "6713"
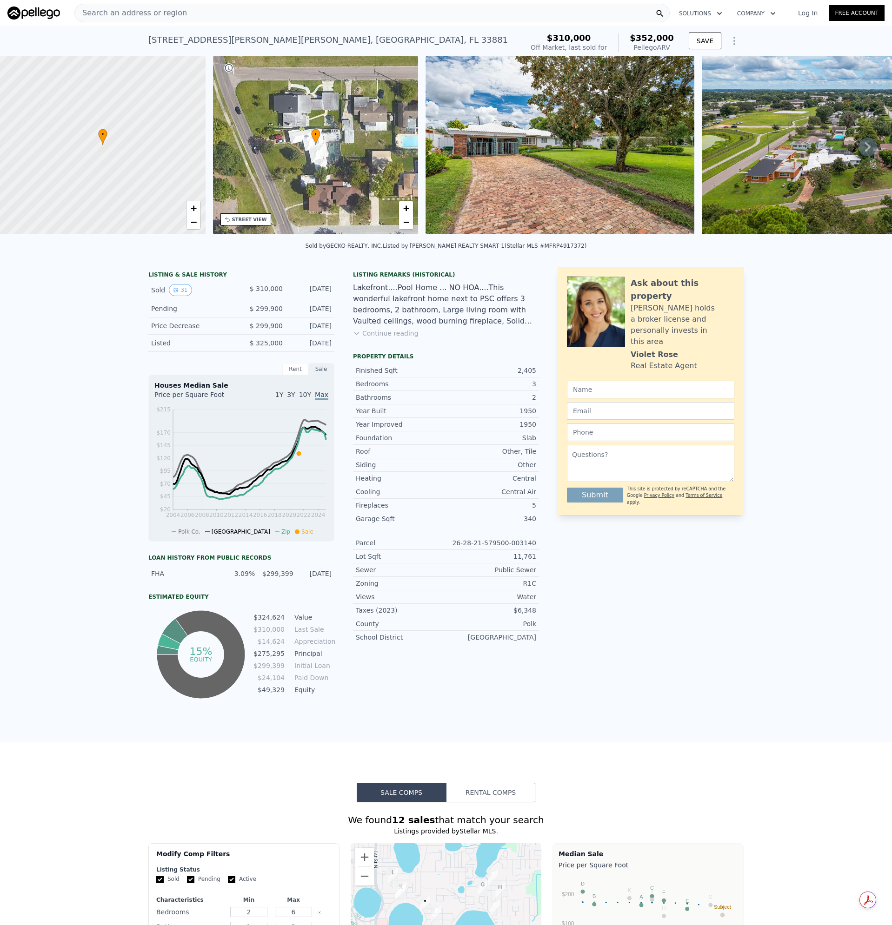
type input "15015"
type input "$ 465,000"
type input "6"
type input "$ 64,460"
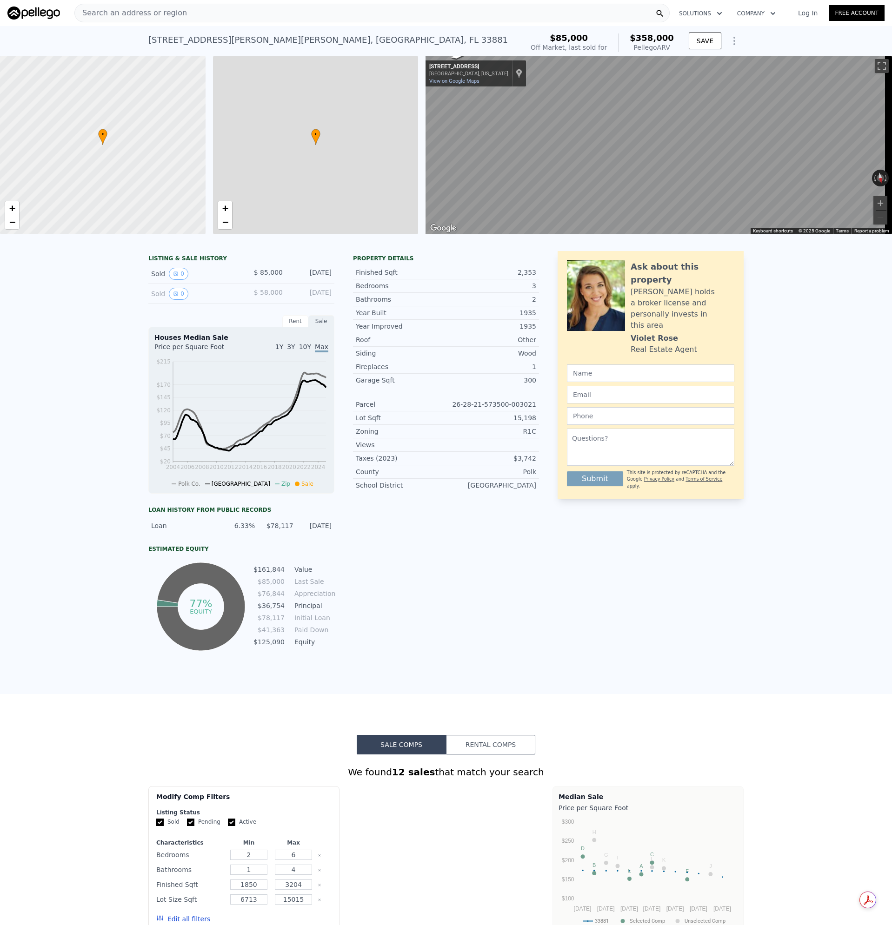
type input "4"
type input "3"
type input "1744"
type input "3060"
type input "10454"
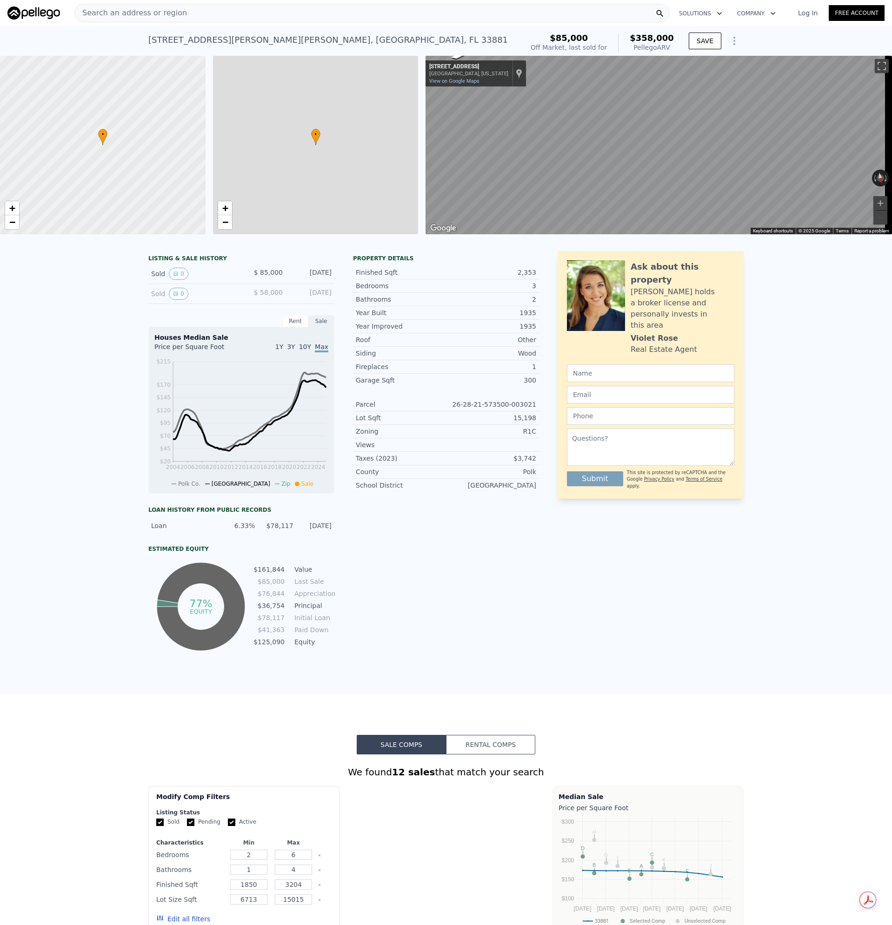
type input "26798"
type input "$ 358,000"
type input "5"
type input "$ 242,635"
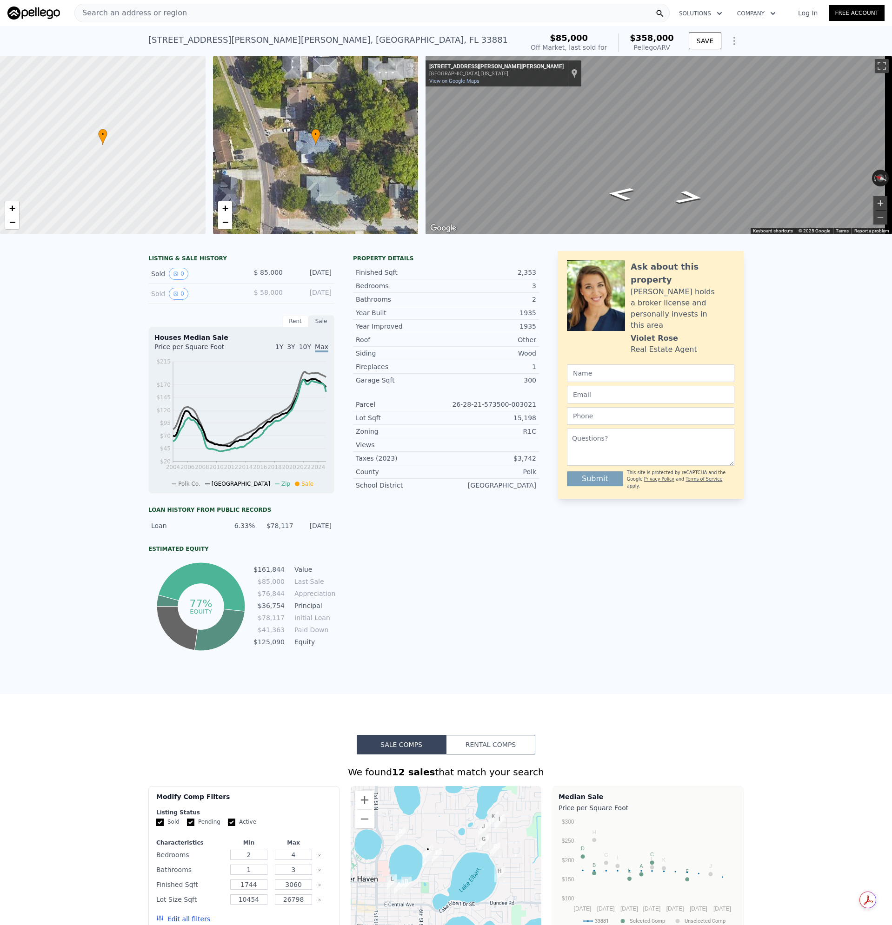
click at [875, 201] on button "Zoom in" at bounding box center [880, 203] width 14 height 14
click at [873, 201] on button "Zoom in" at bounding box center [880, 203] width 14 height 14
click at [873, 219] on button "Zoom out" at bounding box center [880, 218] width 14 height 14
click at [185, 15] on div "Search an address or region" at bounding box center [371, 13] width 595 height 19
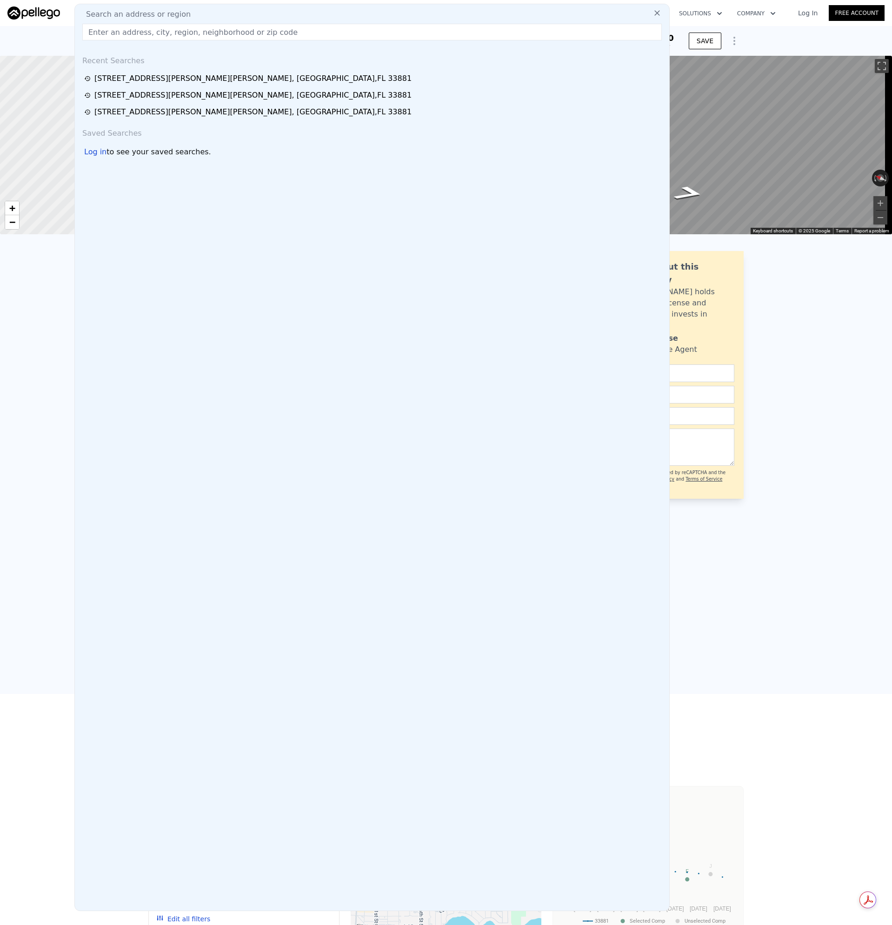
type input "1208 JEWEL AVE LAKELAND, FL 33805"
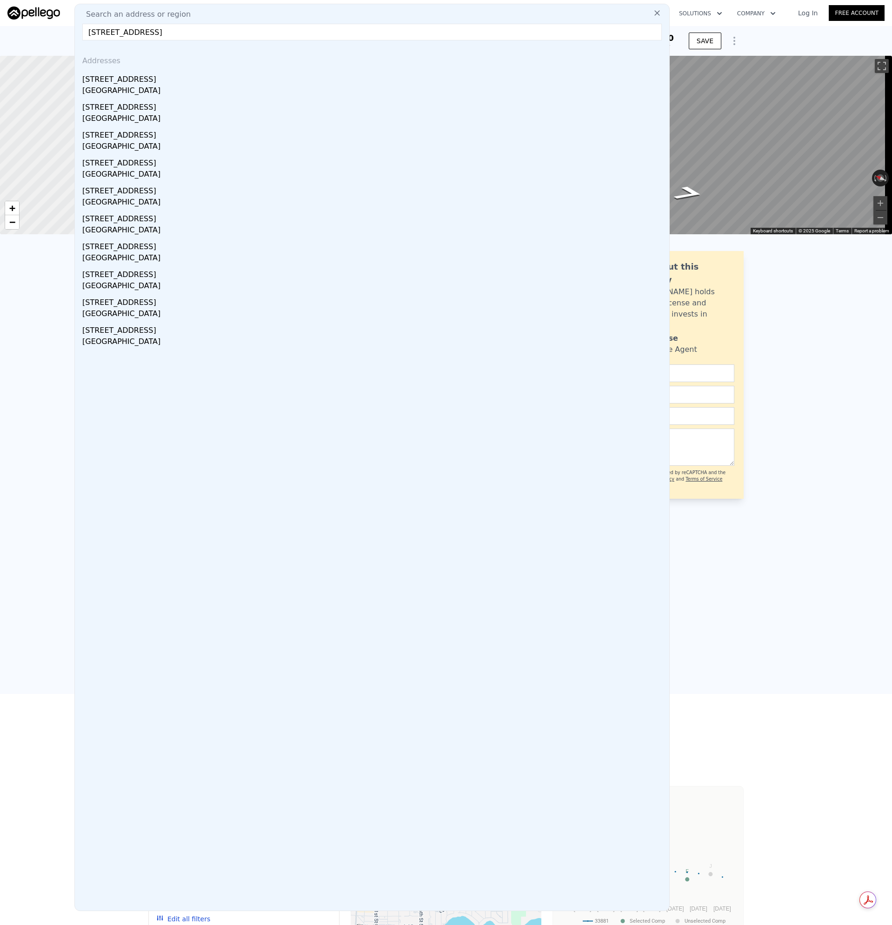
click at [103, 85] on div "[STREET_ADDRESS]" at bounding box center [373, 77] width 583 height 15
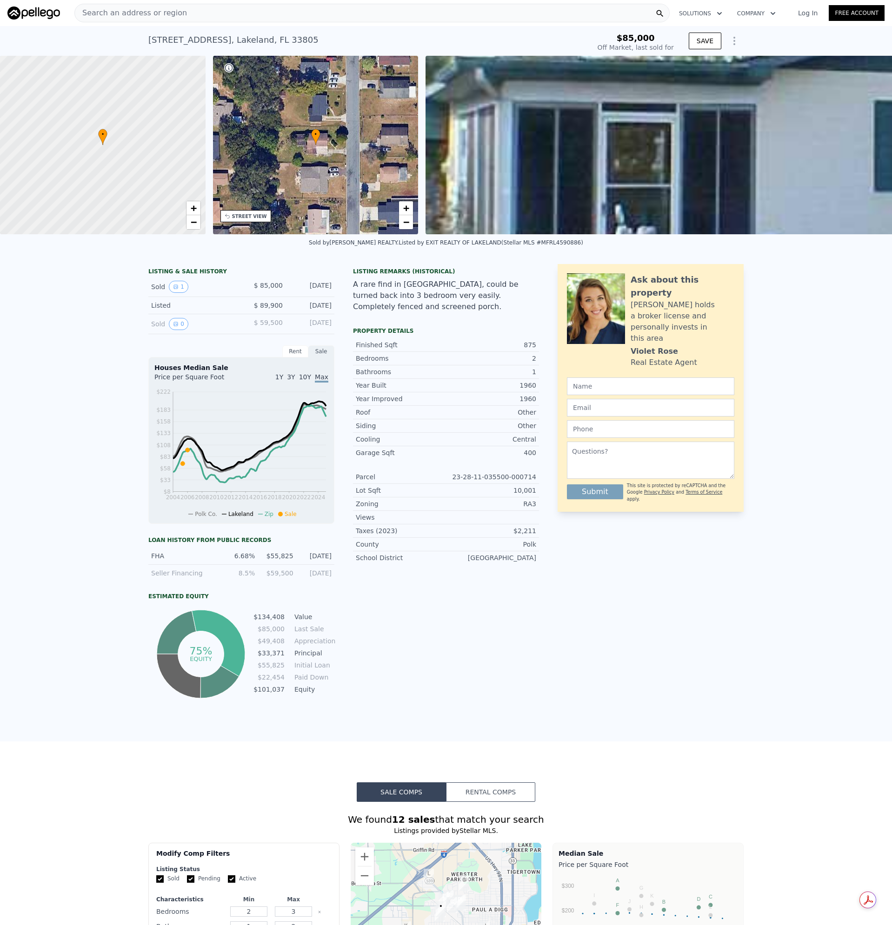
type input "$ 198,000"
type input "$ 94,394"
click at [155, 13] on span "Search an address or region" at bounding box center [131, 12] width 112 height 11
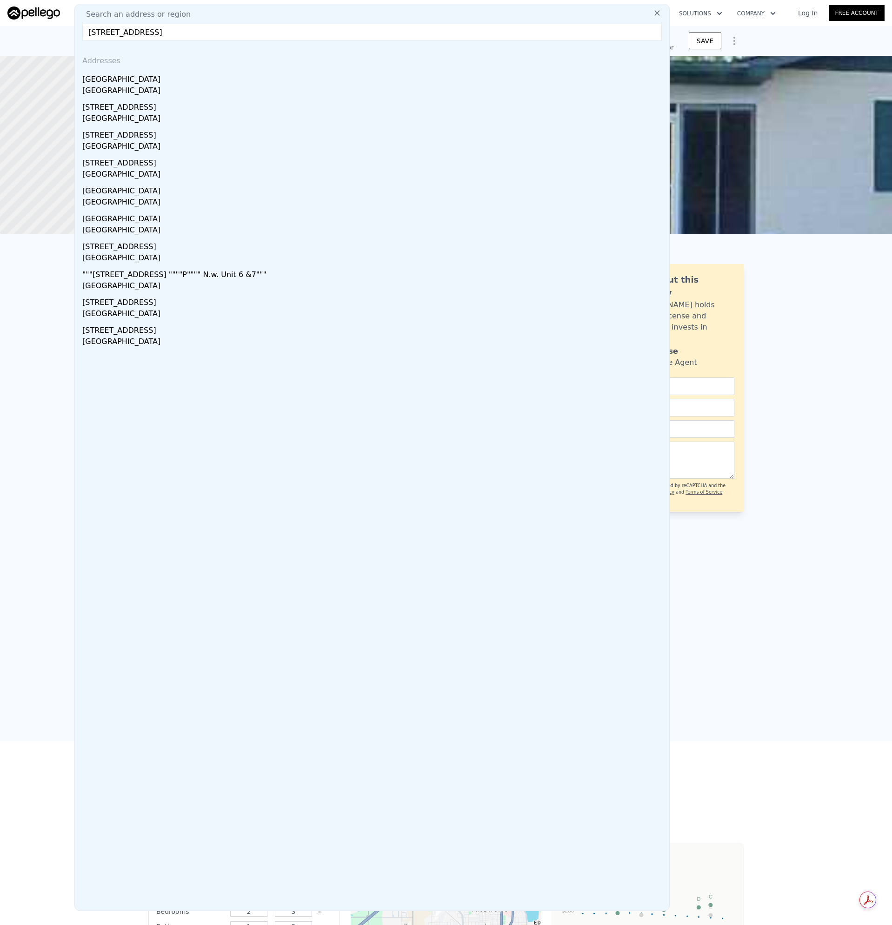
drag, startPoint x: 243, startPoint y: 35, endPoint x: 289, endPoint y: 37, distance: 46.5
click at [289, 37] on input "2824 AVENUE Q NW WINTER HAVEN, FL 33881" at bounding box center [371, 32] width 579 height 17
click at [239, 26] on input "2824 AVENUE Q NW WINTER HAVEN, FL" at bounding box center [371, 32] width 579 height 17
drag, startPoint x: 248, startPoint y: 31, endPoint x: 6, endPoint y: 33, distance: 242.2
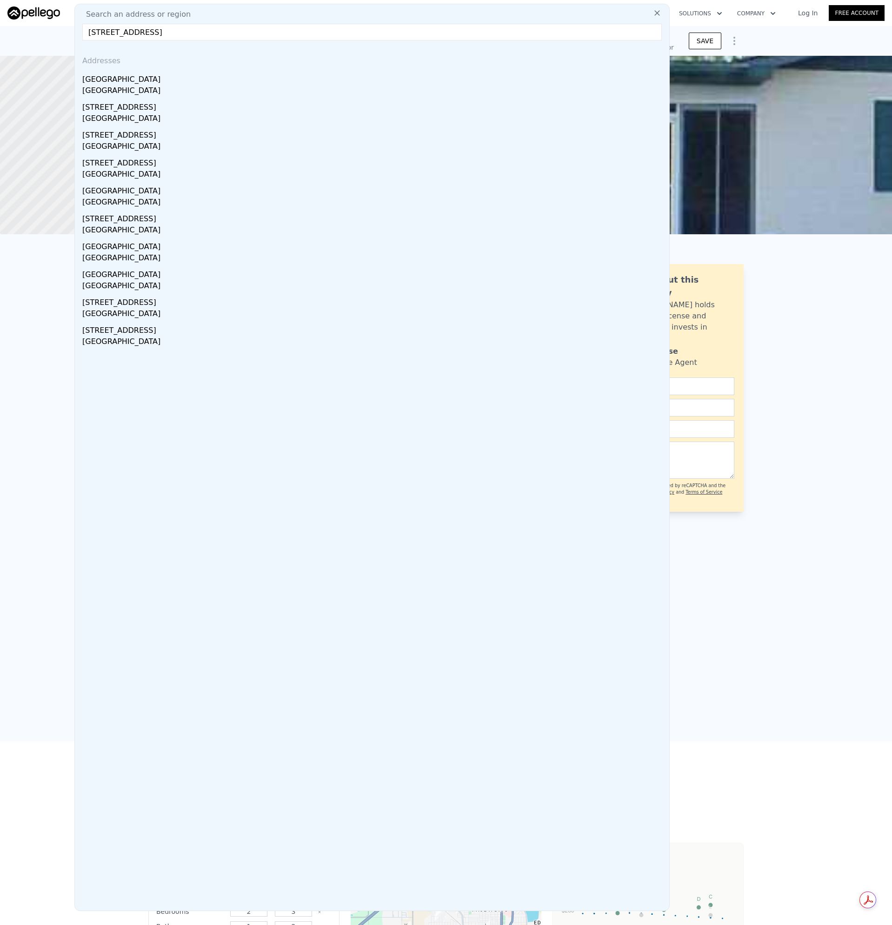
paste input "2824 Avenue Q NW, Winter Haven, FL 33881"
drag, startPoint x: 205, startPoint y: 33, endPoint x: 272, endPoint y: 33, distance: 66.5
click at [271, 33] on input "2824 Avenue Q NW, Winter Haven, FL 33881" at bounding box center [371, 32] width 579 height 17
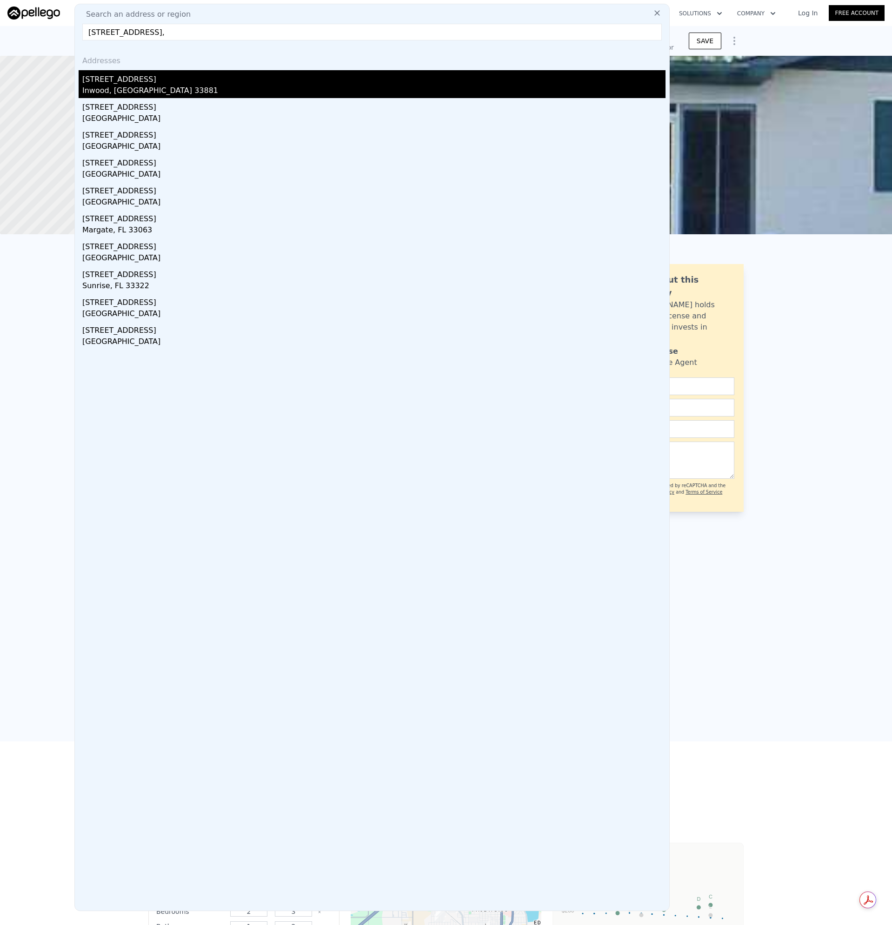
type input "2824 Avenue Q NW,"
click at [146, 89] on div "Inwood, FL 33881" at bounding box center [373, 91] width 583 height 13
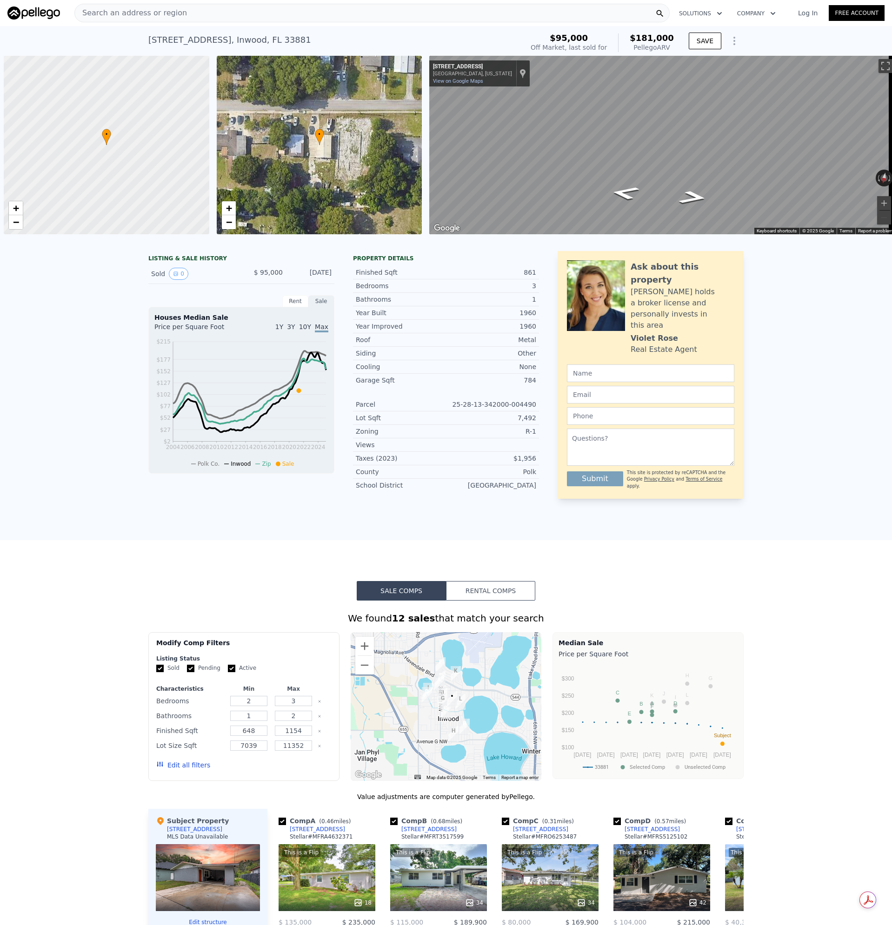
scroll to position [0, 4]
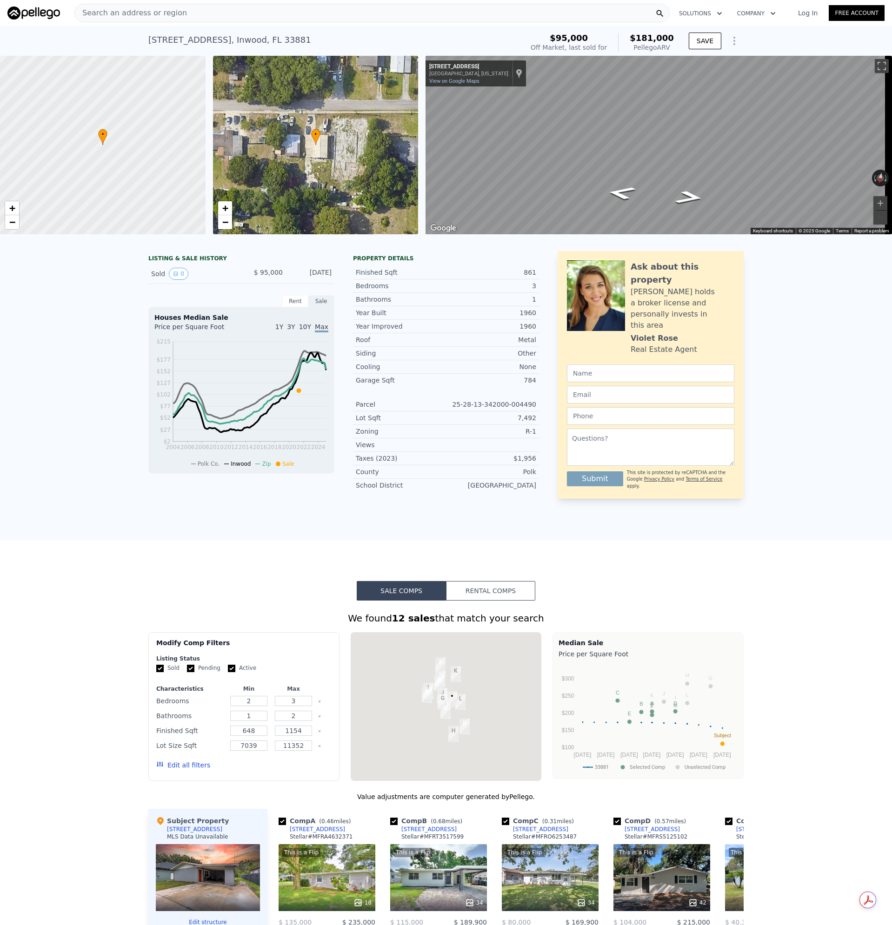
click at [150, 13] on span "Search an address or region" at bounding box center [131, 12] width 112 height 11
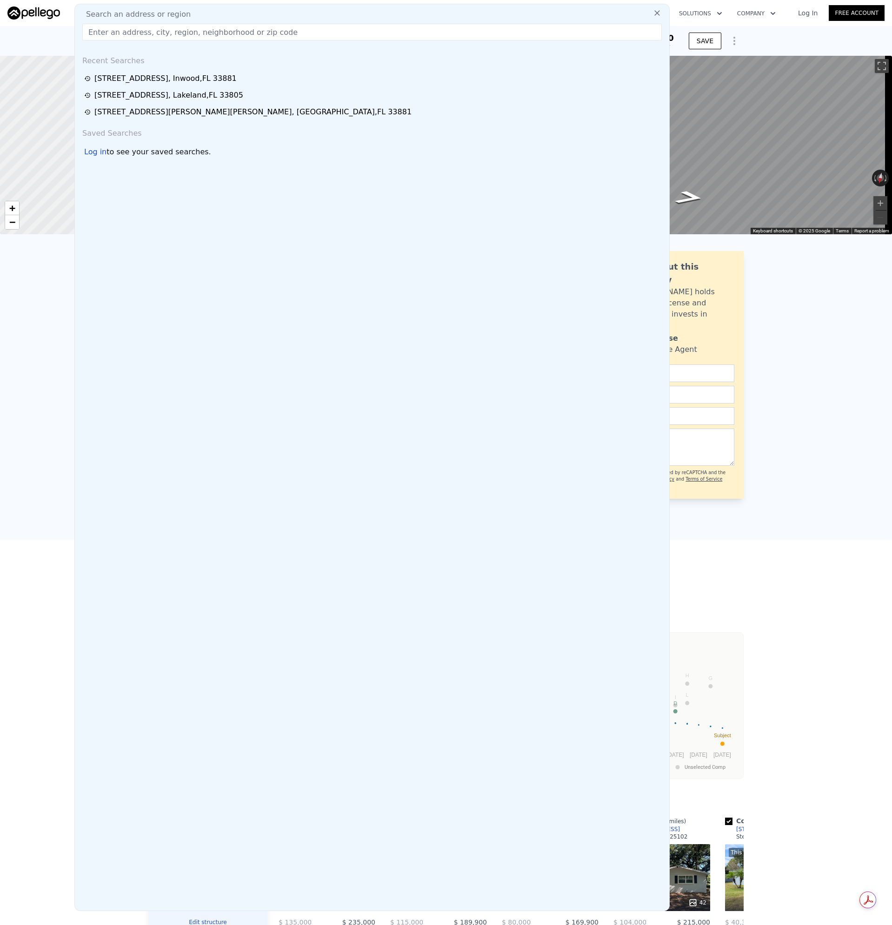
type input "[STREET_ADDRESS][PERSON_NAME]"
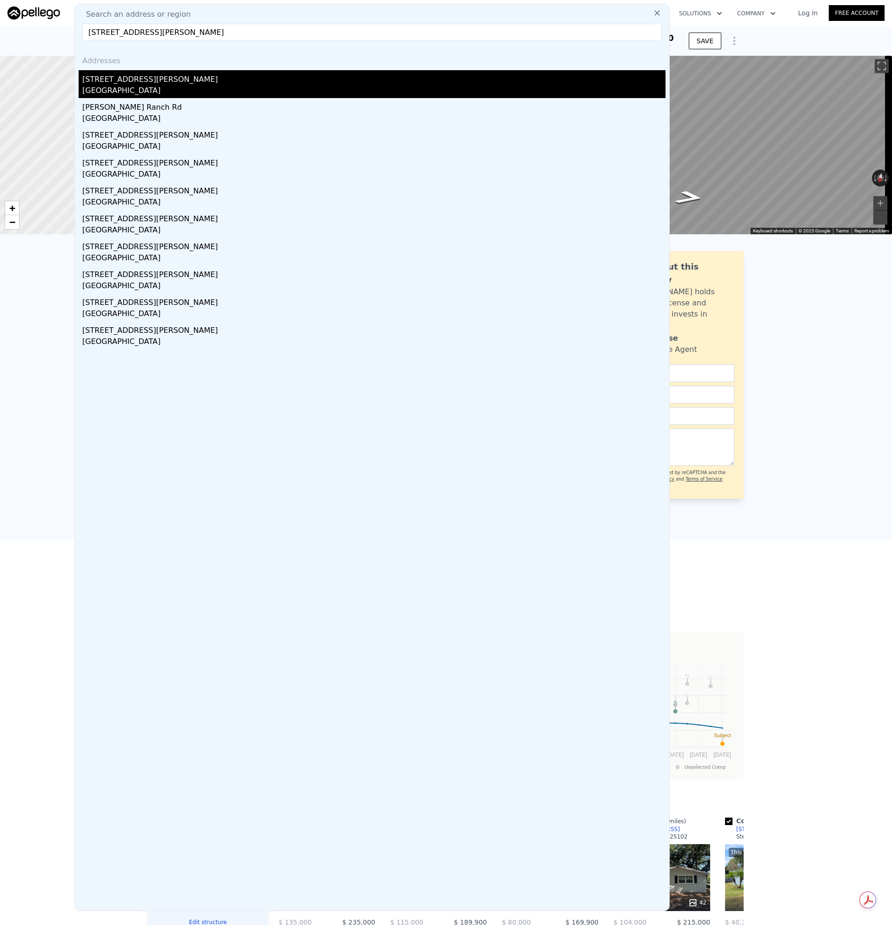
click at [113, 84] on div "[STREET_ADDRESS][PERSON_NAME]" at bounding box center [373, 77] width 583 height 15
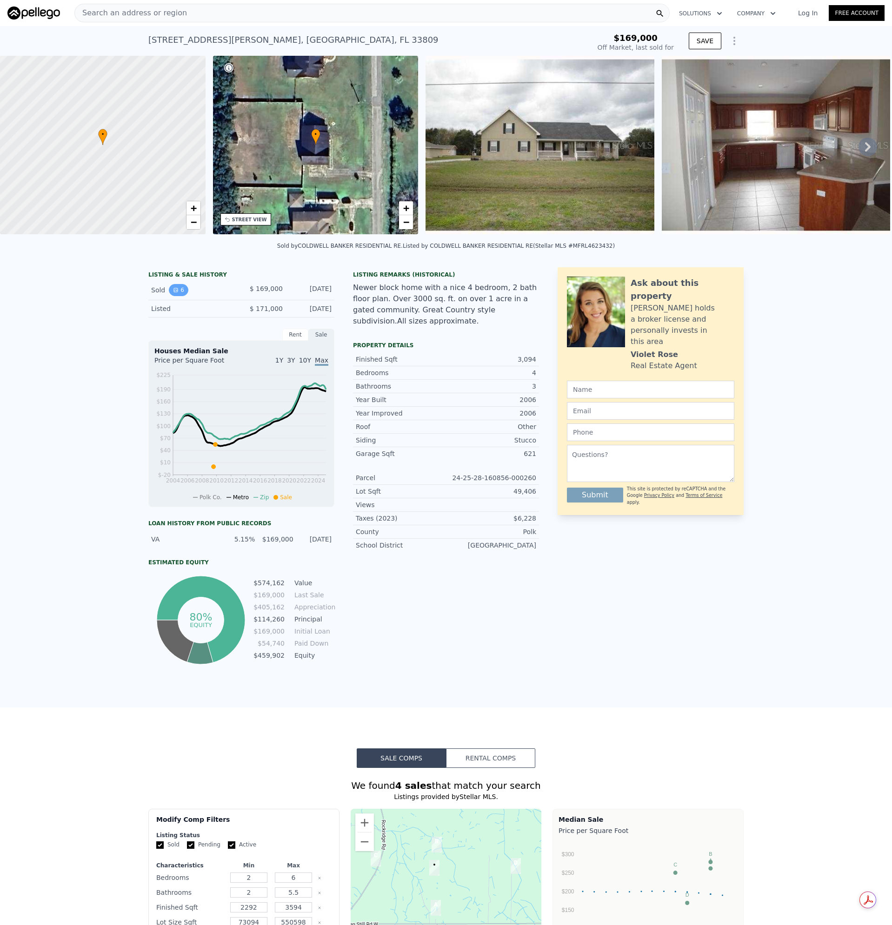
click at [176, 296] on button "6" at bounding box center [179, 290] width 20 height 12
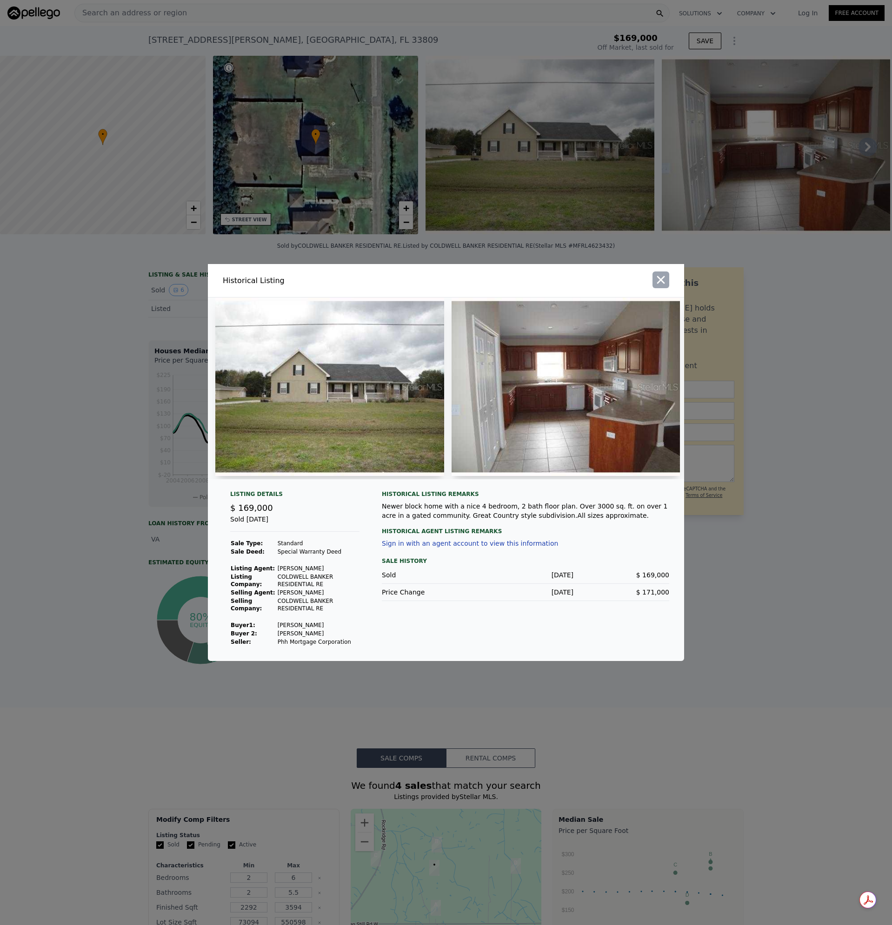
click at [655, 282] on icon "button" at bounding box center [660, 279] width 13 height 13
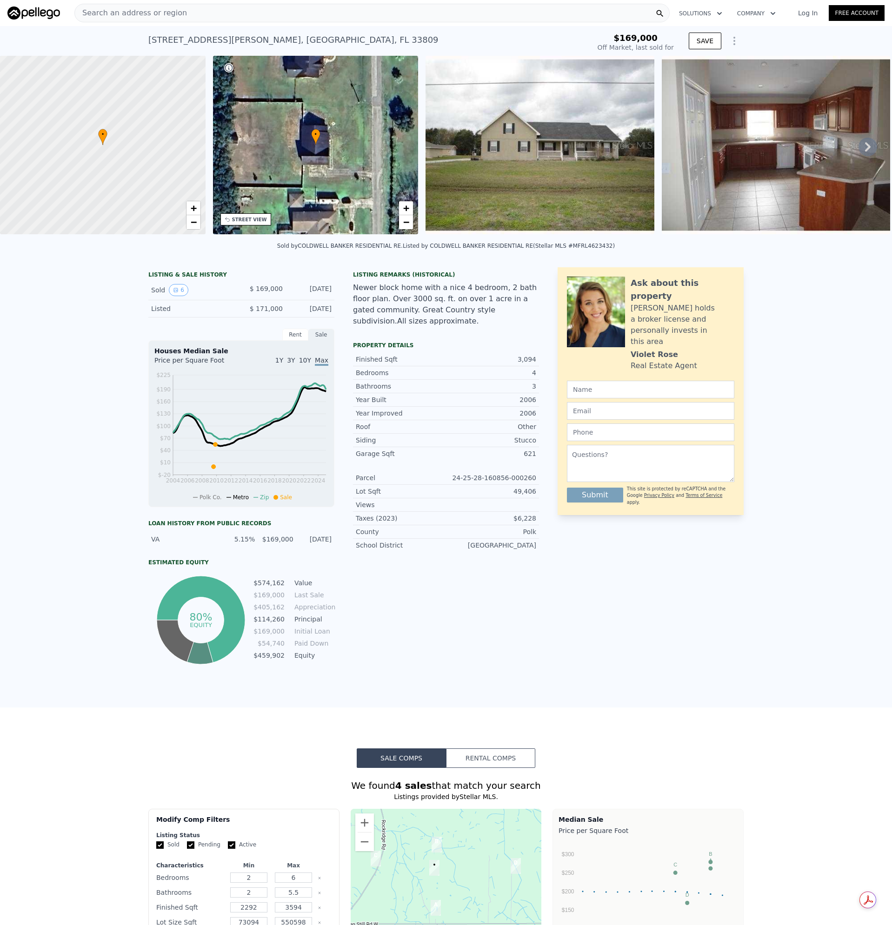
click at [484, 154] on img at bounding box center [539, 145] width 229 height 179
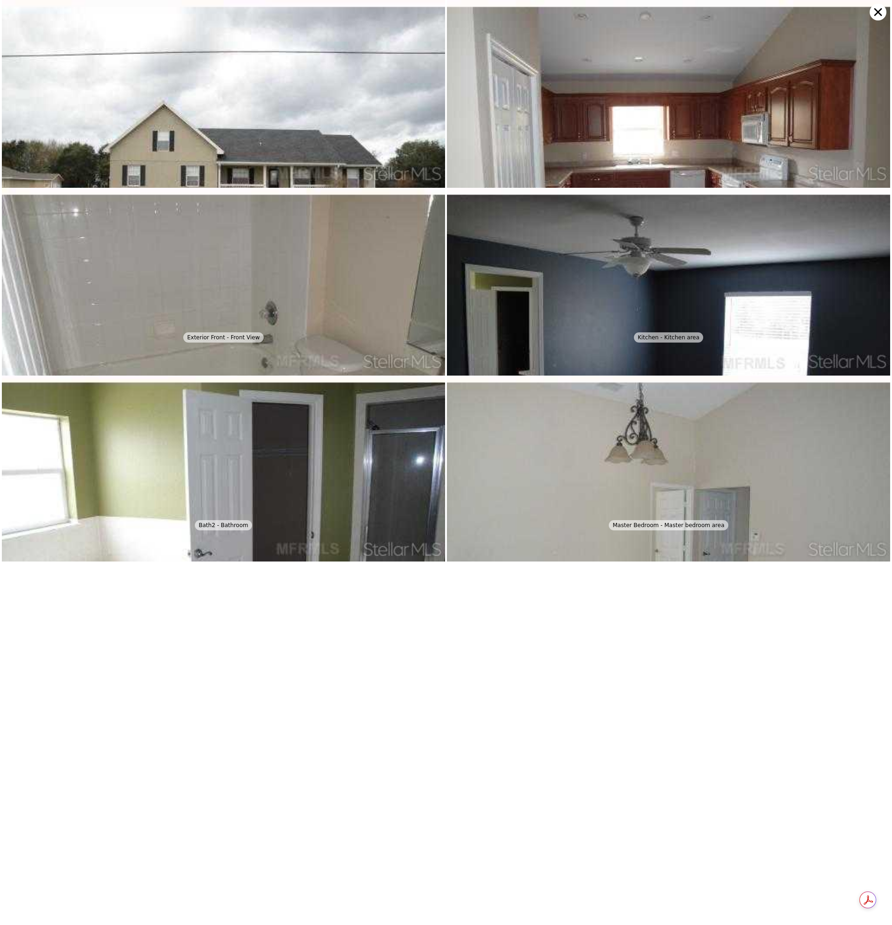
click at [874, 13] on icon at bounding box center [877, 12] width 17 height 17
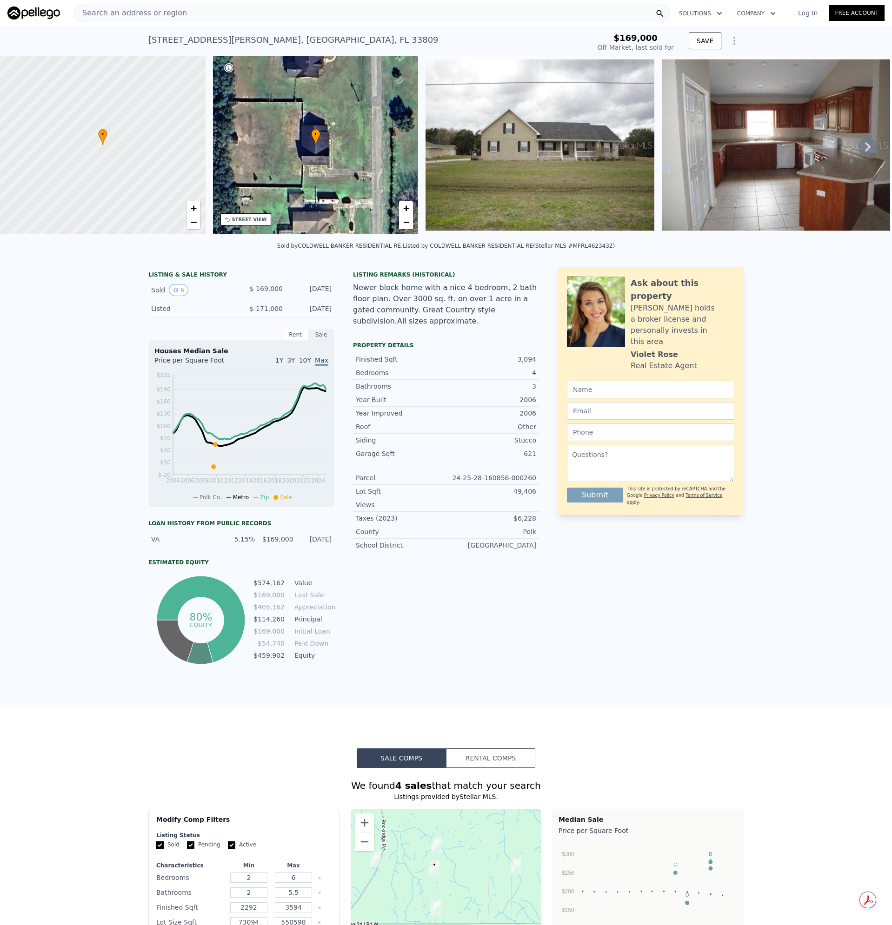
type input "$ 684,000"
type input "$ 460,732"
click at [152, 12] on span "Search an address or region" at bounding box center [131, 12] width 112 height 11
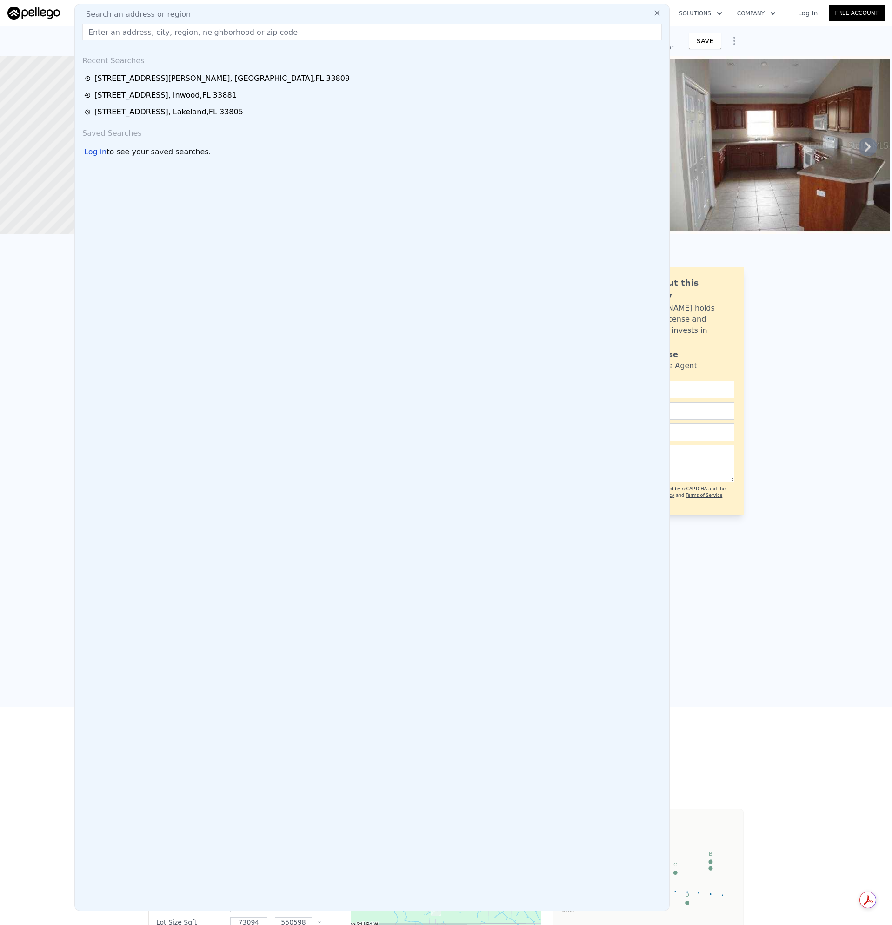
type input "[STREET_ADDRESS]"
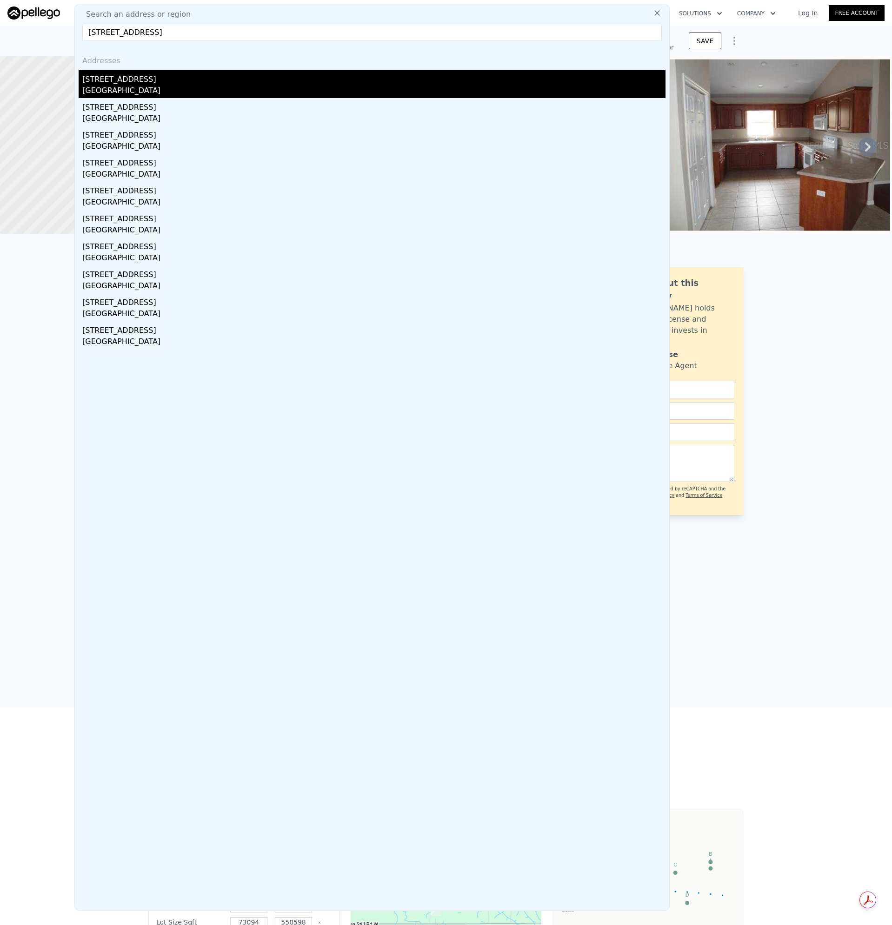
click at [113, 84] on div "[STREET_ADDRESS]" at bounding box center [373, 77] width 583 height 15
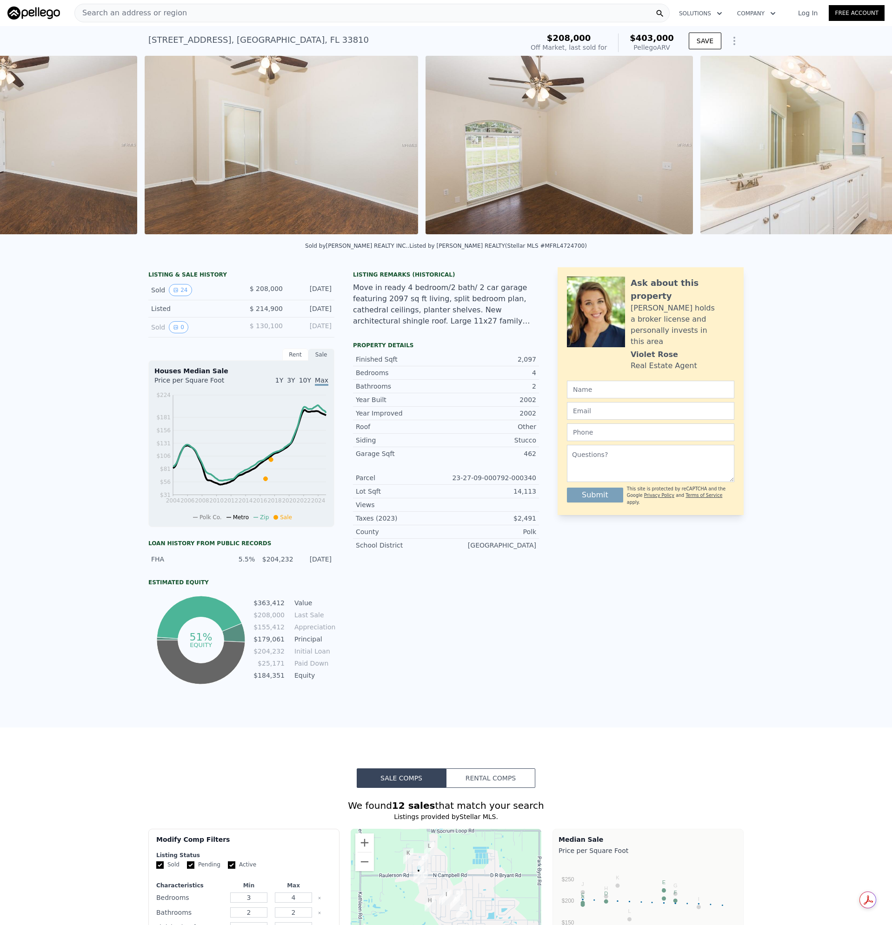
scroll to position [0, 4]
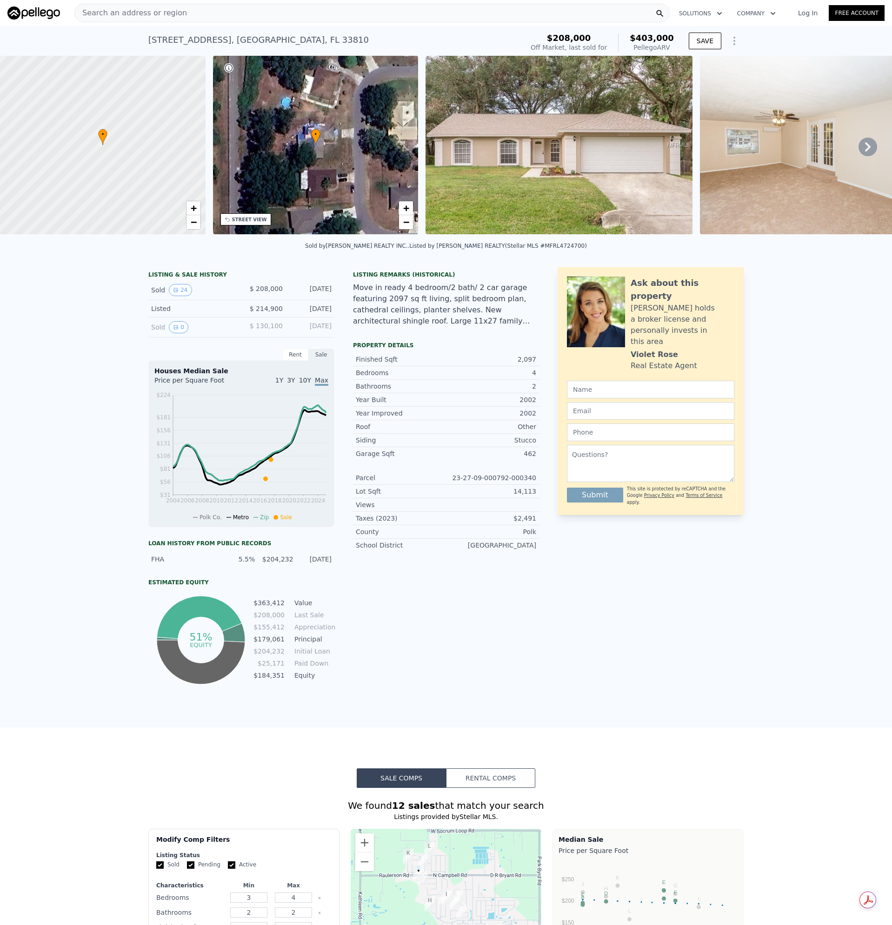
click at [145, 15] on span "Search an address or region" at bounding box center [131, 12] width 112 height 11
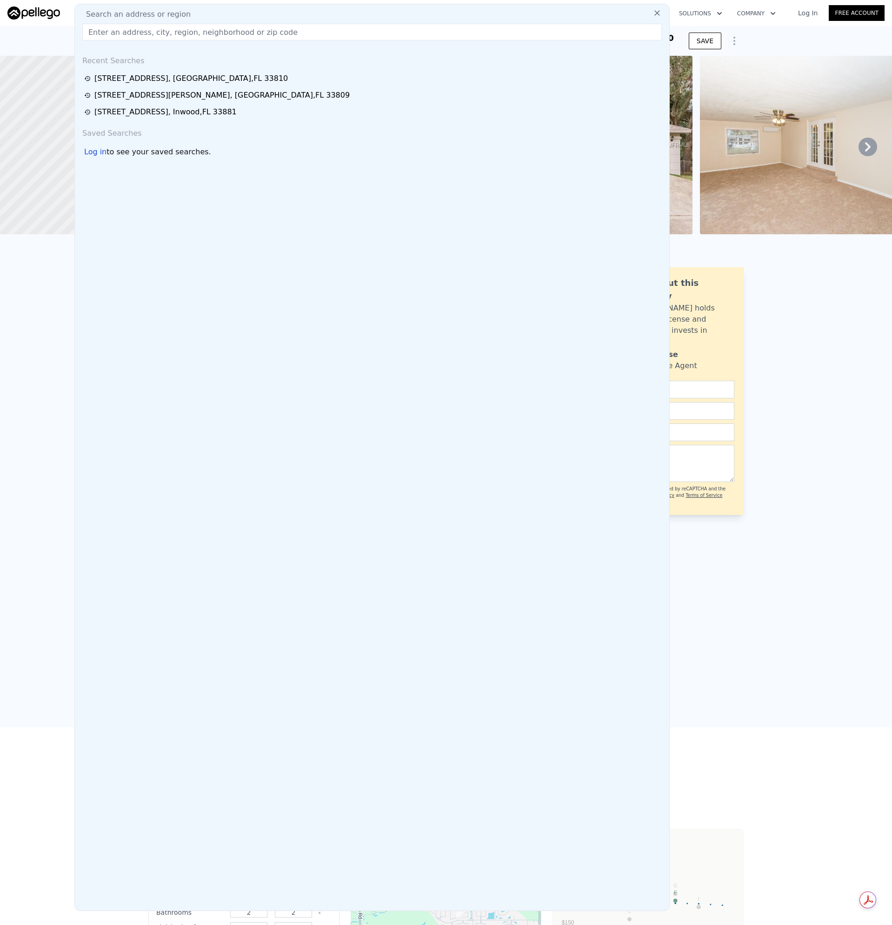
type input "[STREET_ADDRESS]"
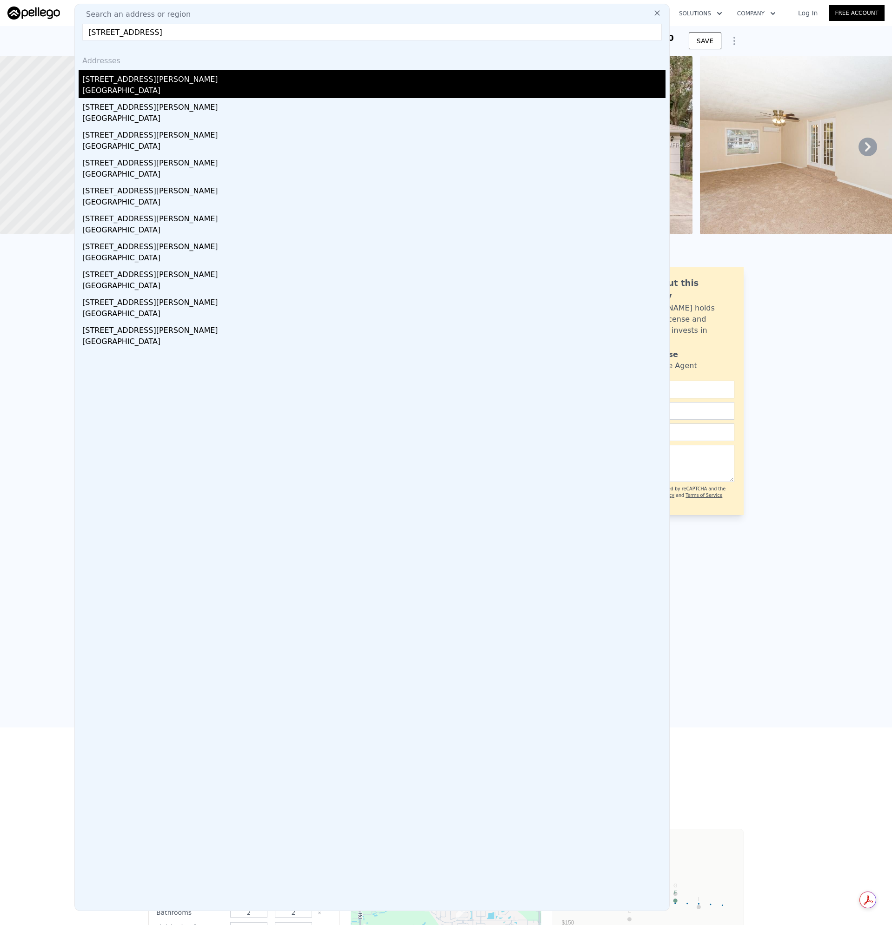
click at [106, 85] on div "[STREET_ADDRESS][PERSON_NAME]" at bounding box center [373, 77] width 583 height 15
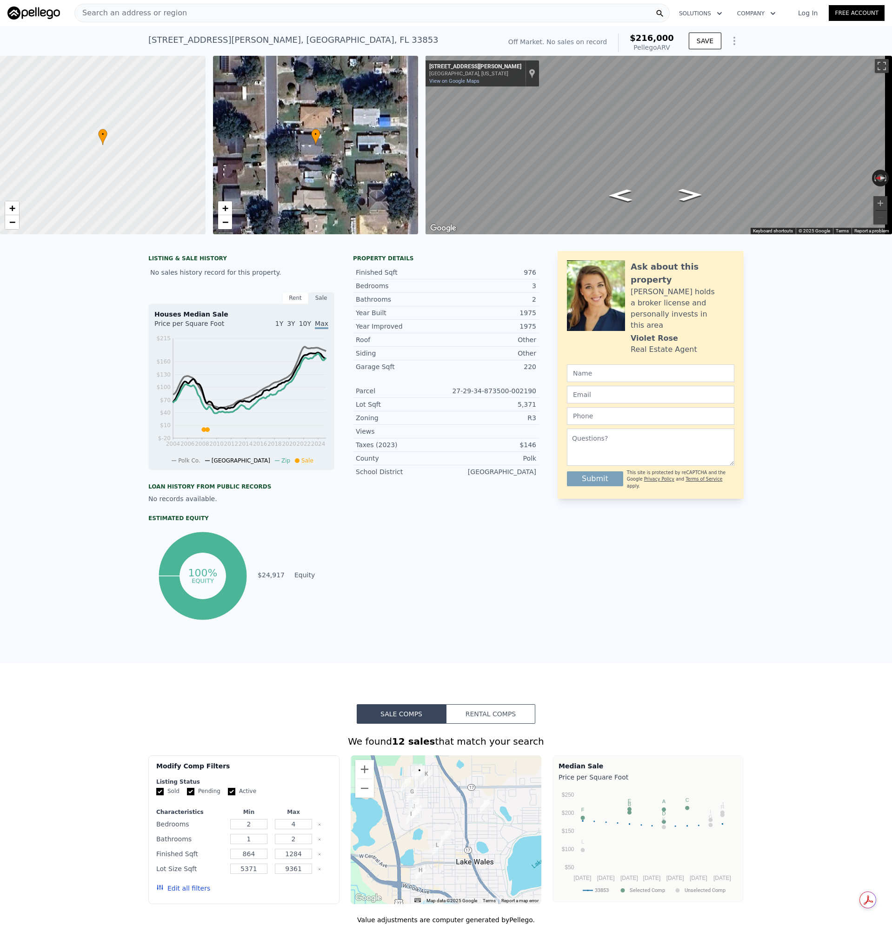
click at [208, 16] on div "Search an address or region" at bounding box center [371, 13] width 595 height 19
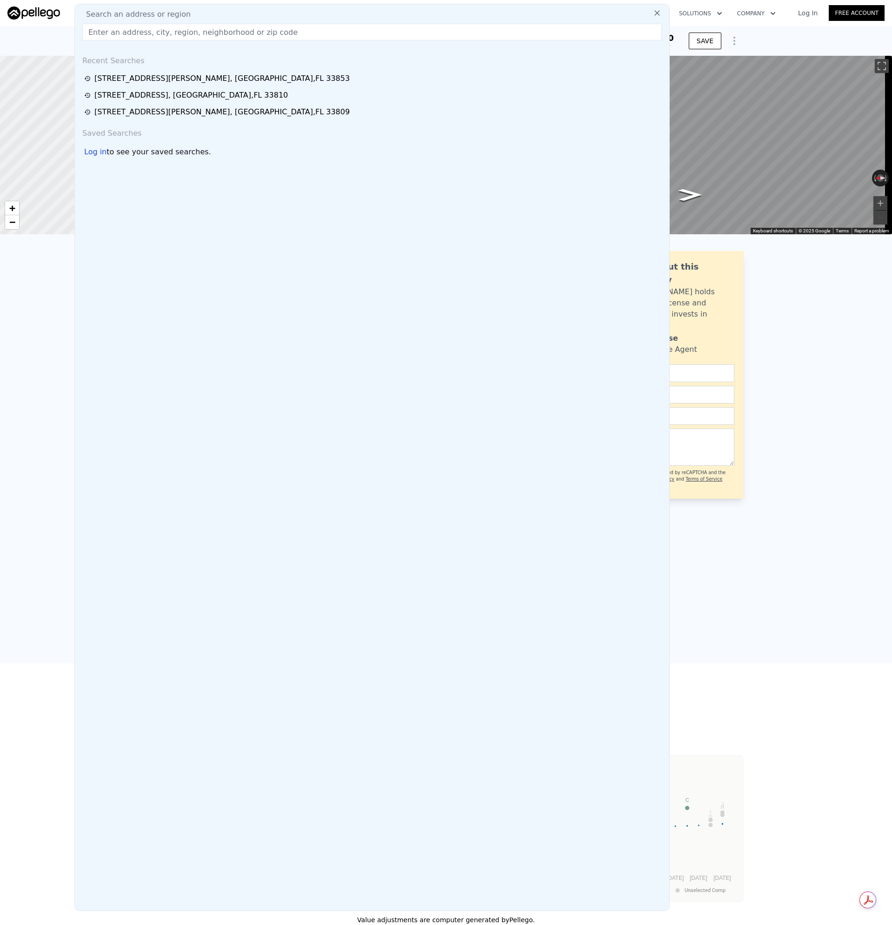
type input "[URL][DOMAIN_NAME]"
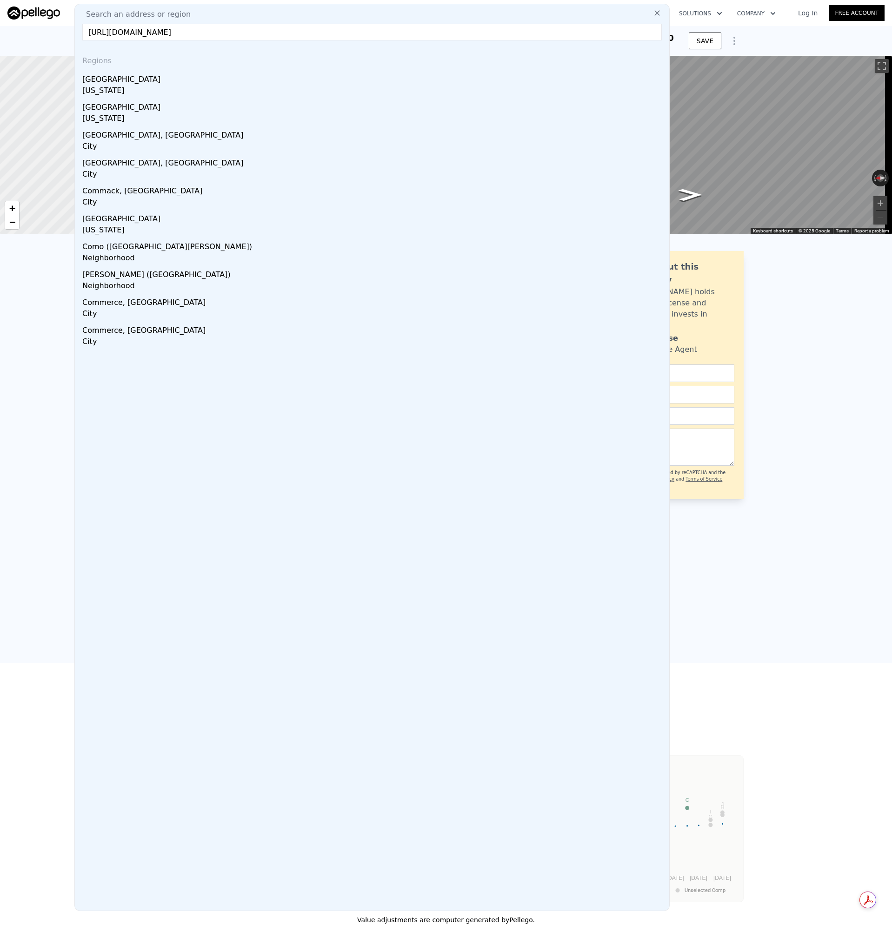
drag, startPoint x: 469, startPoint y: 34, endPoint x: -6, endPoint y: 19, distance: 474.4
click at [0, 19] on html "Search an address or region Search an address or region [URL][DOMAIN_NAME] Regi…" at bounding box center [446, 462] width 892 height 925
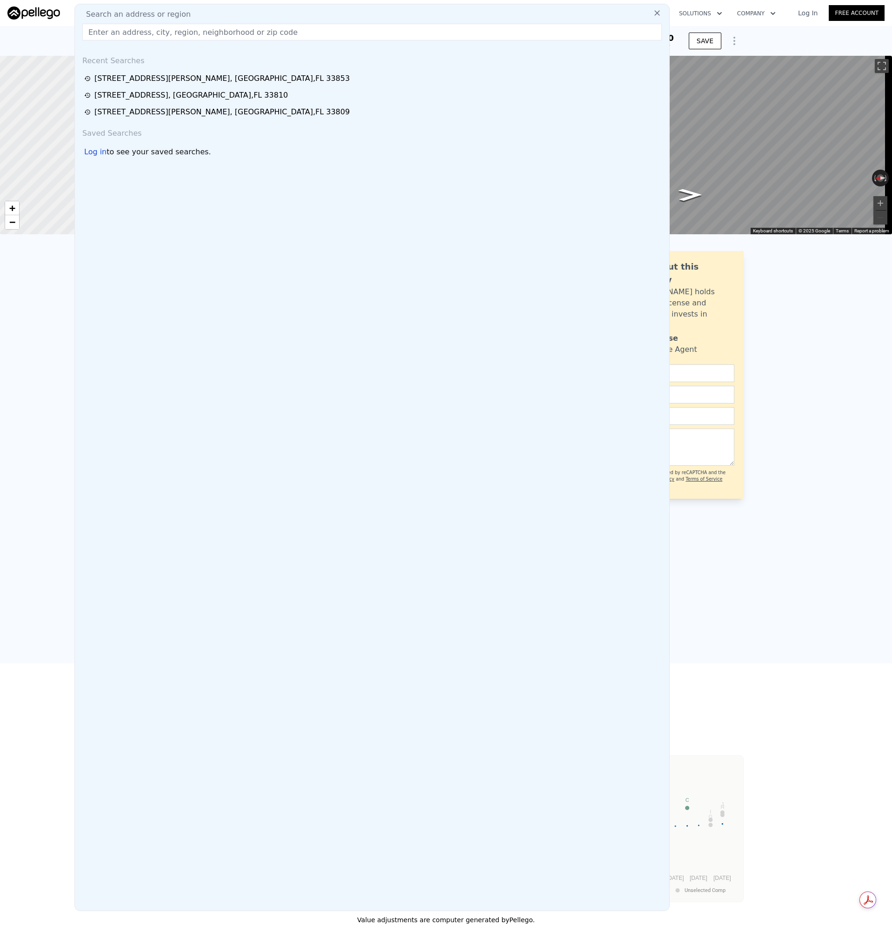
click at [158, 38] on input "text" at bounding box center [371, 32] width 579 height 17
paste input "[STREET_ADDRESS]"
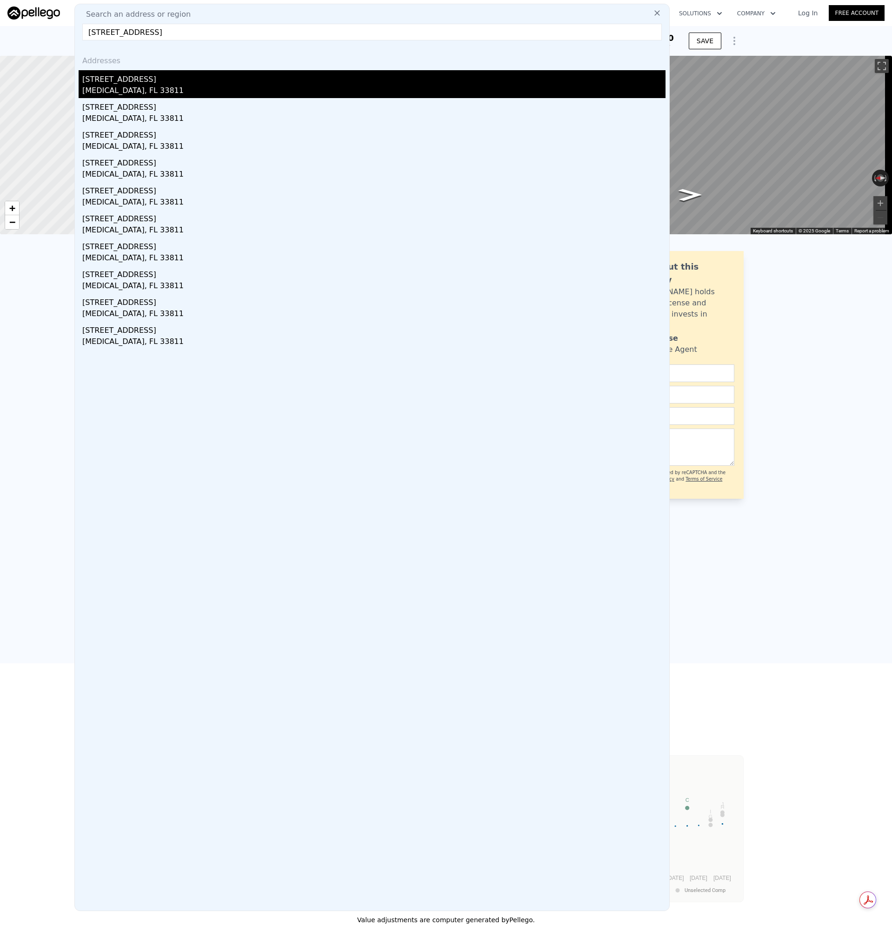
type input "[STREET_ADDRESS]"
click at [112, 88] on div "[MEDICAL_DATA], FL 33811" at bounding box center [373, 91] width 583 height 13
